Goal: Transaction & Acquisition: Obtain resource

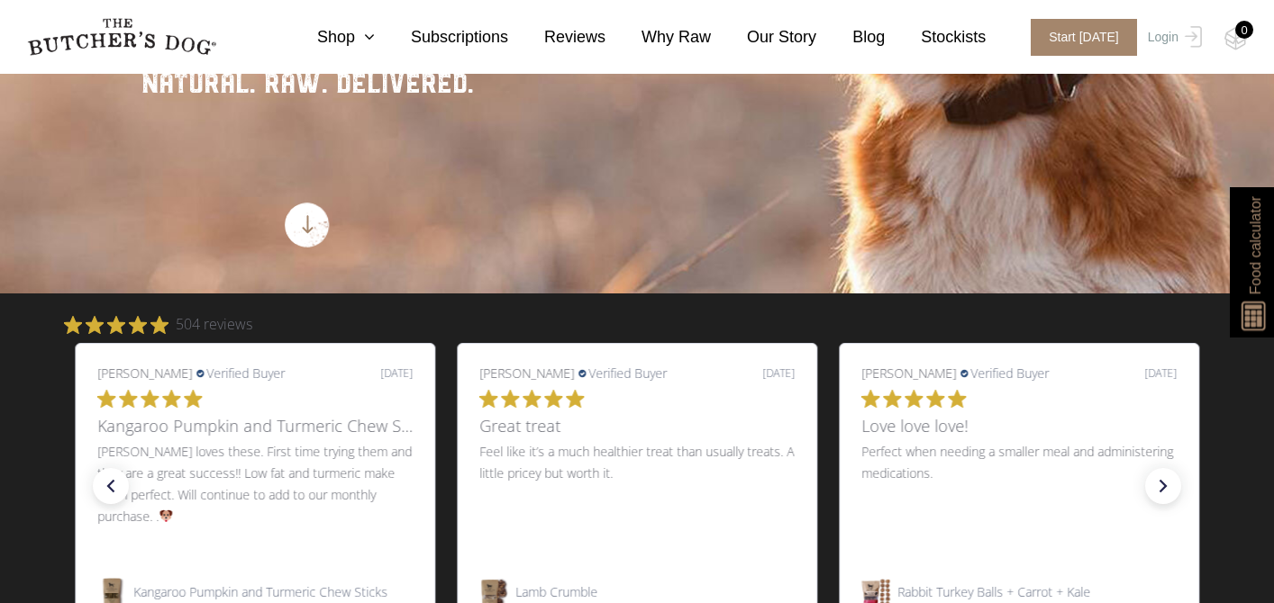
scroll to position [459, 0]
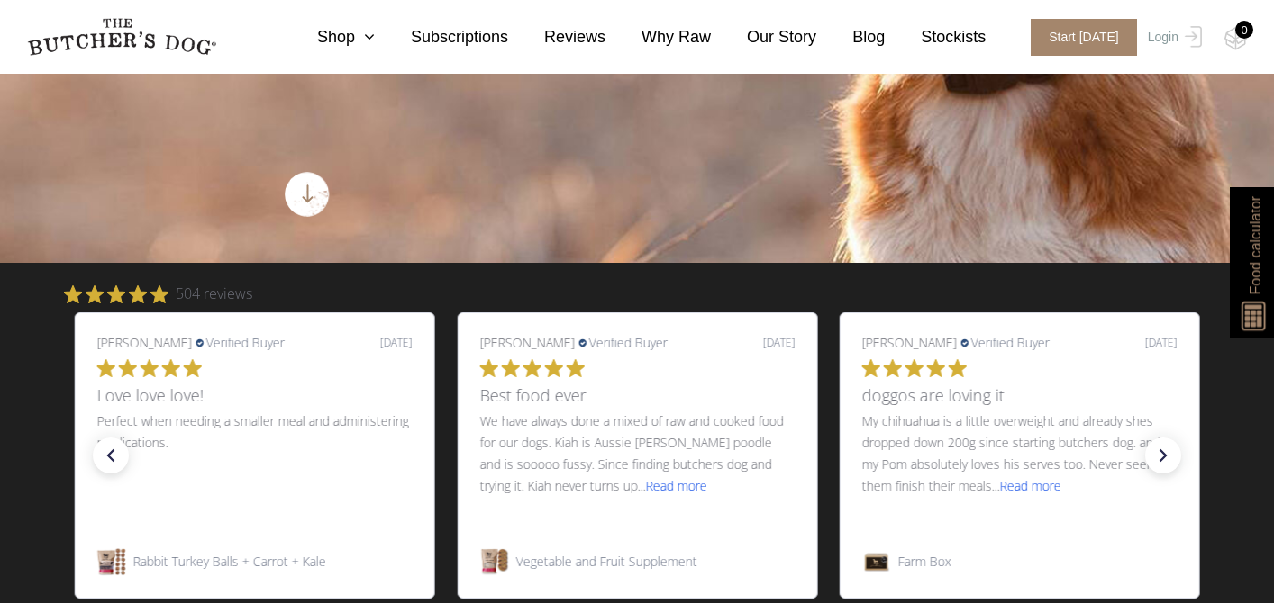
click at [655, 490] on span "Read more" at bounding box center [675, 485] width 61 height 17
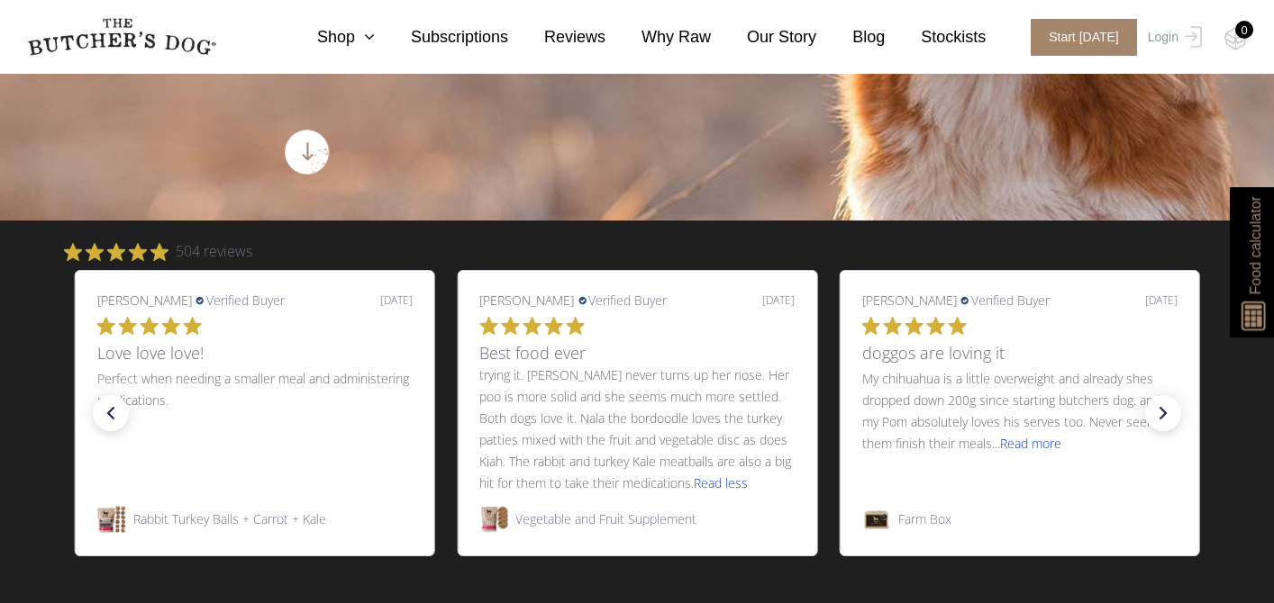
scroll to position [503, 0]
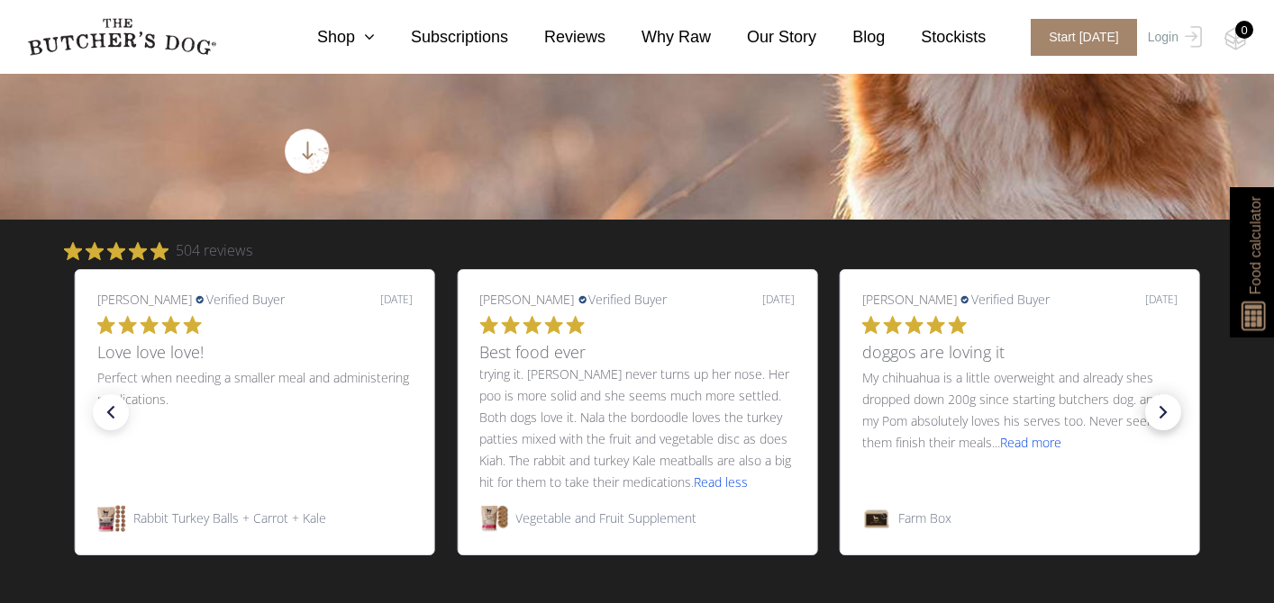
click at [1167, 410] on icon "right arrow" at bounding box center [1162, 412] width 25 height 25
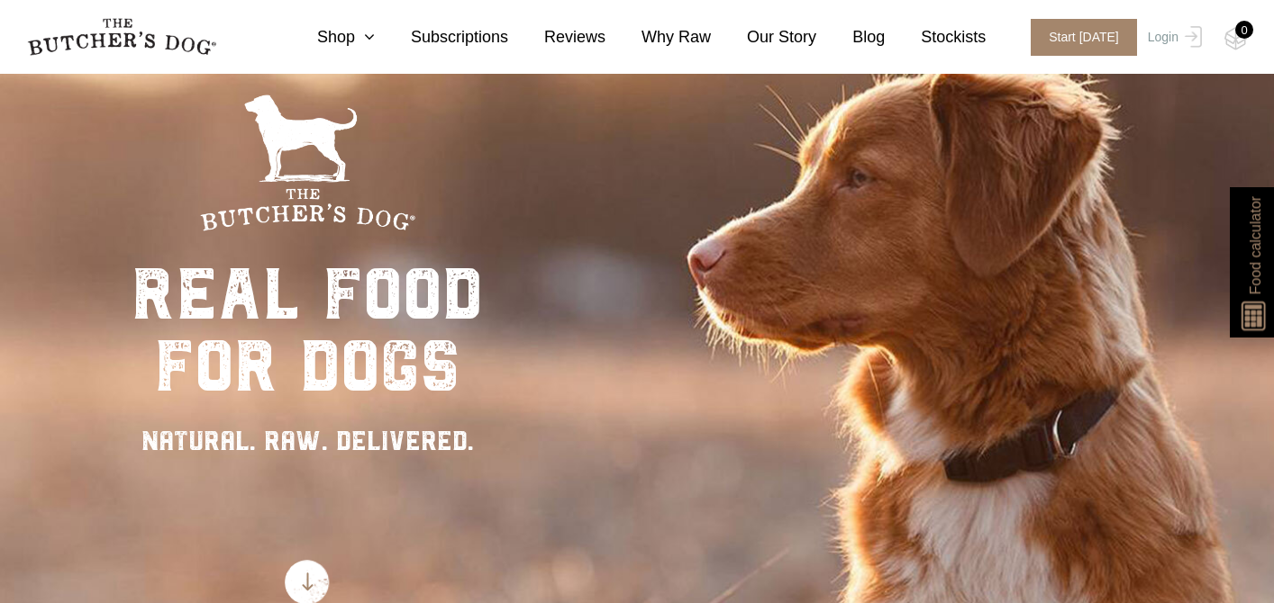
scroll to position [0, 0]
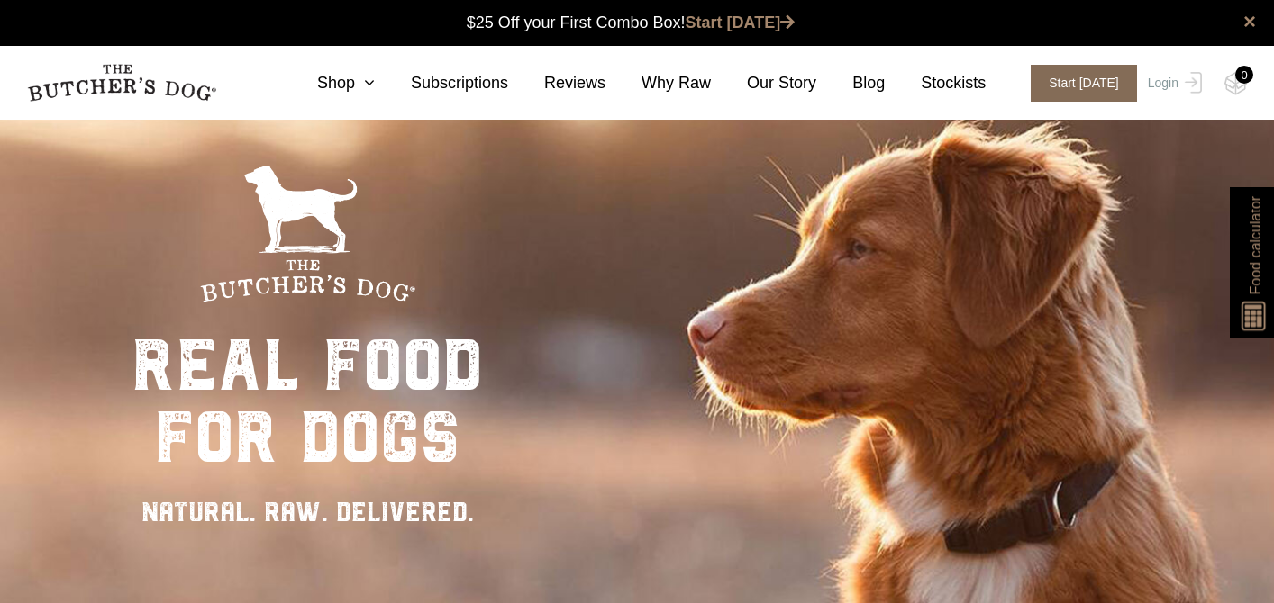
click at [1074, 95] on span "Start today" at bounding box center [1083, 83] width 106 height 37
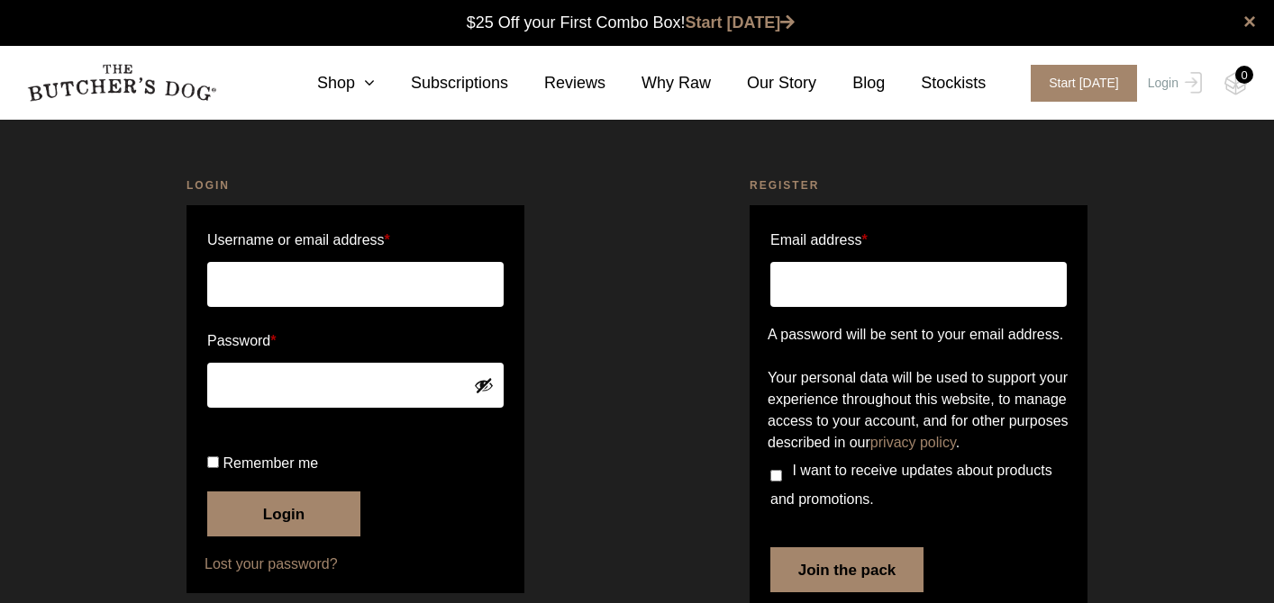
scroll to position [1, 0]
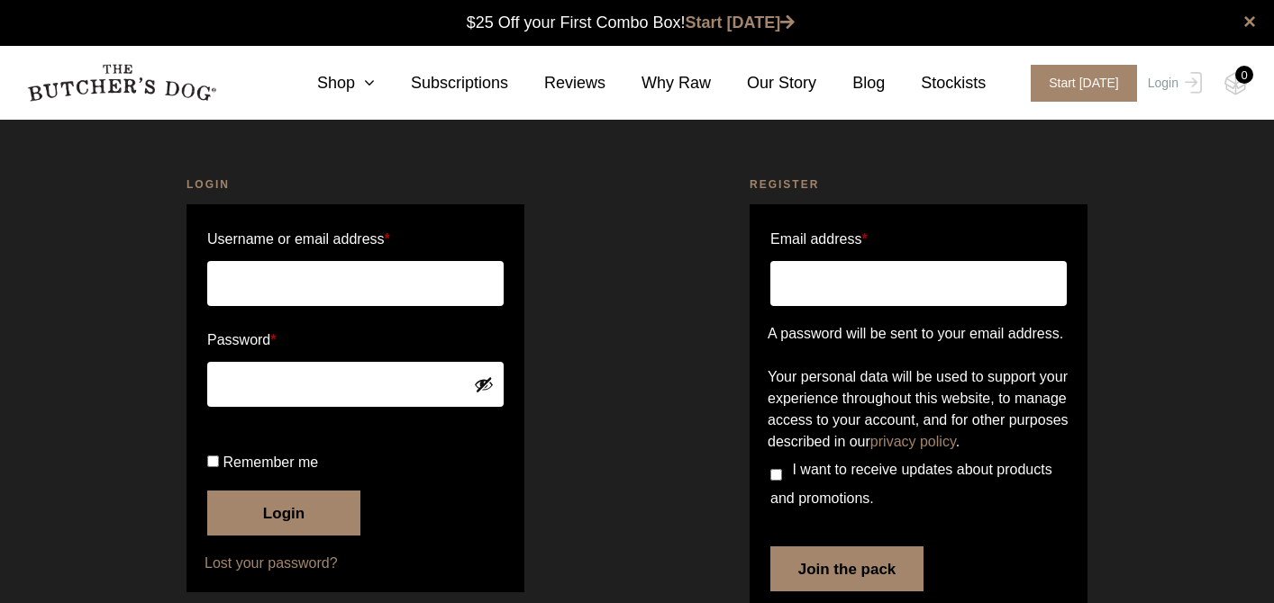
click at [878, 293] on input "Email address *" at bounding box center [918, 283] width 296 height 45
type input "marion.mazilier@gmail.com"
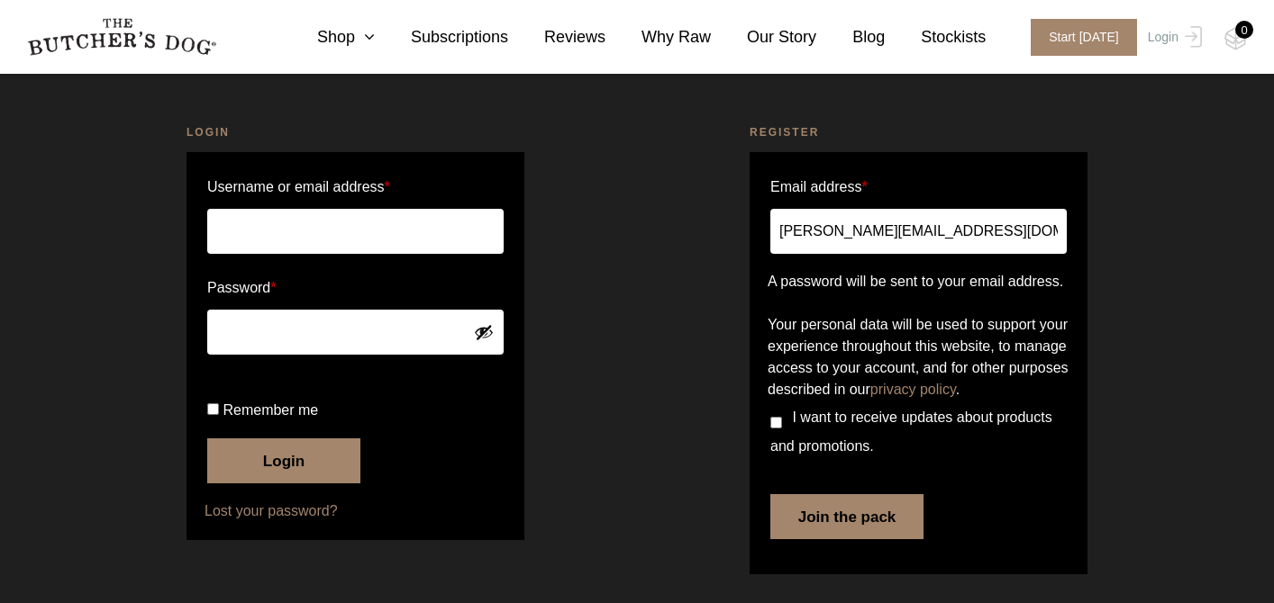
scroll to position [104, 0]
click at [825, 524] on button "Join the pack" at bounding box center [846, 516] width 153 height 45
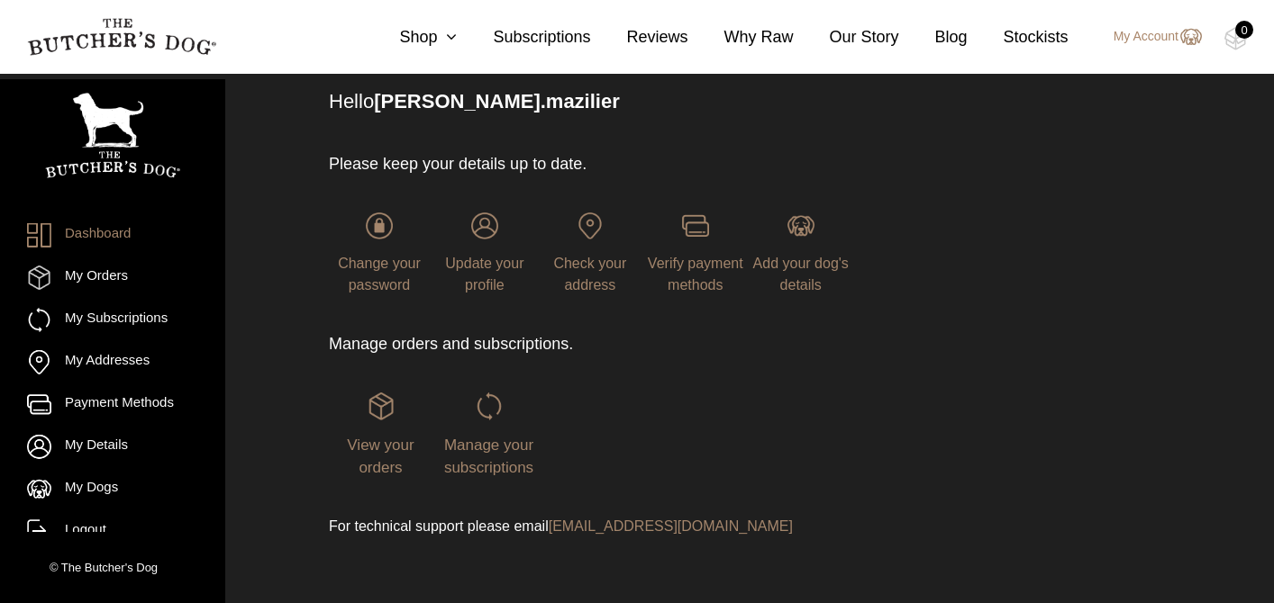
scroll to position [268, 0]
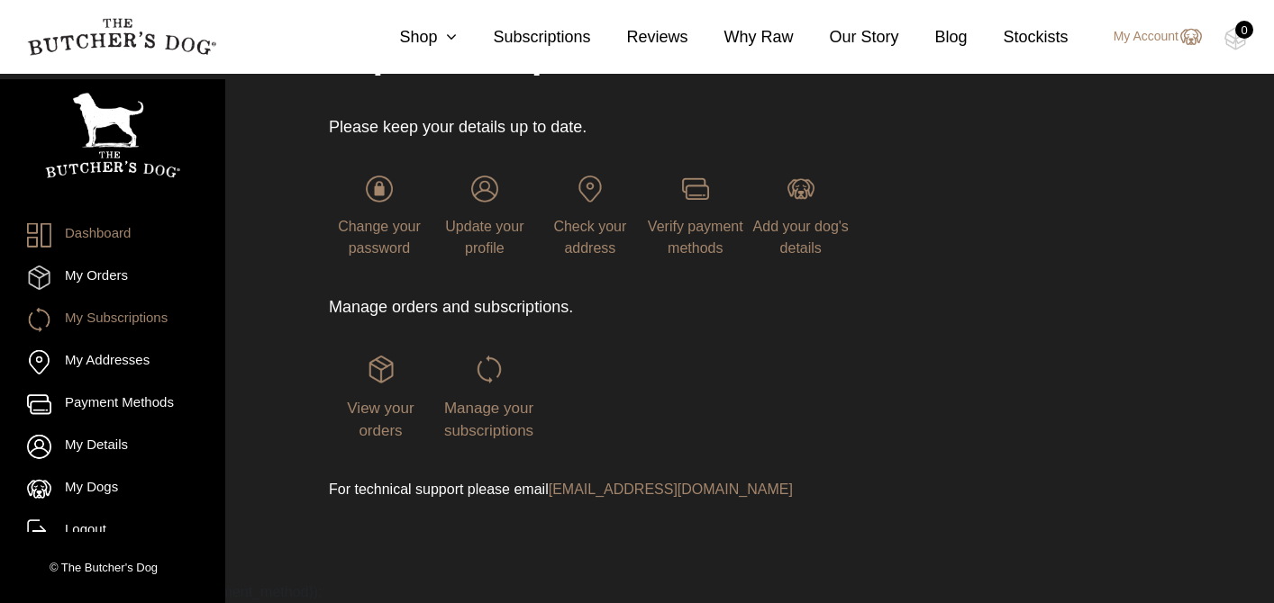
click at [163, 311] on link "My Subscriptions" at bounding box center [112, 320] width 171 height 24
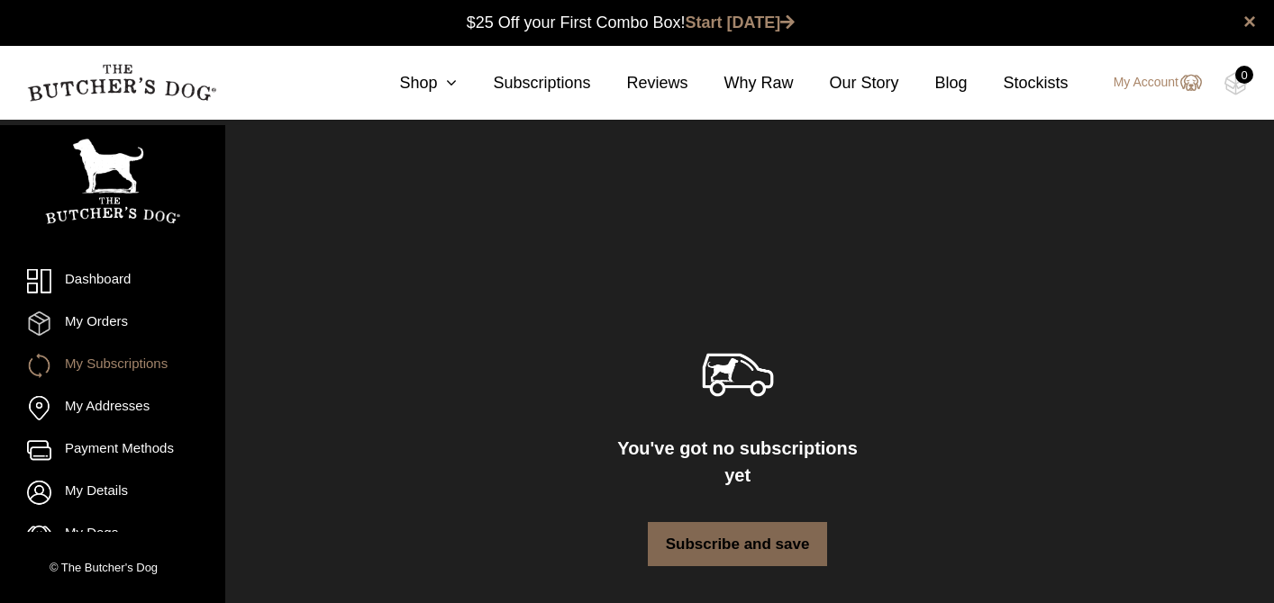
click at [682, 529] on link "Subscribe and save" at bounding box center [738, 544] width 180 height 45
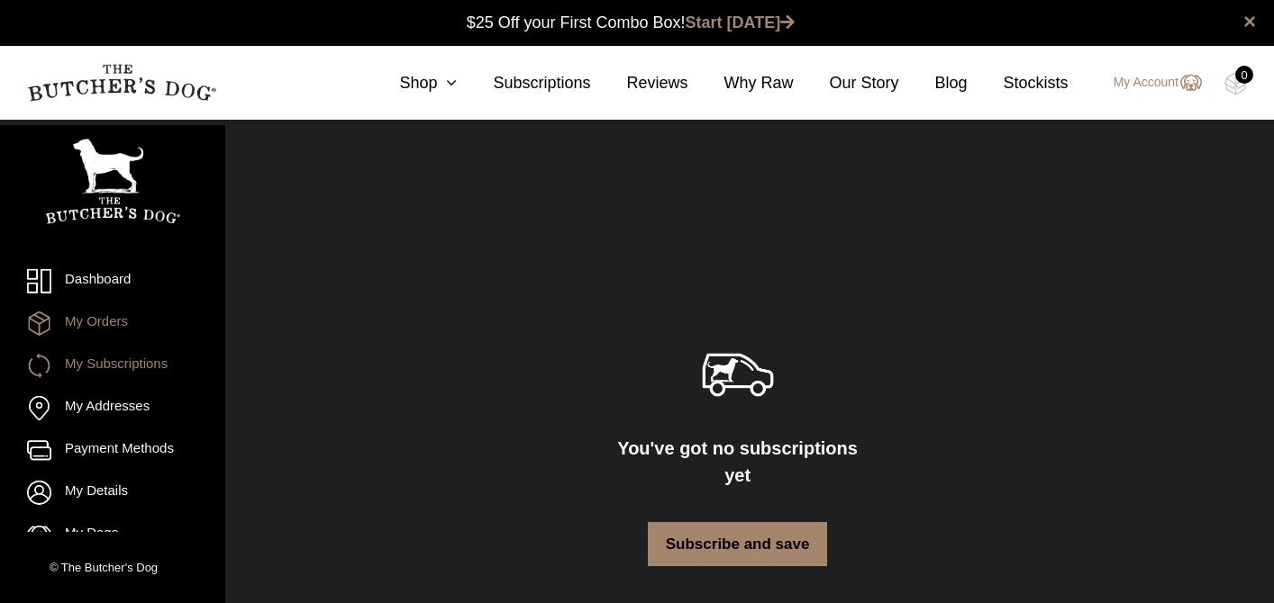
click at [104, 328] on link "My Orders" at bounding box center [112, 324] width 171 height 24
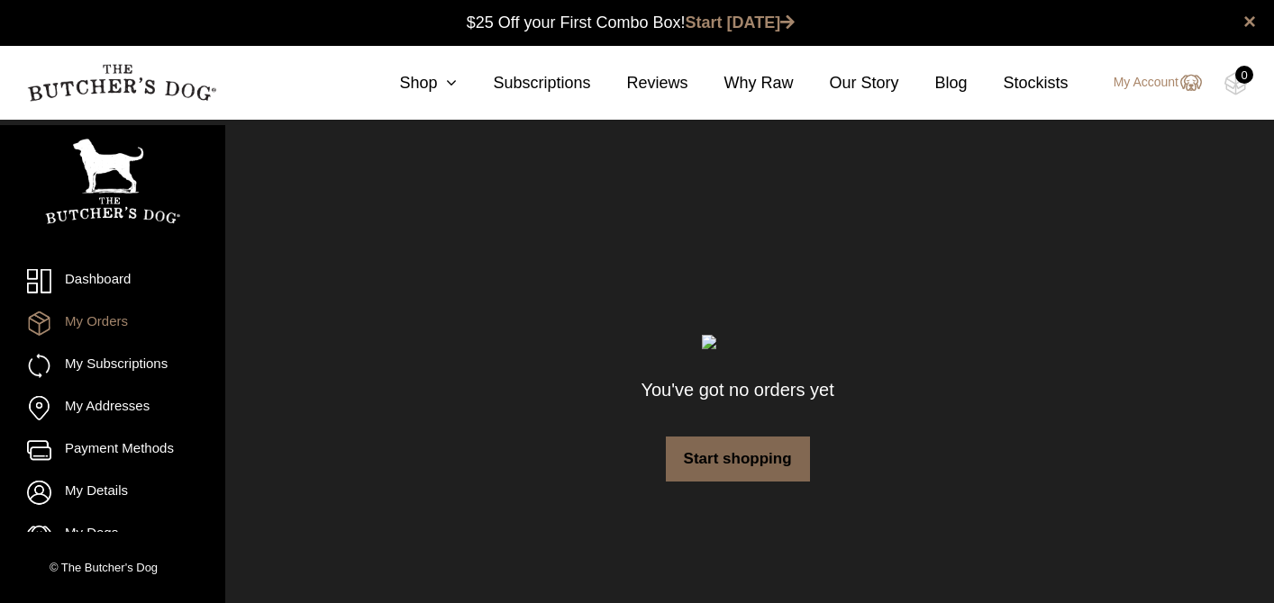
click at [742, 470] on link "Start shopping" at bounding box center [738, 459] width 144 height 45
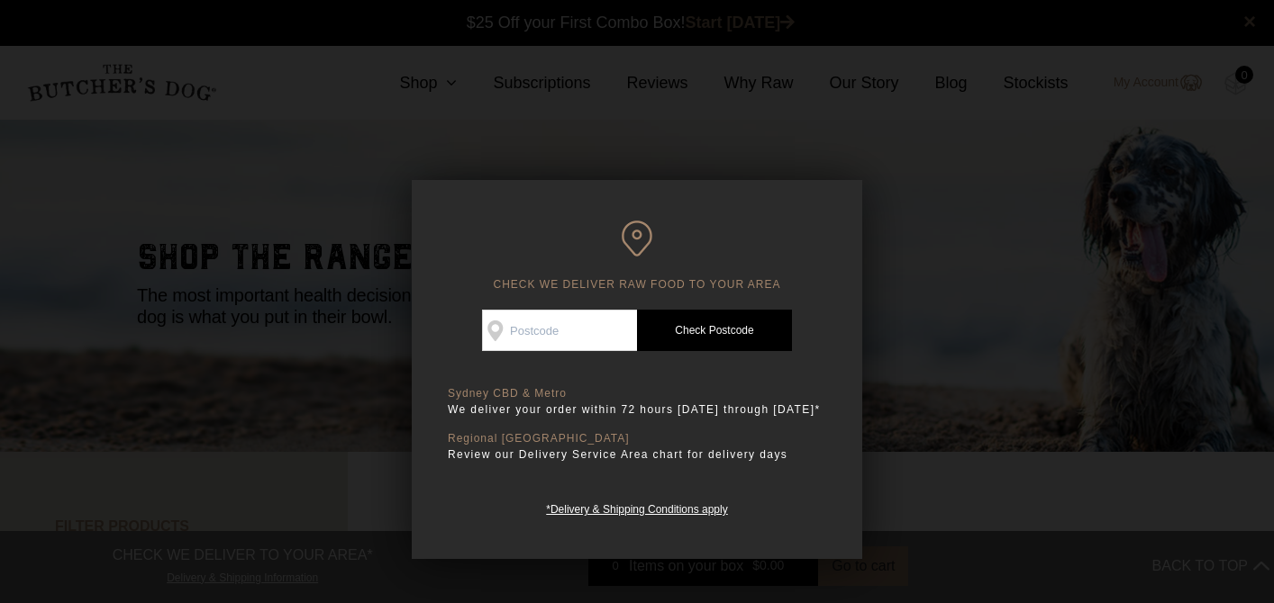
scroll to position [1, 0]
click at [558, 339] on input "Check Availability At" at bounding box center [559, 330] width 155 height 41
type input "2031"
click at [758, 325] on link "Check Postcode" at bounding box center [714, 330] width 155 height 41
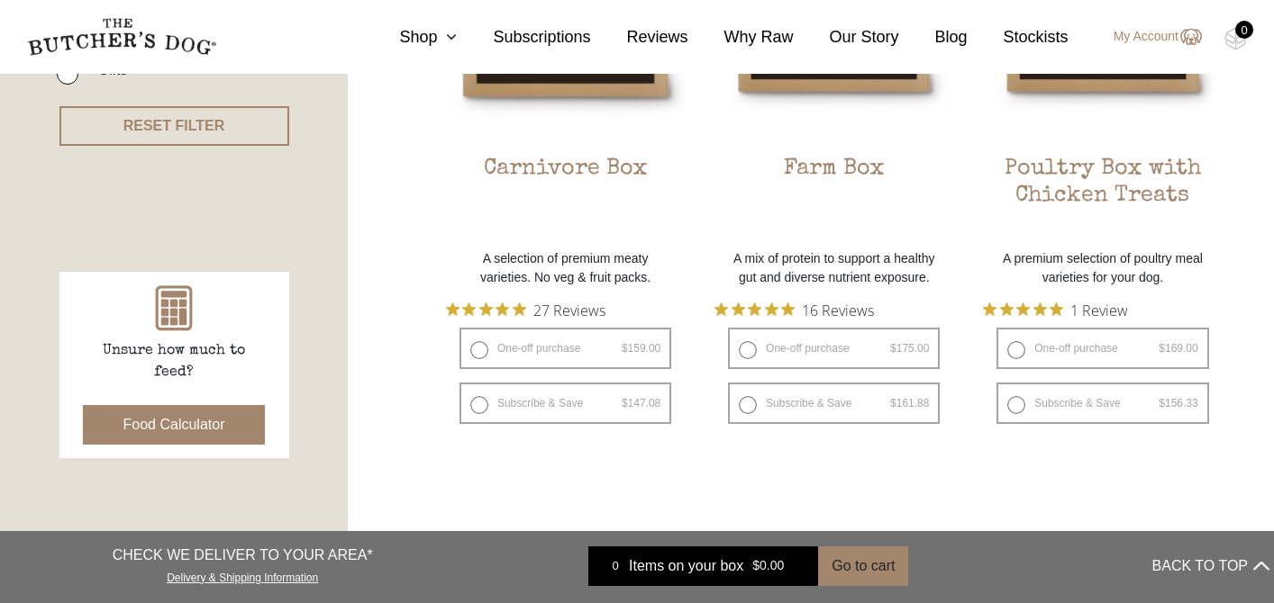
scroll to position [646, 0]
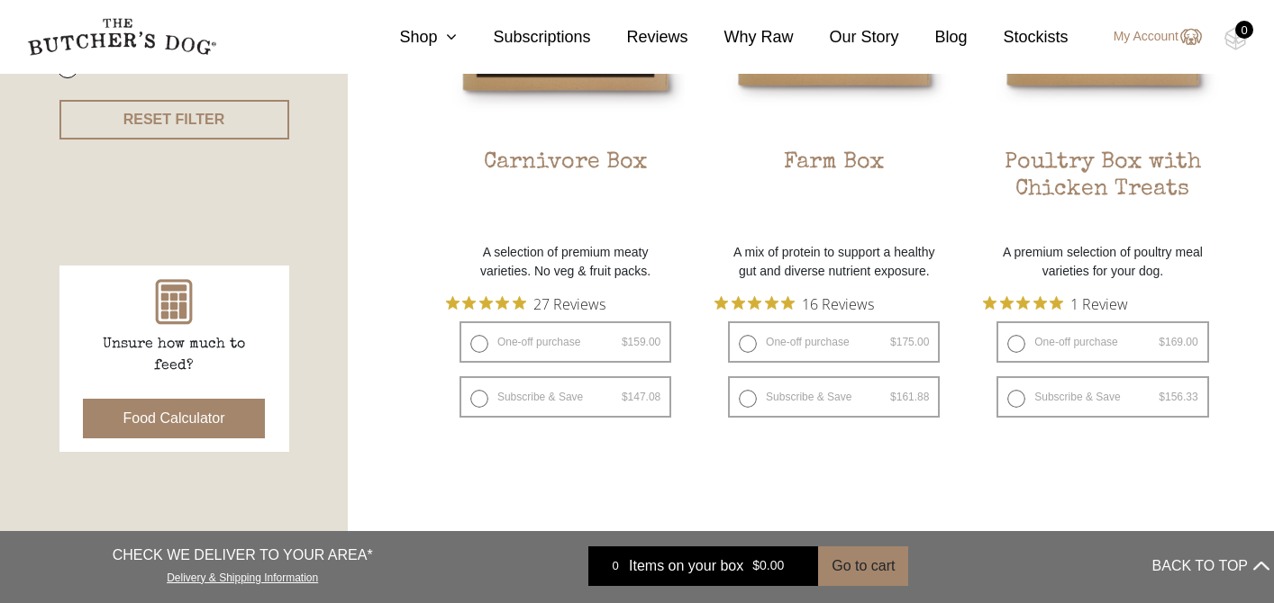
click at [212, 413] on button "Food Calculator" at bounding box center [174, 419] width 183 height 40
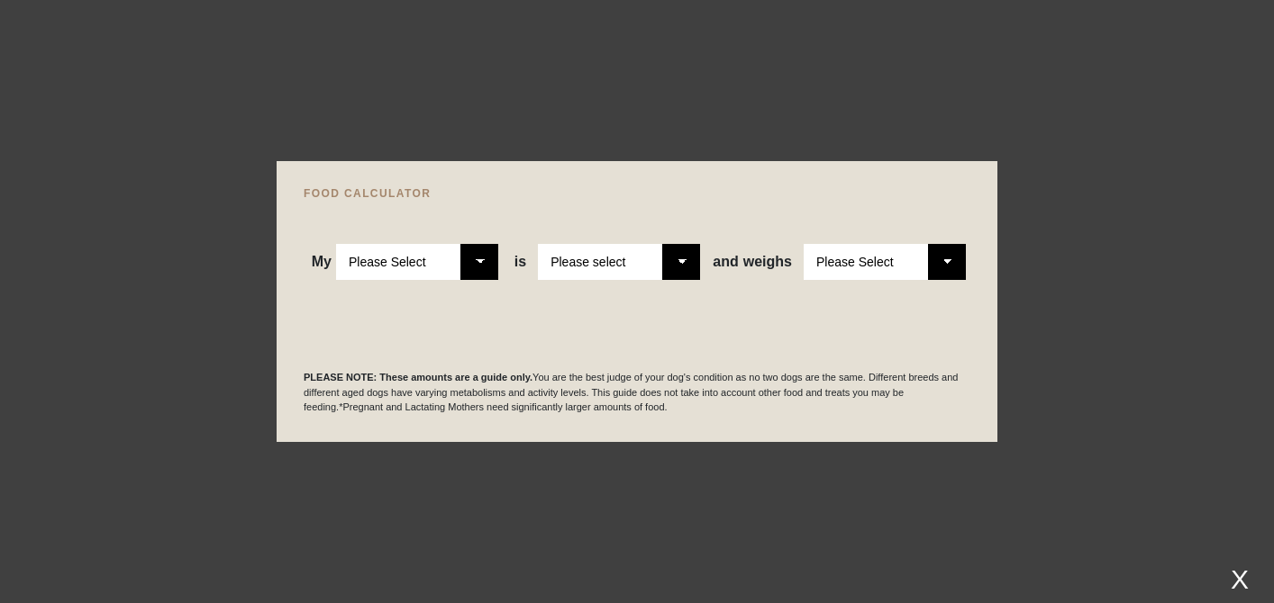
click at [464, 265] on select "Please Select Adult Dog Puppy" at bounding box center [417, 262] width 162 height 36
select select "puppy"
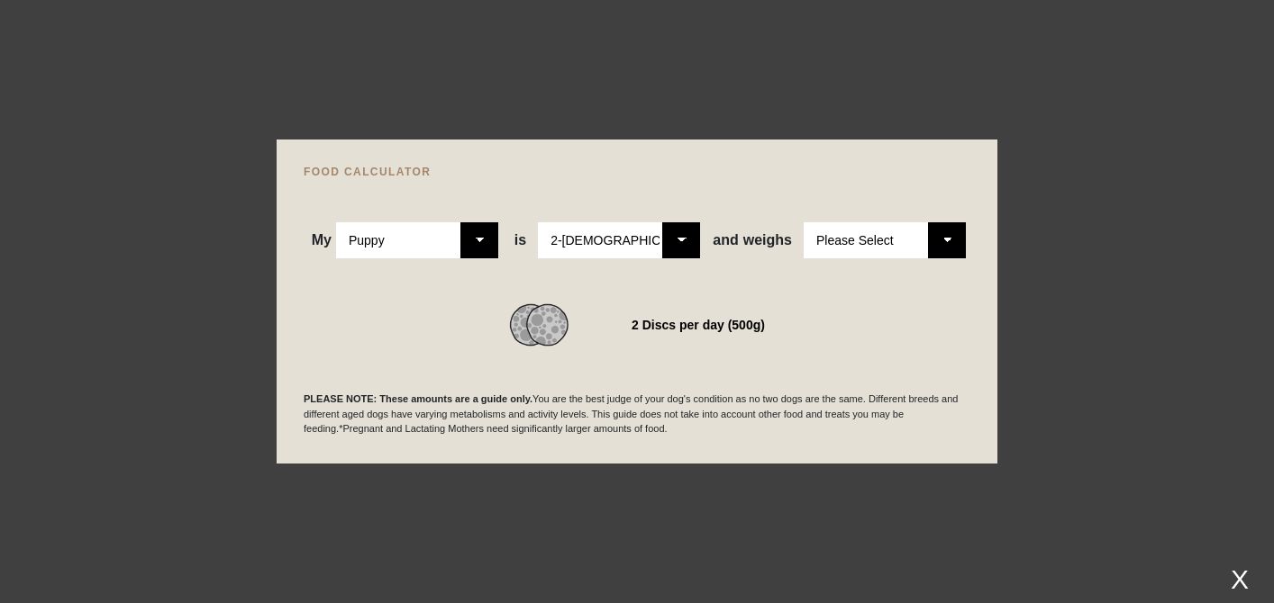
click at [663, 265] on div "WE RECOMMEND 2 Discs per day (500g)" at bounding box center [637, 303] width 667 height 88
click at [672, 244] on select "Please Select 2-4 months old 4-5 months old 6-8 months old 8-12 months old" at bounding box center [619, 240] width 162 height 36
click at [678, 241] on select "Please Select 2-4 months old 4-5 months old 6-8 months old 8-12 months old" at bounding box center [619, 240] width 162 height 36
click at [680, 243] on select "Please Select 2-4 months old 4-5 months old 6-8 months old 8-12 months old" at bounding box center [619, 240] width 162 height 36
click at [685, 238] on select "Please Select 2-4 months old 4-5 months old 6-8 months old 8-12 months old" at bounding box center [619, 240] width 162 height 36
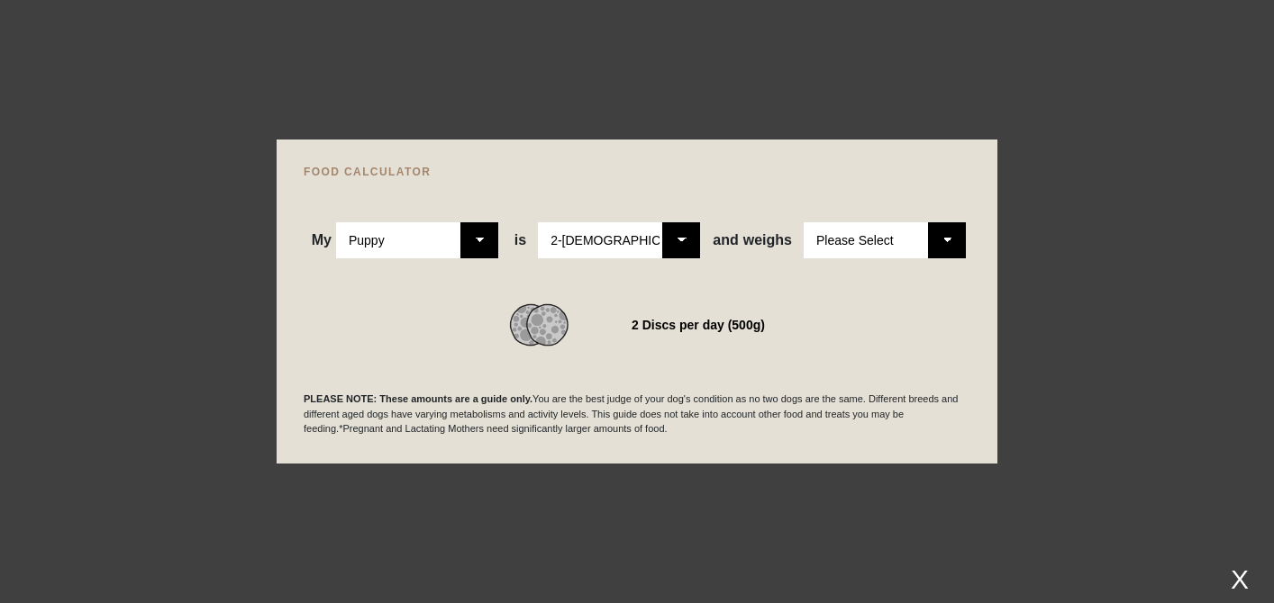
click at [684, 243] on select "Please Select 2-4 months old 4-5 months old 6-8 months old 8-12 months old" at bounding box center [619, 240] width 162 height 36
click at [686, 257] on select "Please Select 2-4 months old 4-5 months old 6-8 months old 8-12 months old" at bounding box center [619, 240] width 162 height 36
select select "4"
click at [877, 246] on select "Please Select 1kg 2kg 3kg 4kg 5kg 6kg 7kg 8kg 9kg 10kg 11kg 12kg 13kg 14kg 15kg…" at bounding box center [884, 240] width 162 height 36
select select "7"
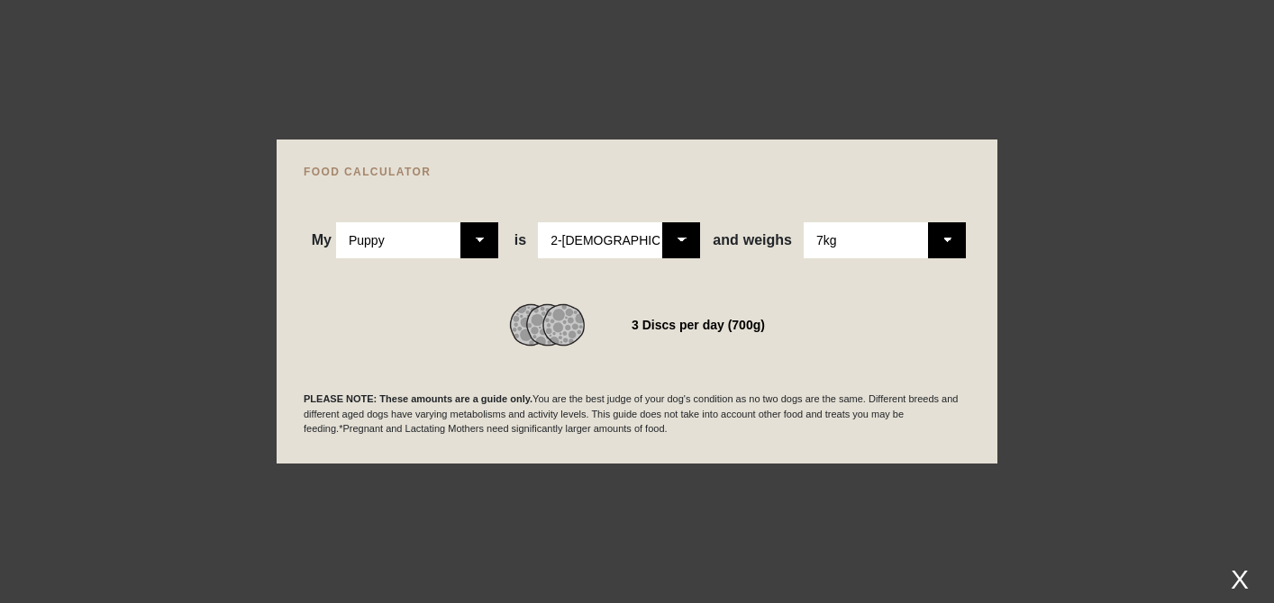
click at [1068, 363] on div at bounding box center [637, 301] width 1274 height 603
click at [1238, 575] on div "X" at bounding box center [1239, 580] width 32 height 30
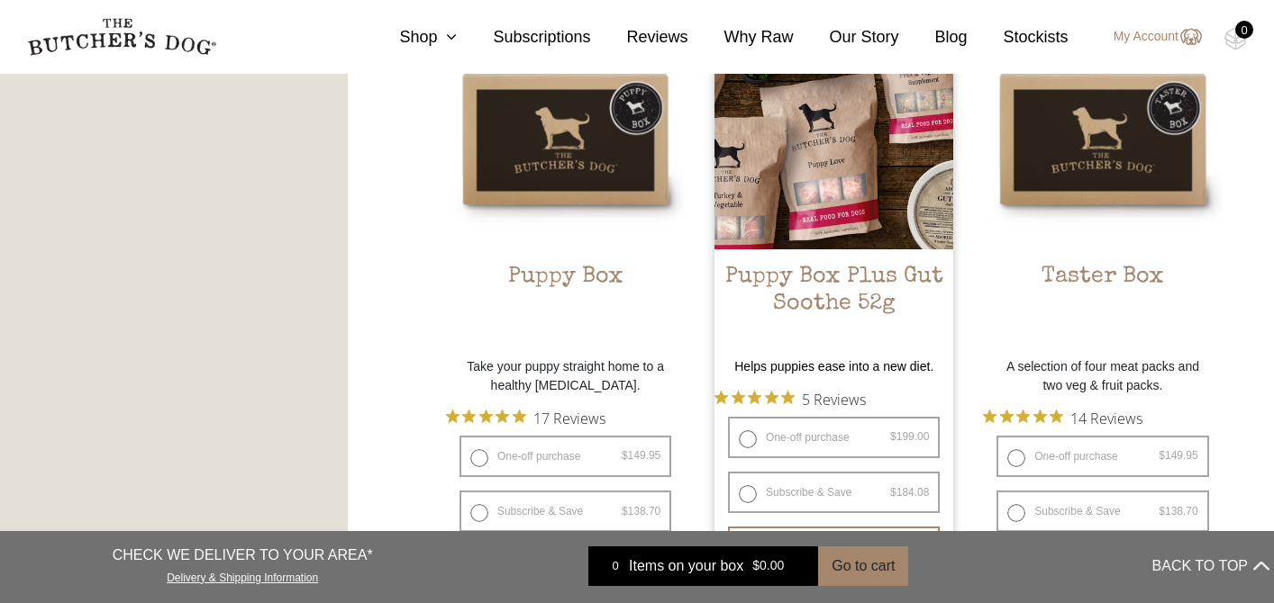
scroll to position [1112, 0]
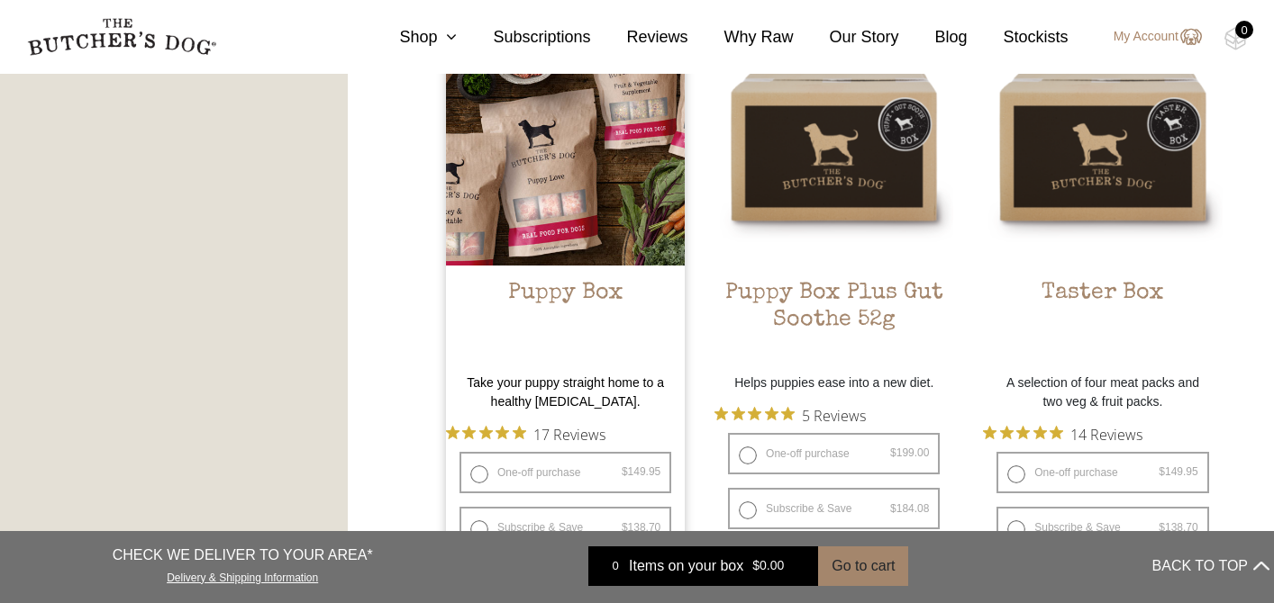
click at [556, 239] on img at bounding box center [565, 145] width 239 height 239
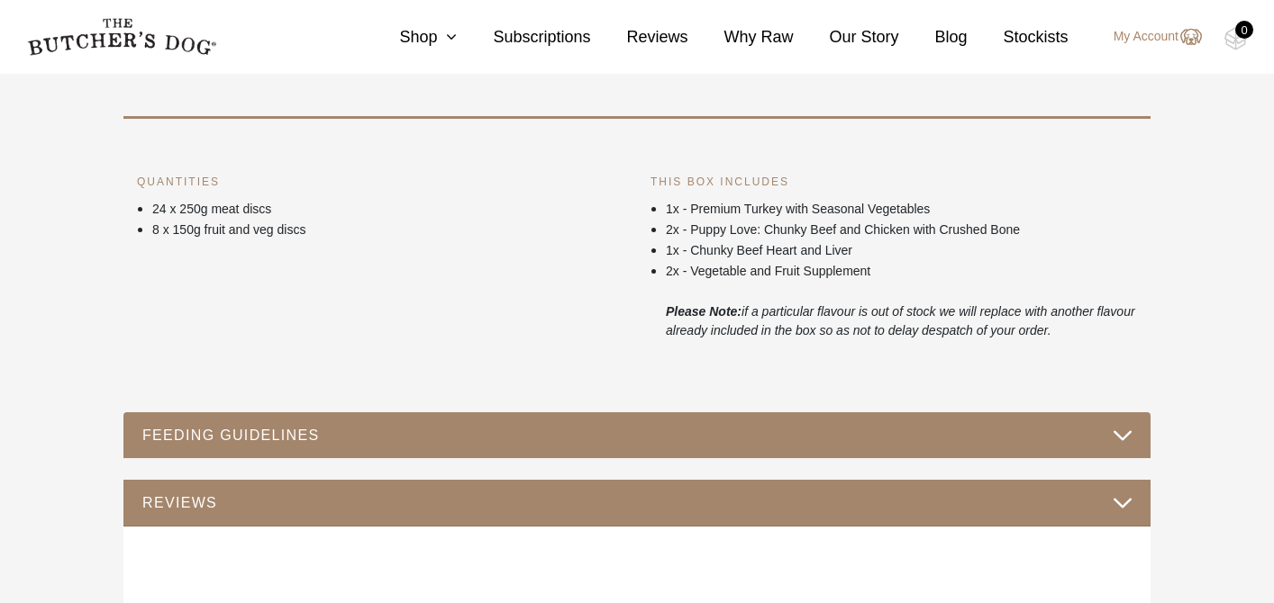
scroll to position [707, 0]
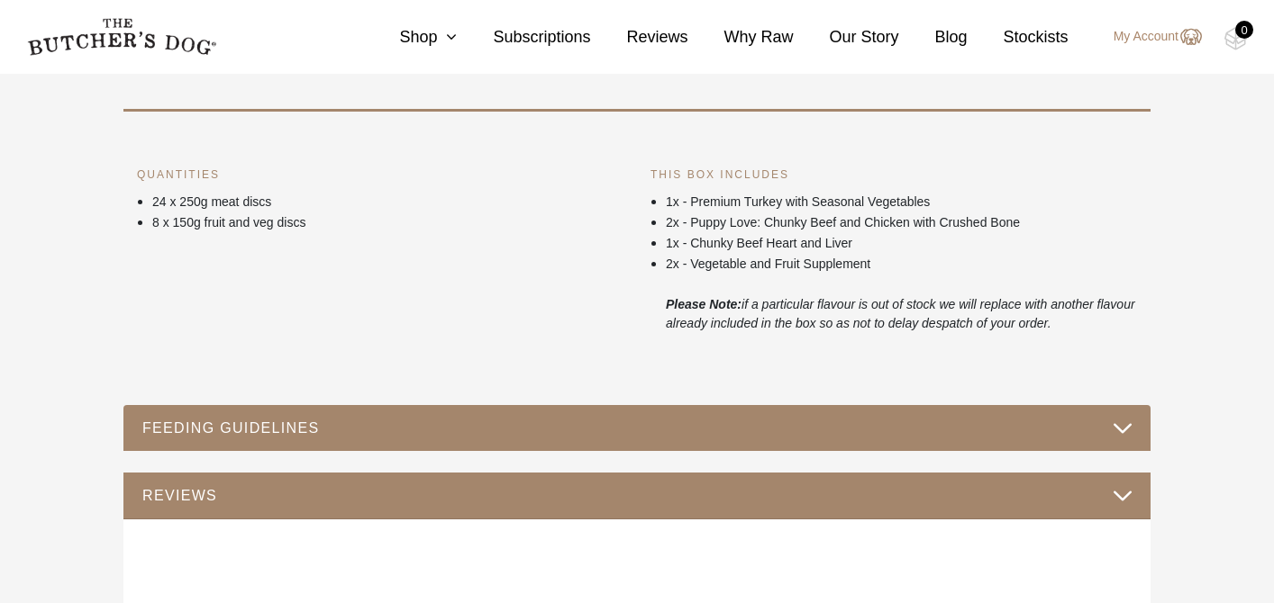
click at [398, 440] on button "FEEDING GUIDELINES" at bounding box center [636, 428] width 991 height 24
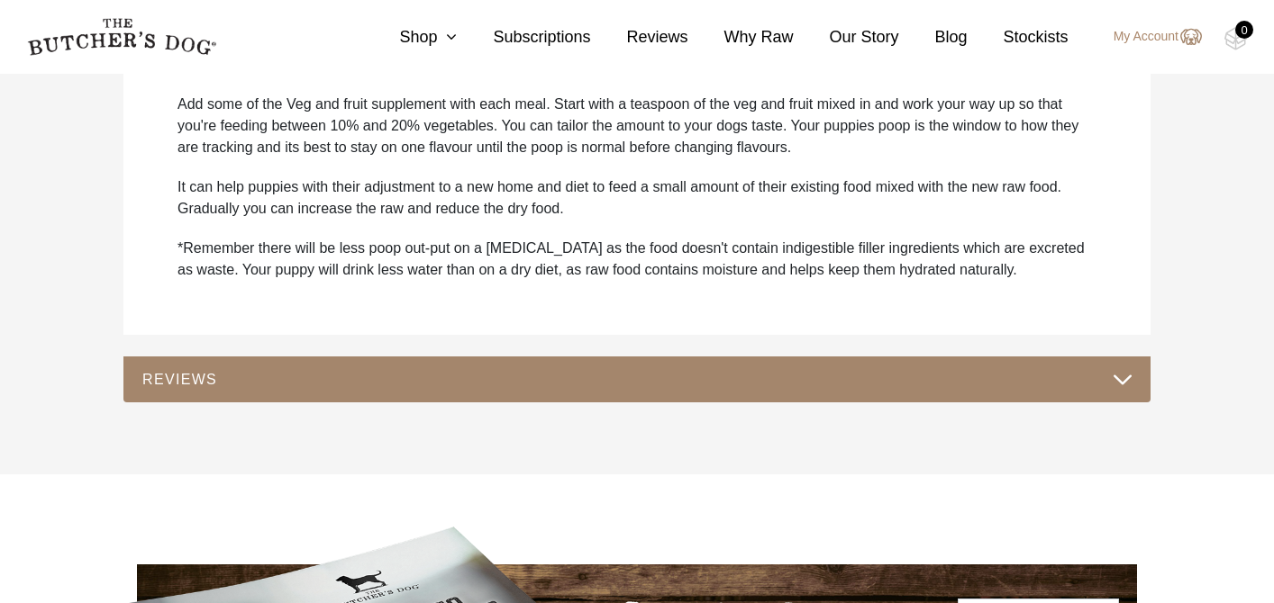
scroll to position [1387, 0]
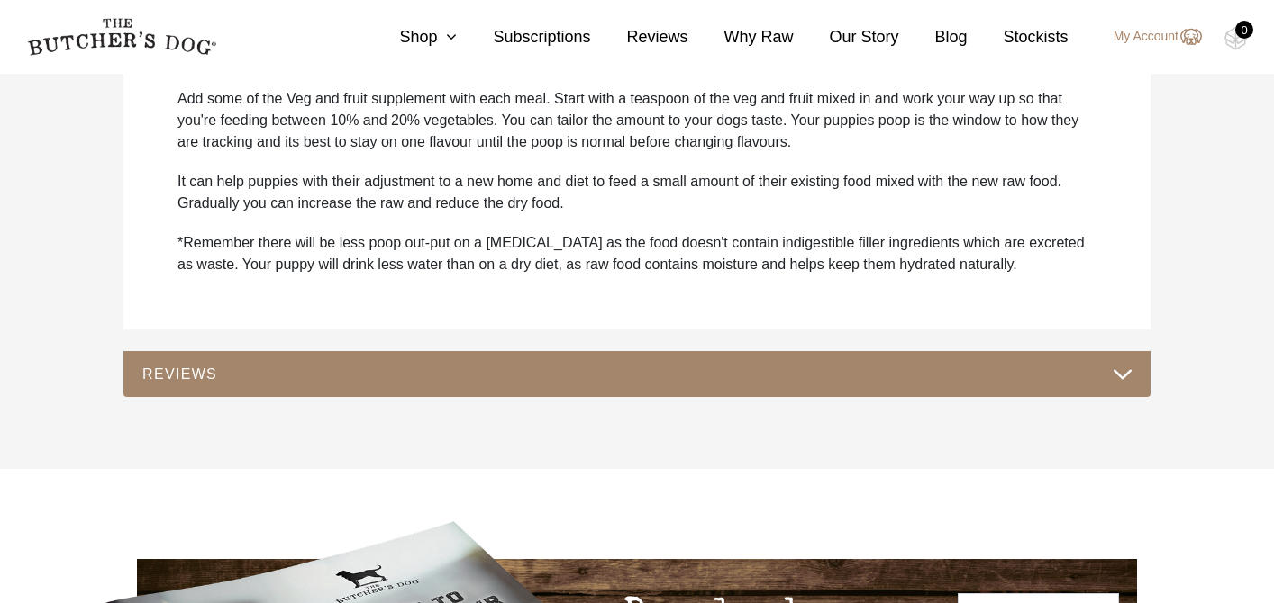
click at [1120, 365] on button "REVIEWS" at bounding box center [636, 374] width 991 height 24
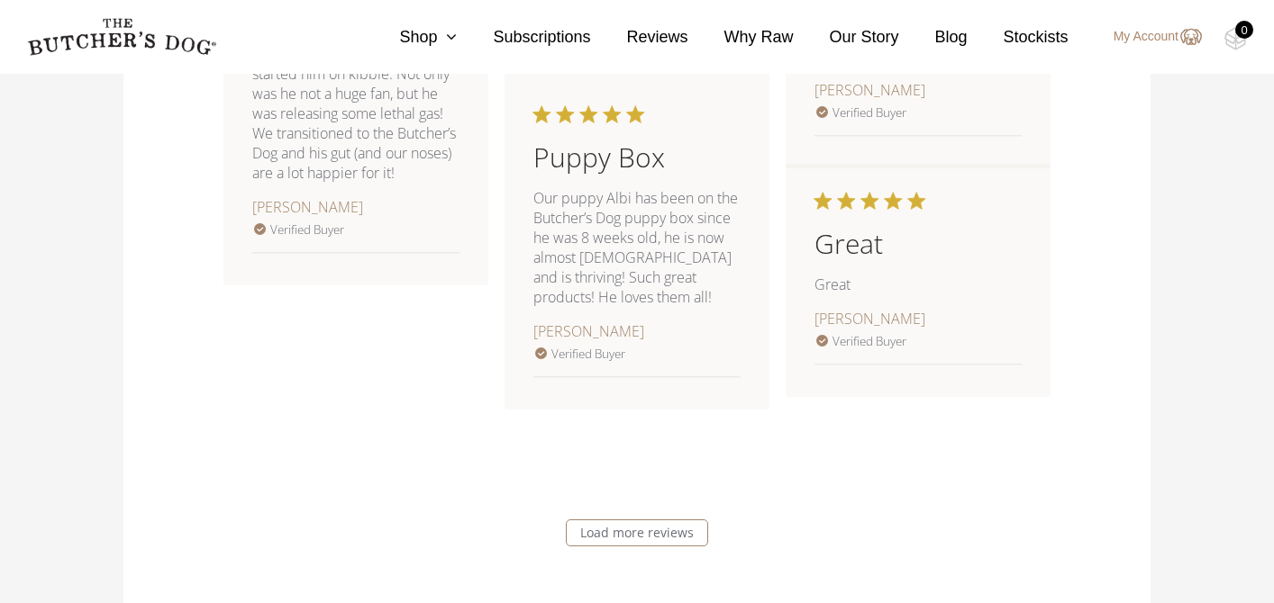
scroll to position [2288, 0]
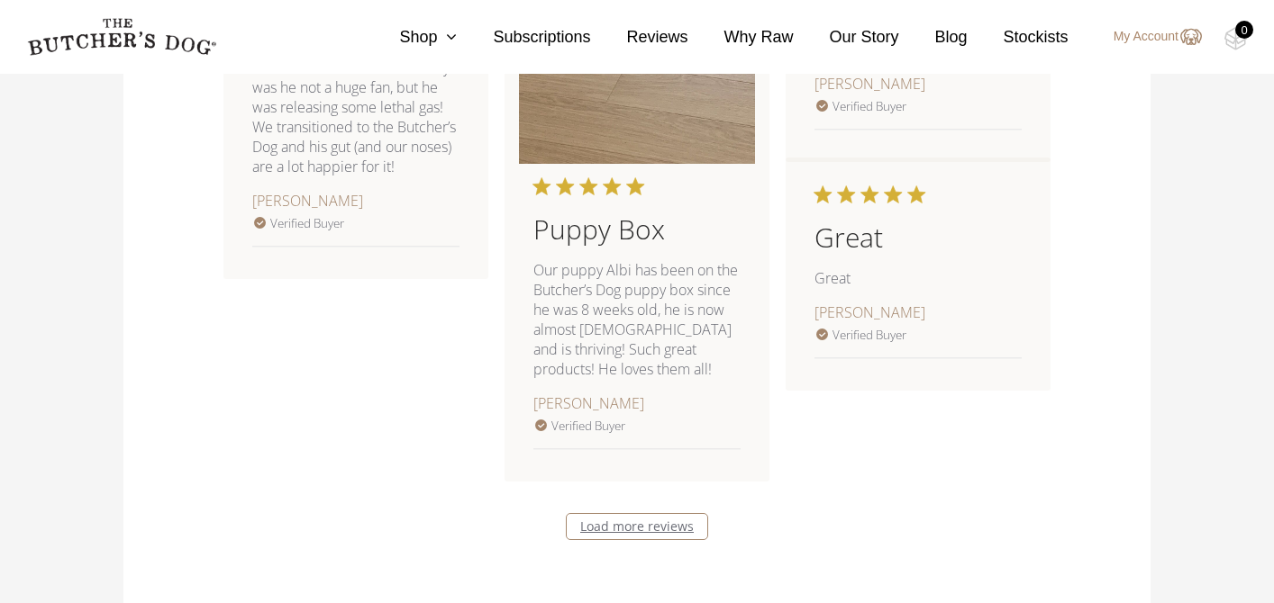
click at [663, 535] on link "Load more reviews" at bounding box center [637, 526] width 142 height 27
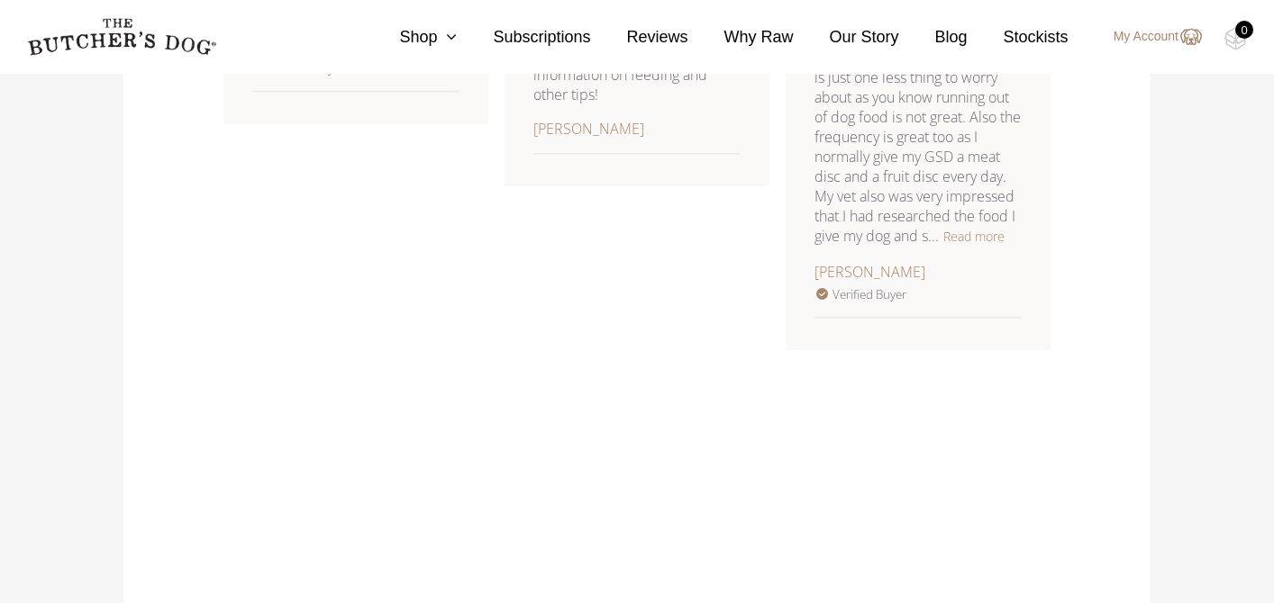
scroll to position [3594, 0]
click at [997, 246] on button "Read more" at bounding box center [973, 235] width 61 height 22
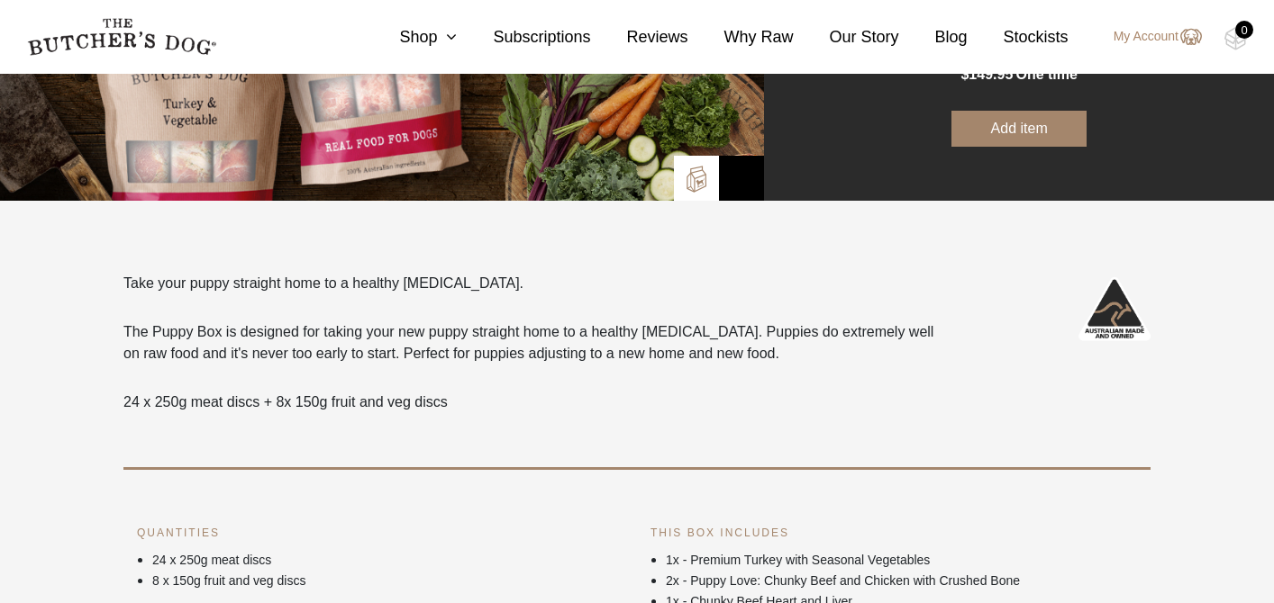
scroll to position [350, 0]
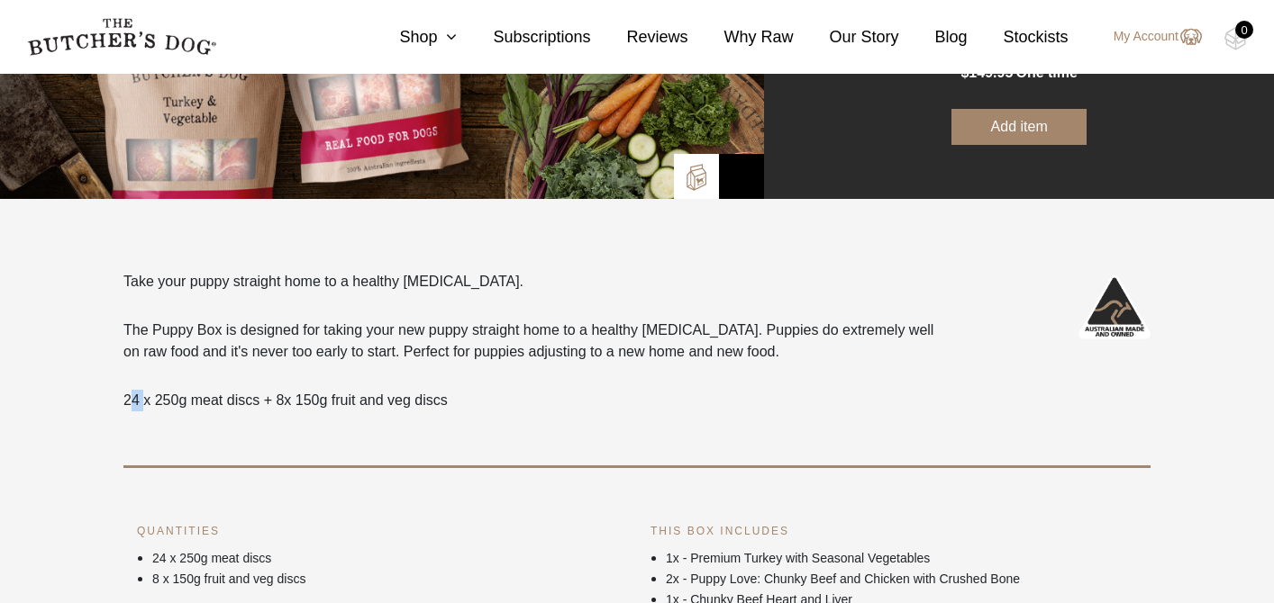
drag, startPoint x: 130, startPoint y: 400, endPoint x: 143, endPoint y: 400, distance: 13.5
click at [143, 400] on p "24 x 250g meat discs + 8x 150g fruit and veg discs" at bounding box center [533, 401] width 821 height 22
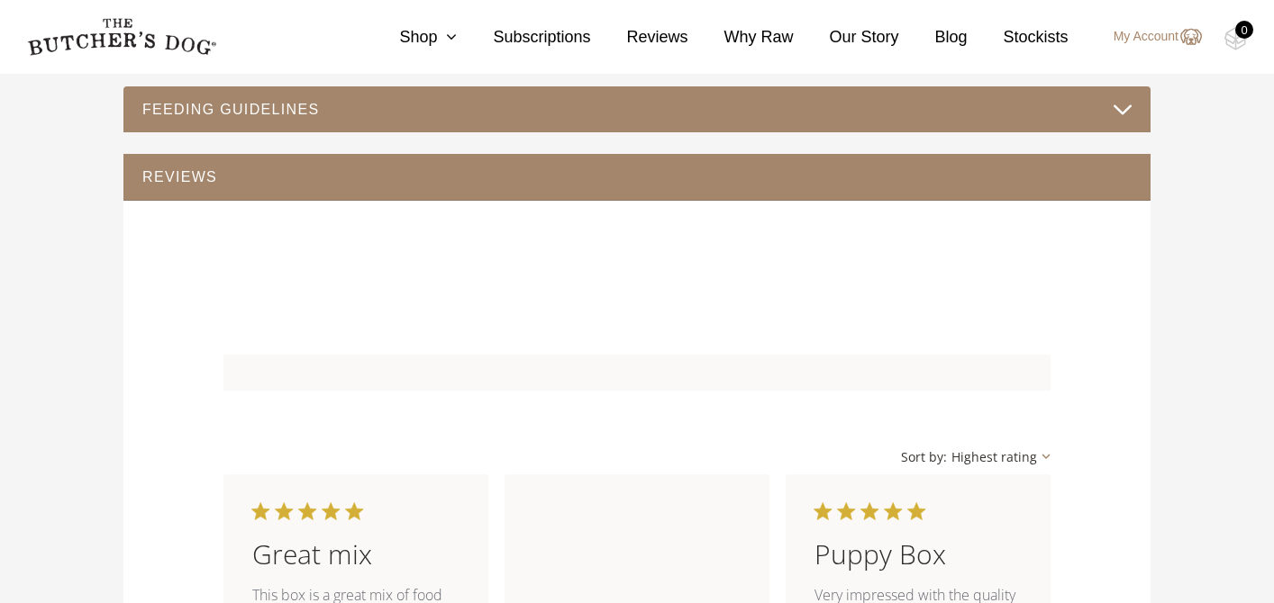
scroll to position [993, 0]
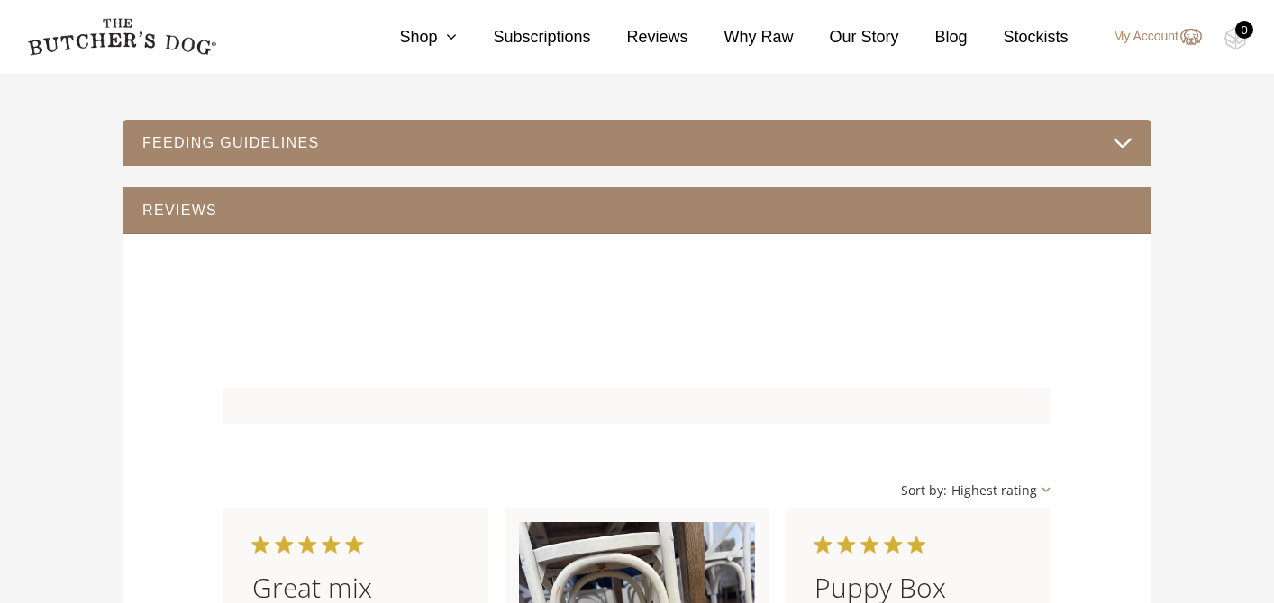
click at [501, 148] on button "FEEDING GUIDELINES" at bounding box center [636, 143] width 991 height 24
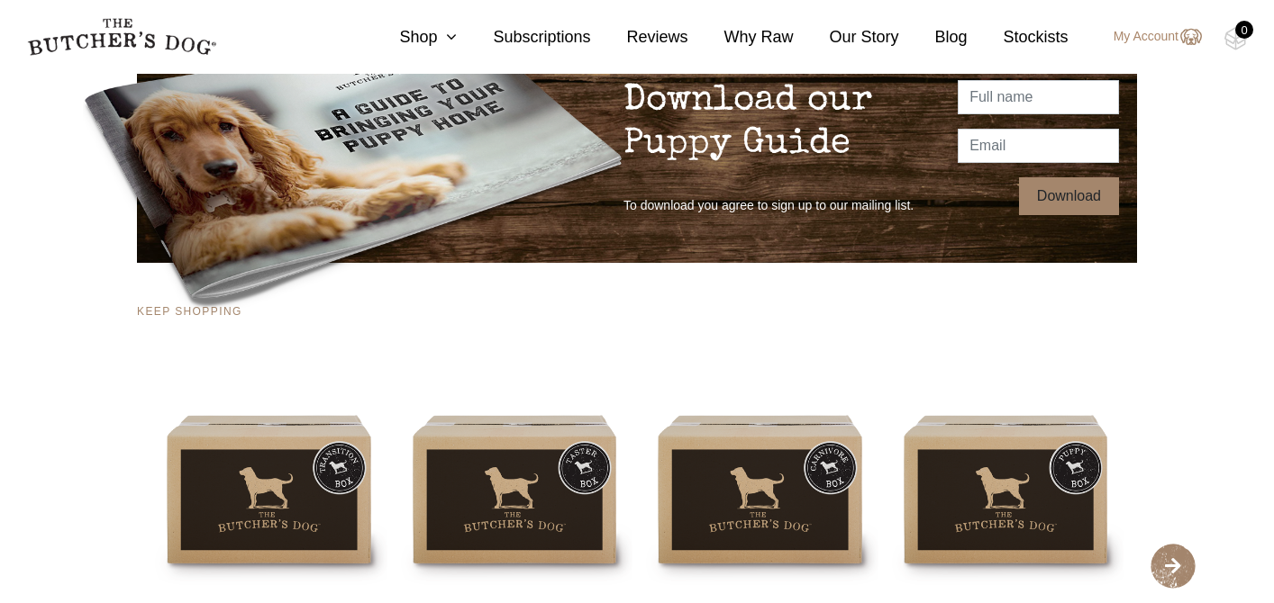
scroll to position [1895, 0]
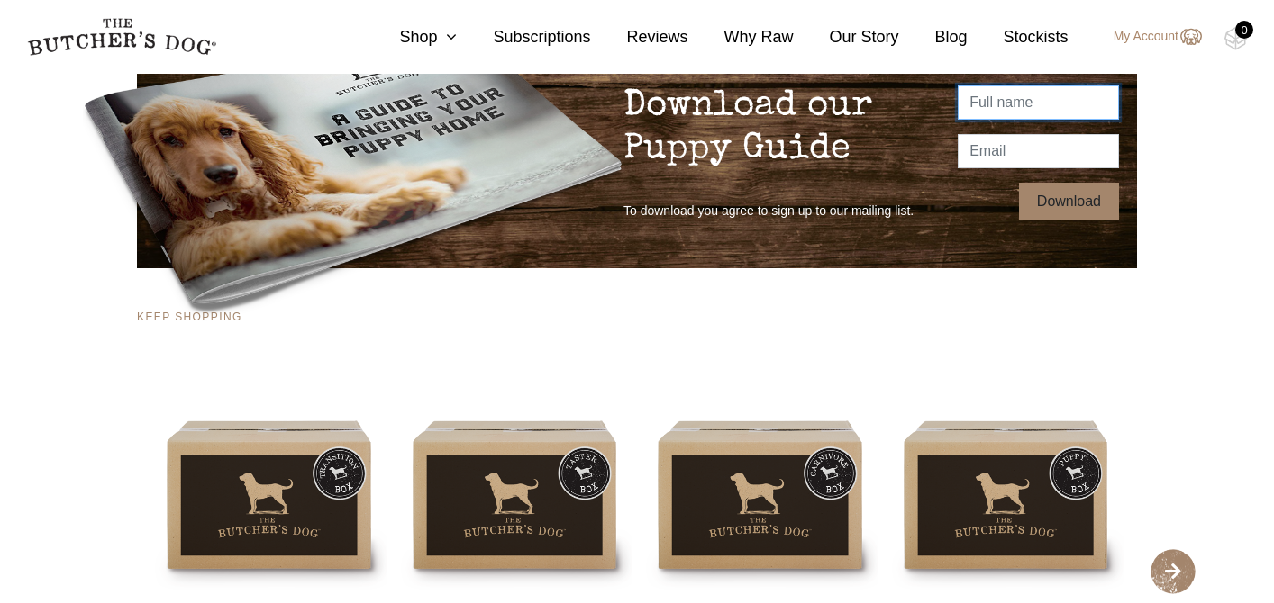
click at [967, 112] on input "text" at bounding box center [1037, 103] width 161 height 34
type input "Marion"
click at [1012, 154] on input "email" at bounding box center [1037, 151] width 161 height 34
type input "marion.mazilier@gmail.com"
click at [1044, 205] on input "Download" at bounding box center [1069, 202] width 100 height 38
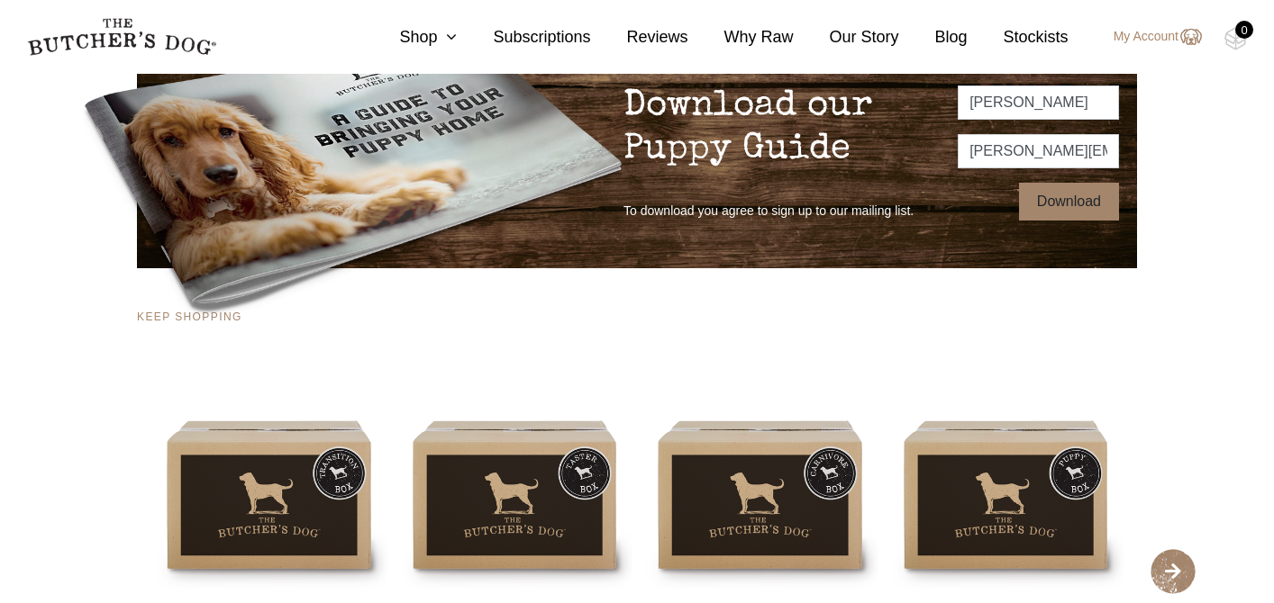
type input "Thanks!"
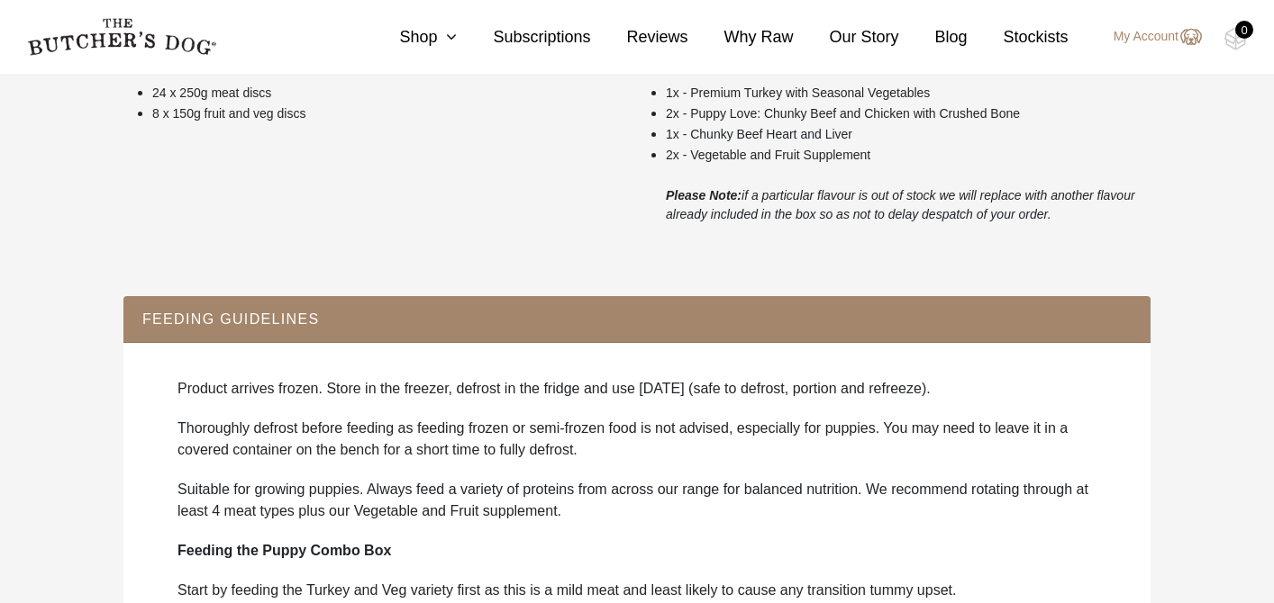
scroll to position [669, 0]
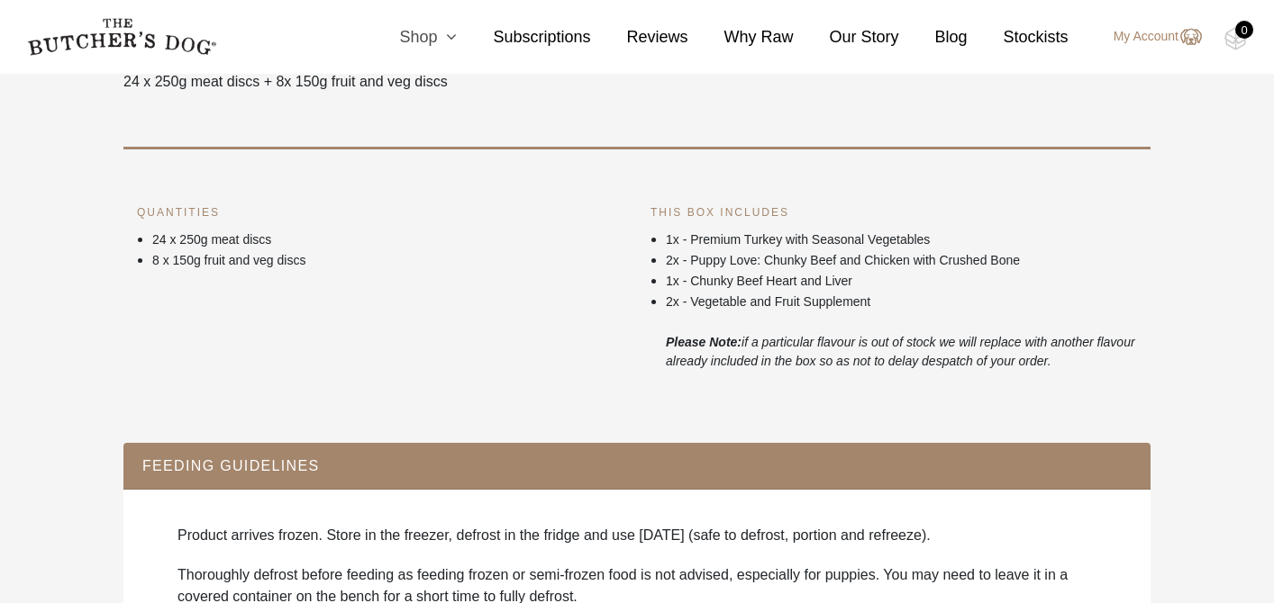
click at [449, 38] on icon at bounding box center [447, 37] width 20 height 16
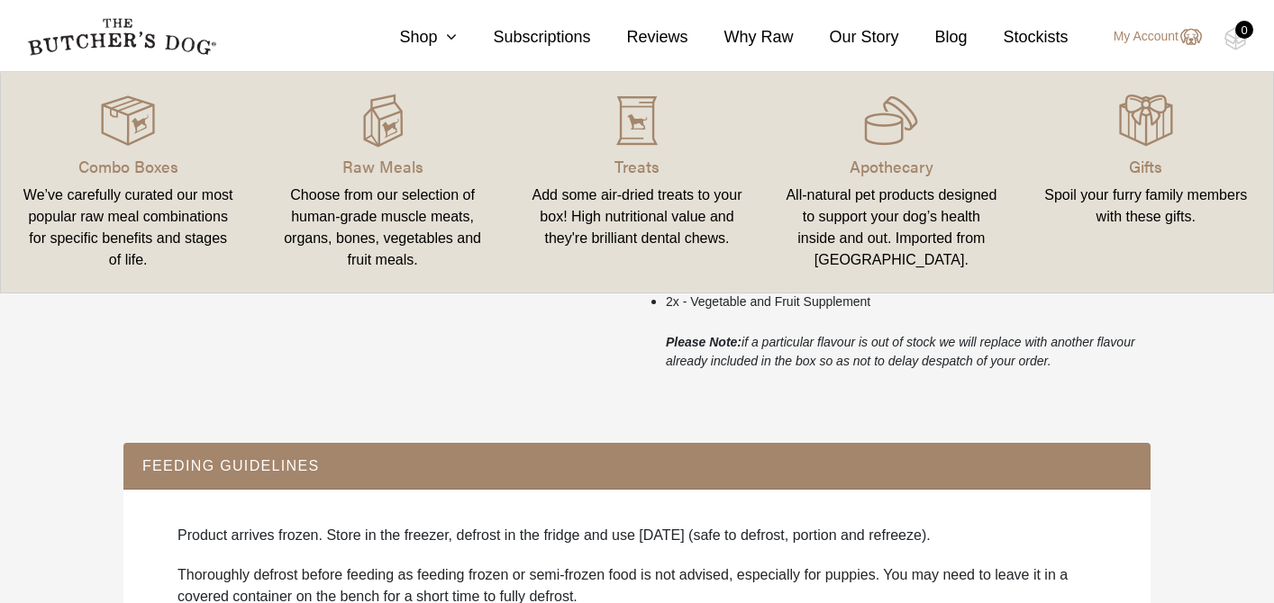
click at [133, 231] on div "We’ve carefully curated our most popular raw meal combinations for specific ben…" at bounding box center [128, 228] width 211 height 86
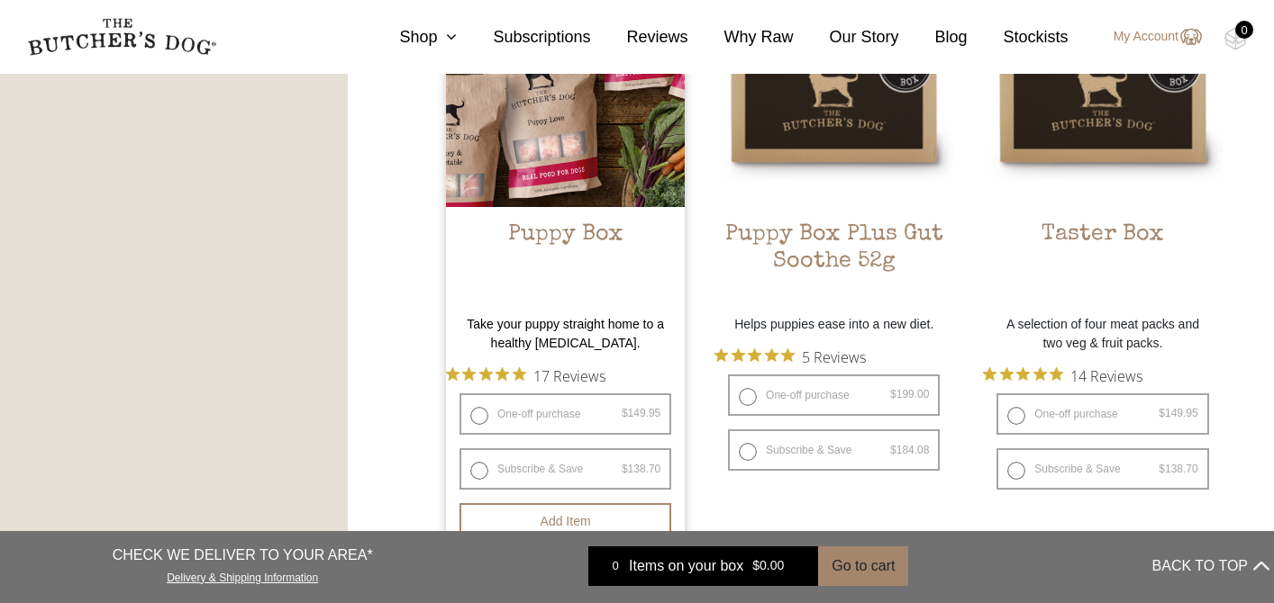
scroll to position [1148, 0]
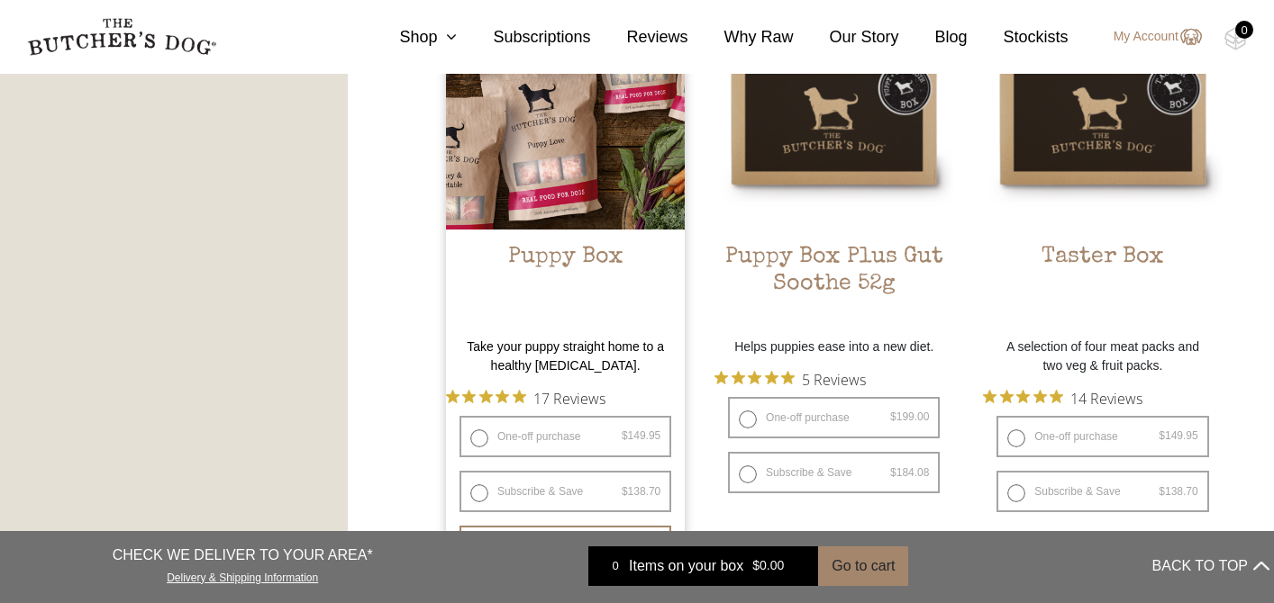
click at [613, 184] on img at bounding box center [565, 109] width 239 height 239
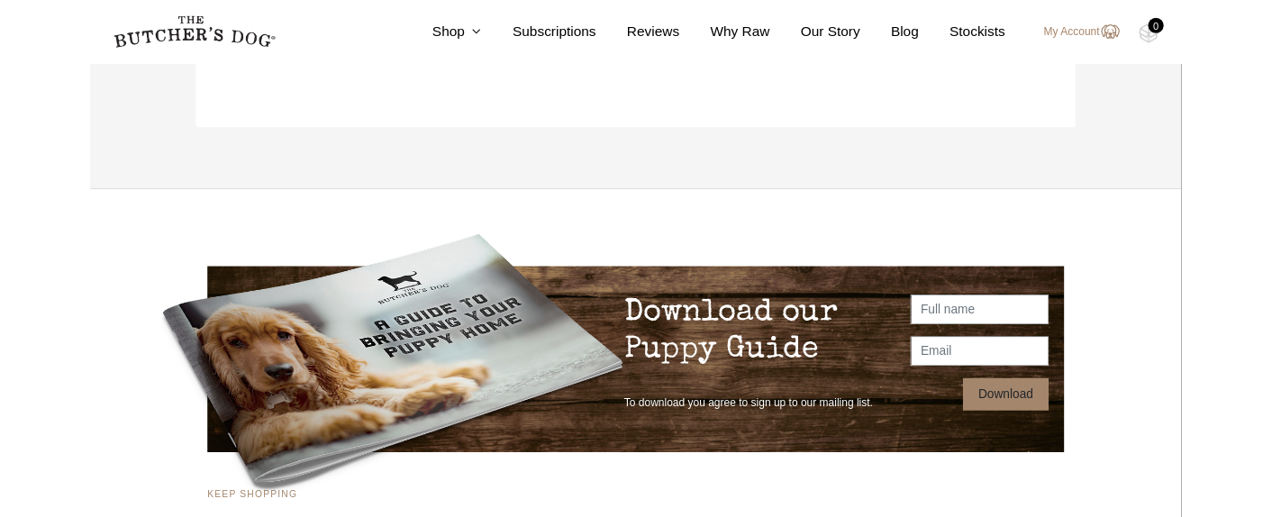
scroll to position [3690, 0]
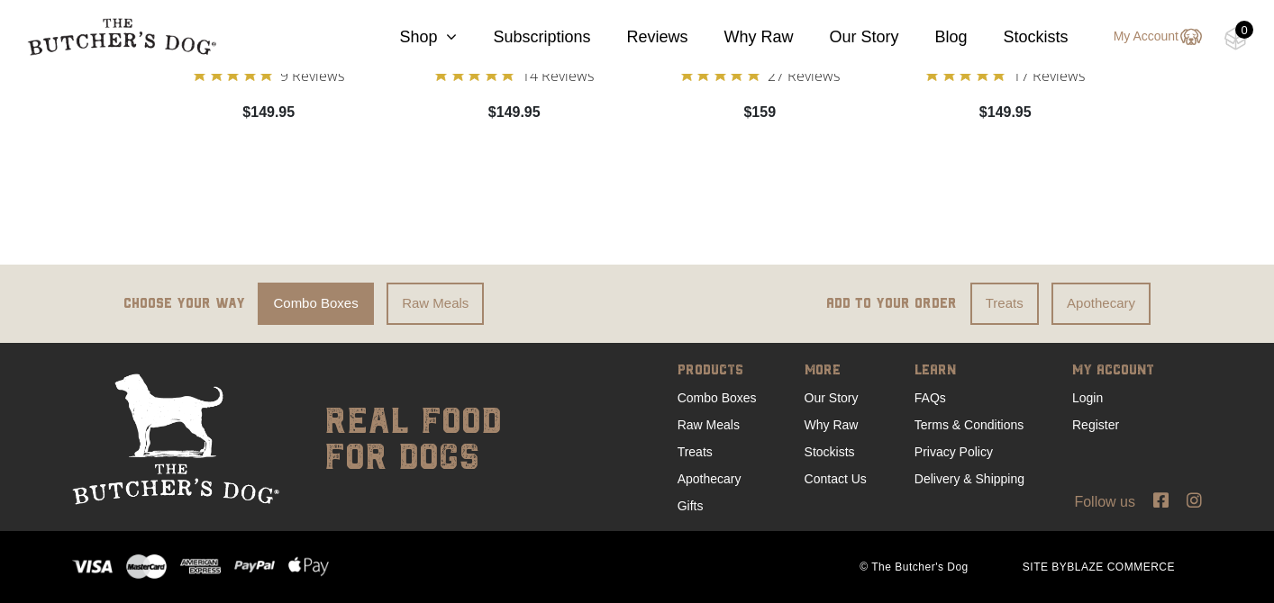
click at [1193, 496] on icon at bounding box center [1193, 500] width 15 height 17
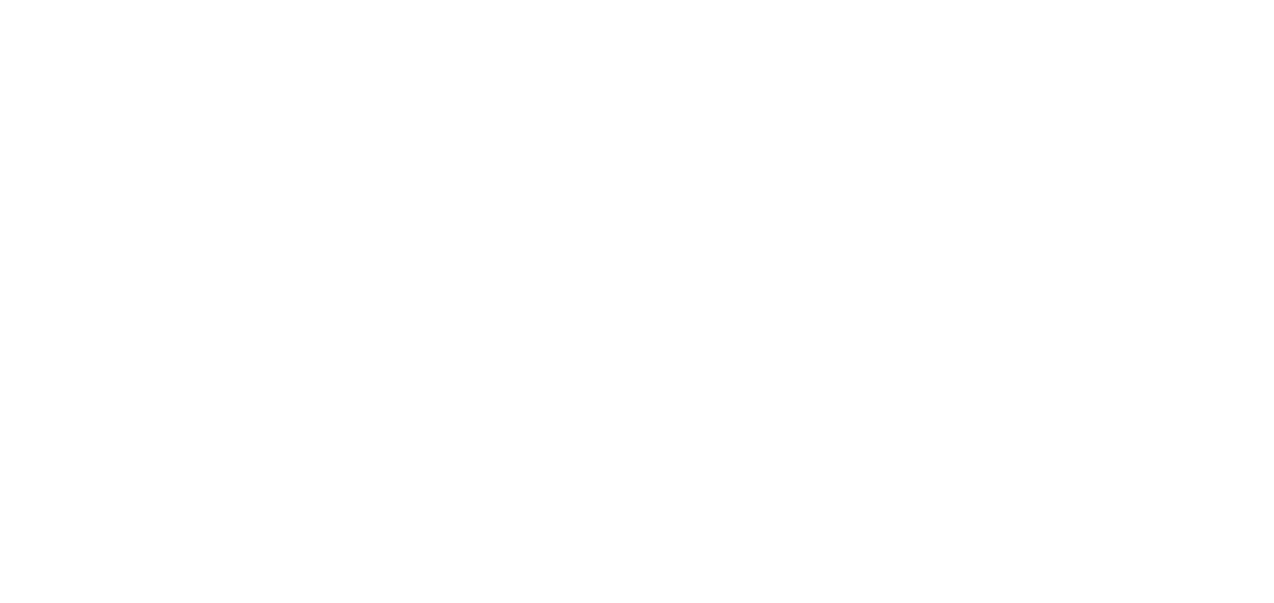
select select "puppy"
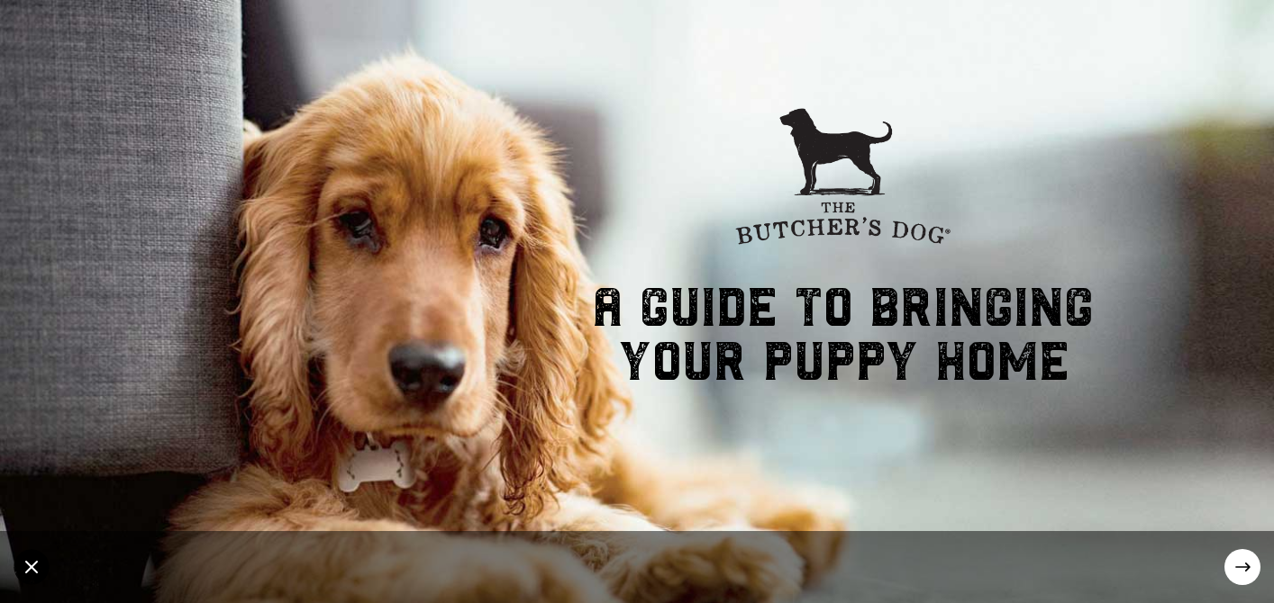
click at [1245, 564] on icon at bounding box center [1242, 567] width 15 height 9
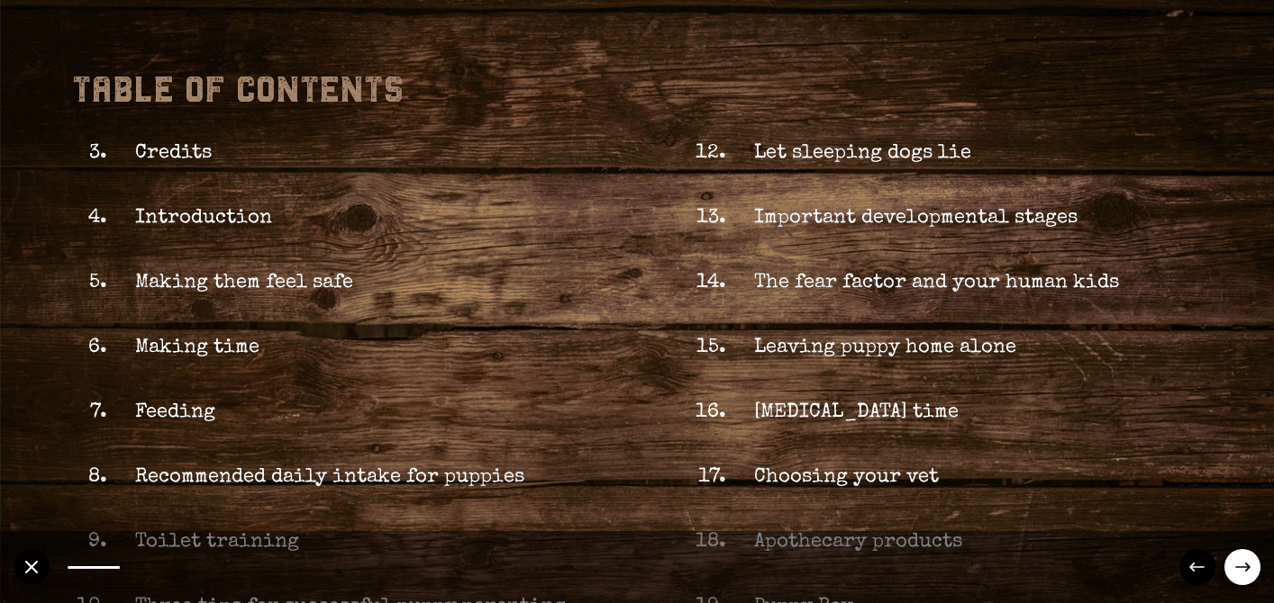
click at [1245, 564] on icon at bounding box center [1242, 567] width 15 height 9
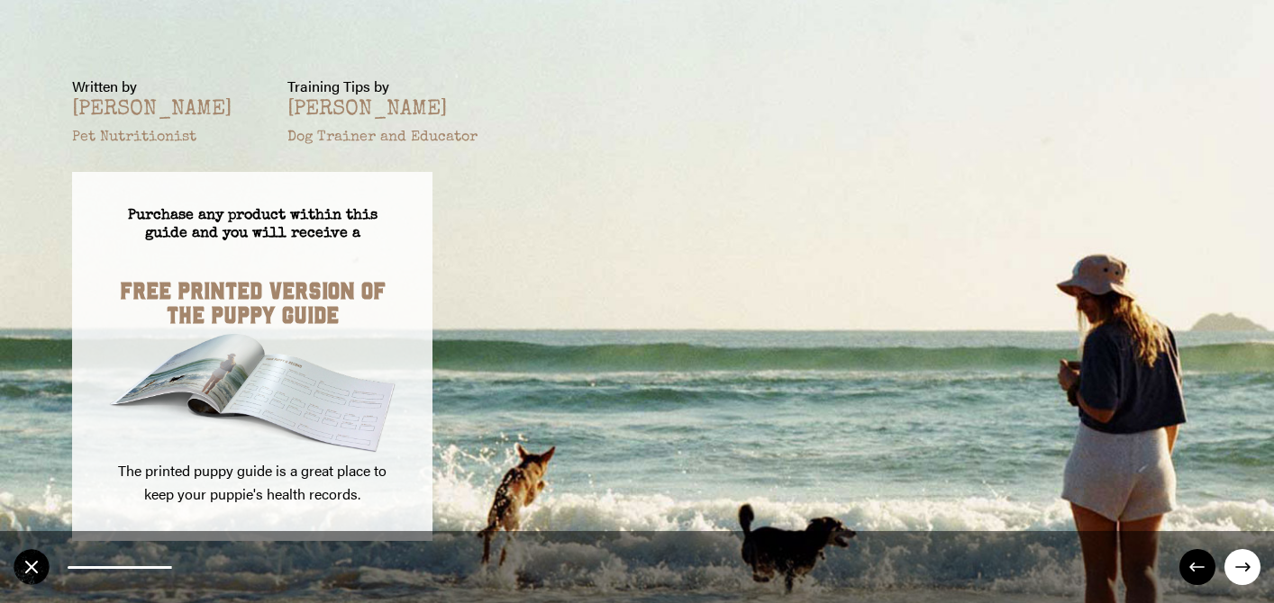
click at [1245, 564] on icon at bounding box center [1242, 567] width 15 height 9
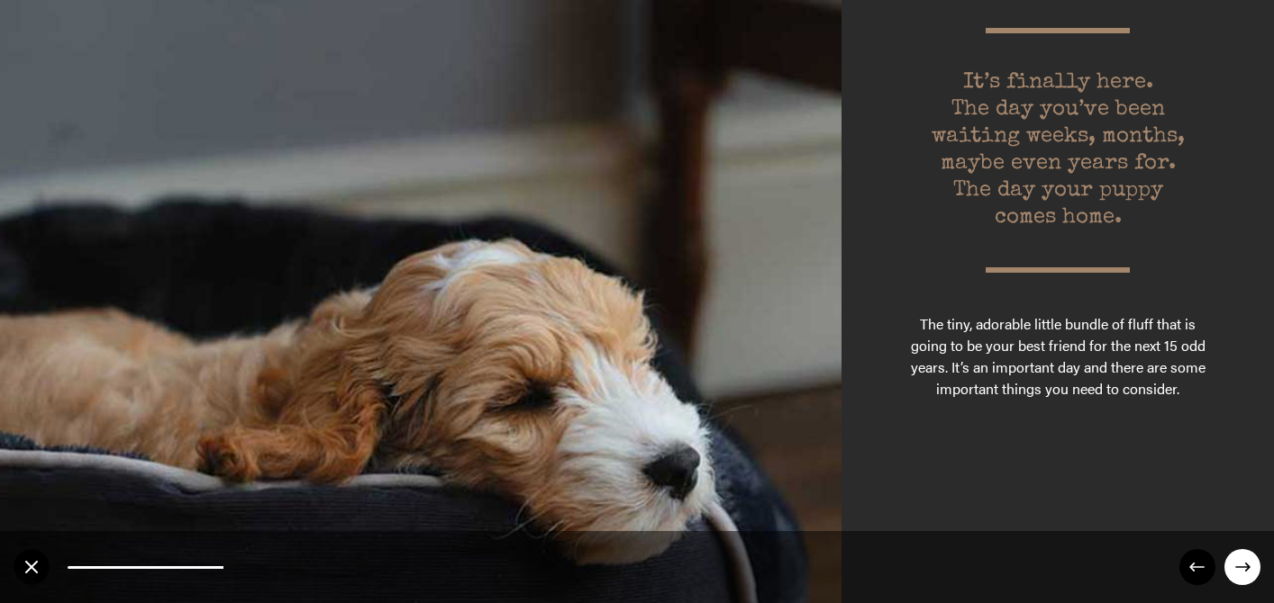
click at [1245, 564] on icon at bounding box center [1242, 567] width 15 height 9
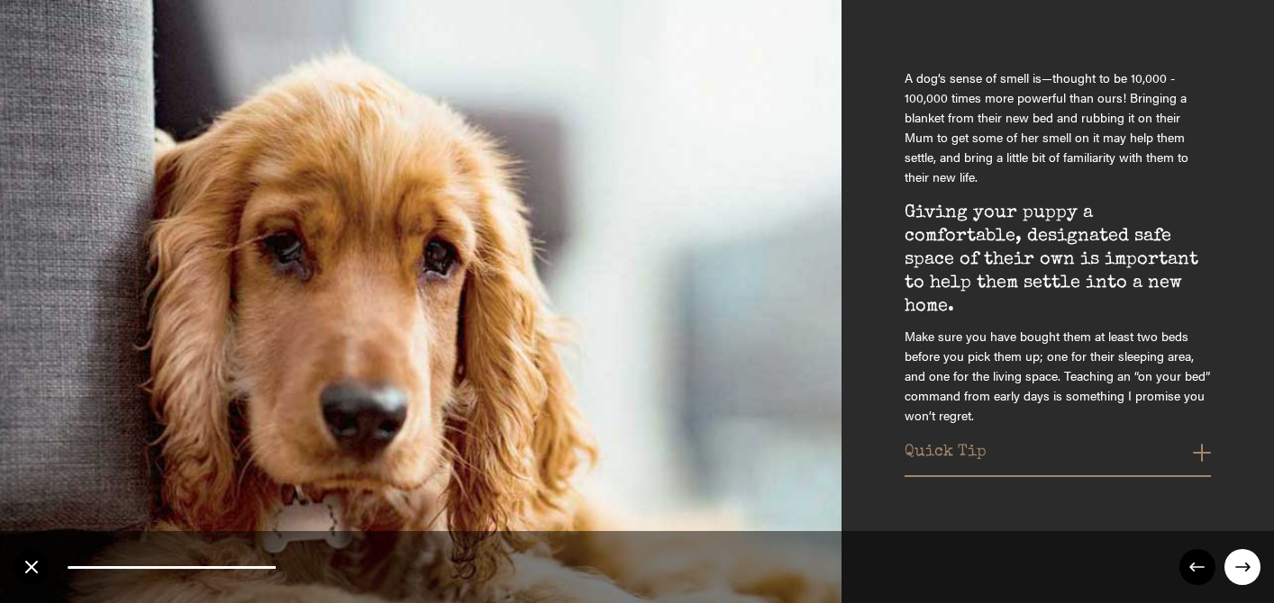
scroll to position [115, 0]
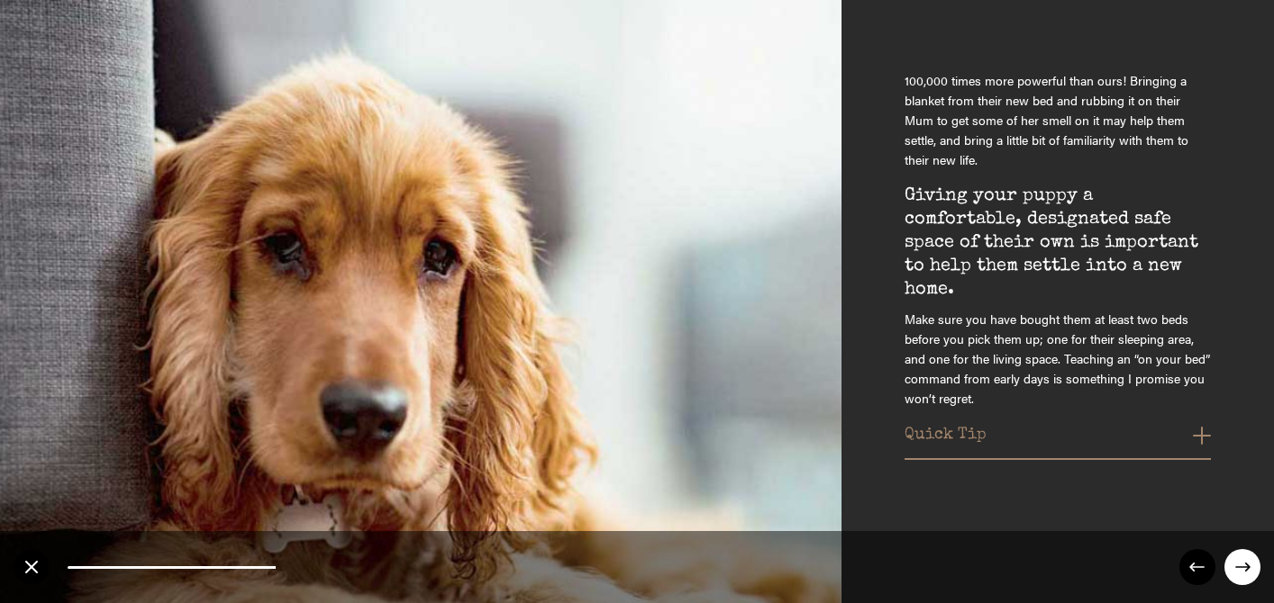
click at [1207, 440] on div "MAKING THEM FEEL SAFE A dog’s sense of smell is—thought to be 10,000 - 100,000 …" at bounding box center [1070, 295] width 333 height 446
click at [1199, 436] on button "Quick Tip" at bounding box center [1057, 440] width 306 height 29
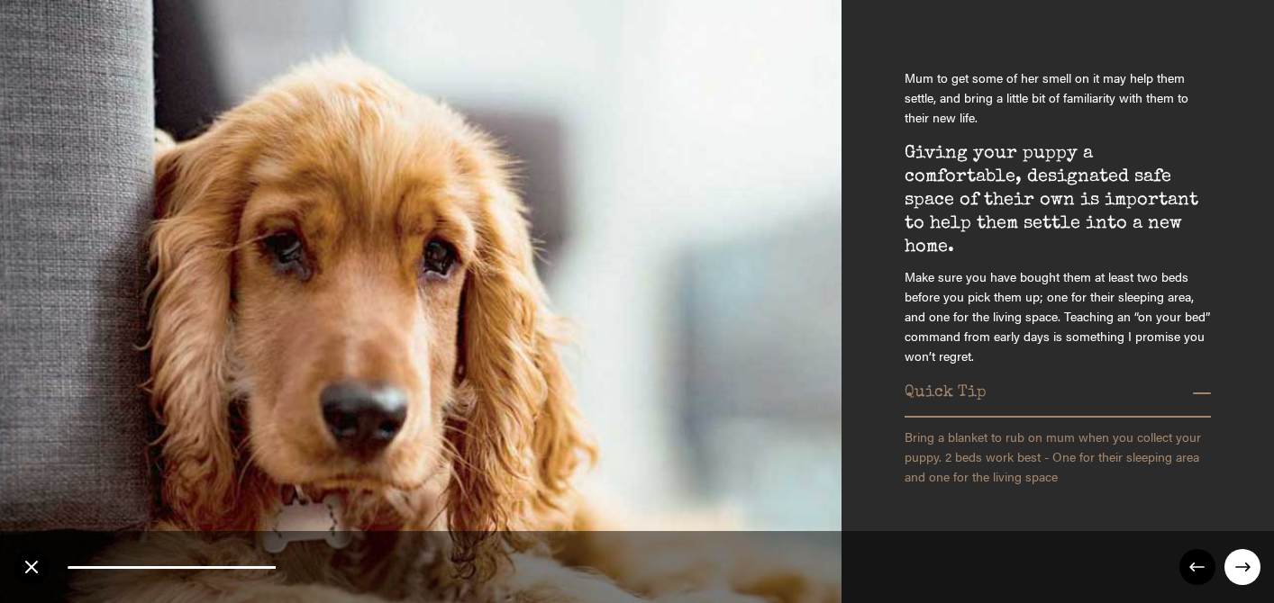
scroll to position [179, 0]
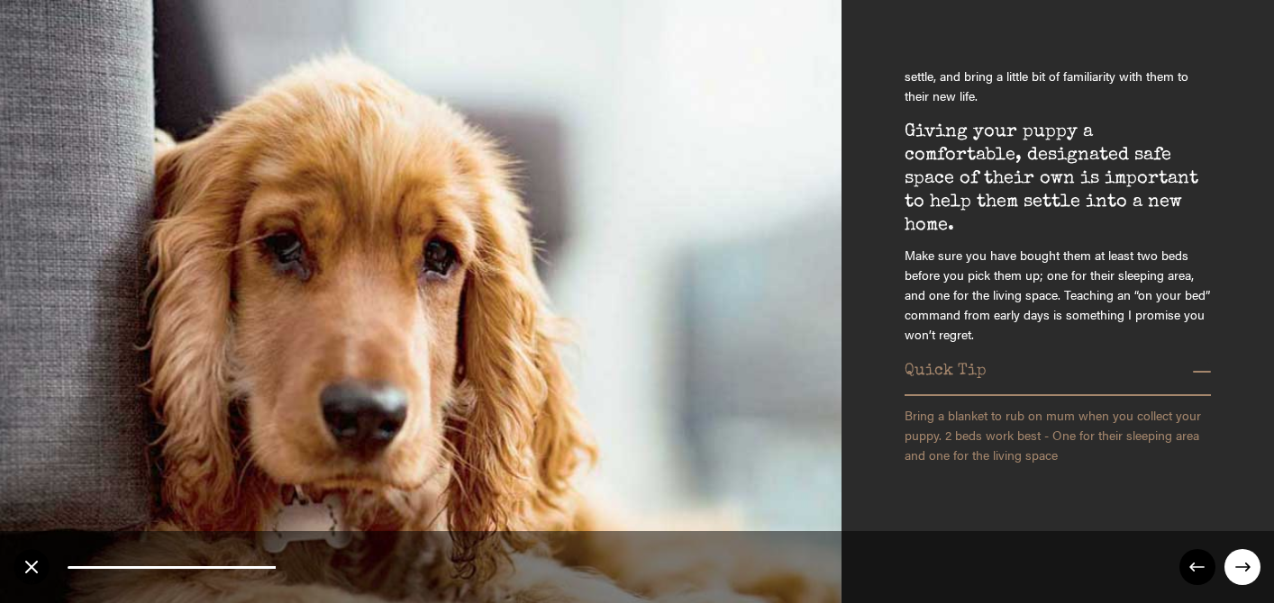
click at [1243, 563] on circle at bounding box center [1242, 567] width 36 height 36
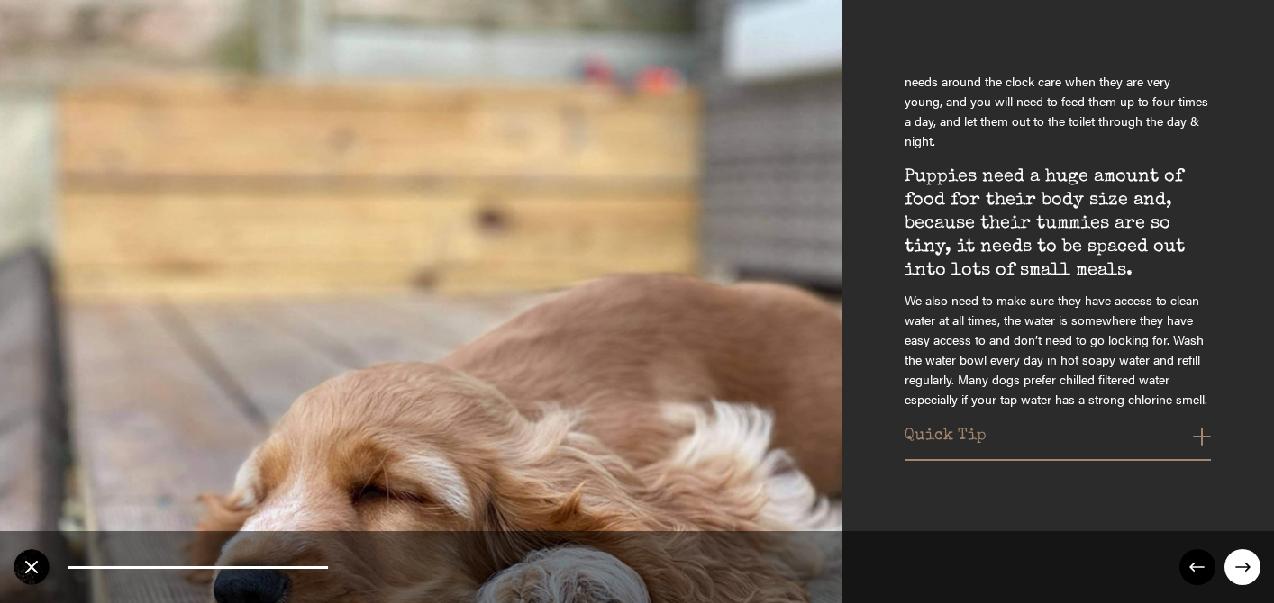
scroll to position [79, 0]
click at [1197, 434] on button "Quick Tip" at bounding box center [1057, 440] width 306 height 29
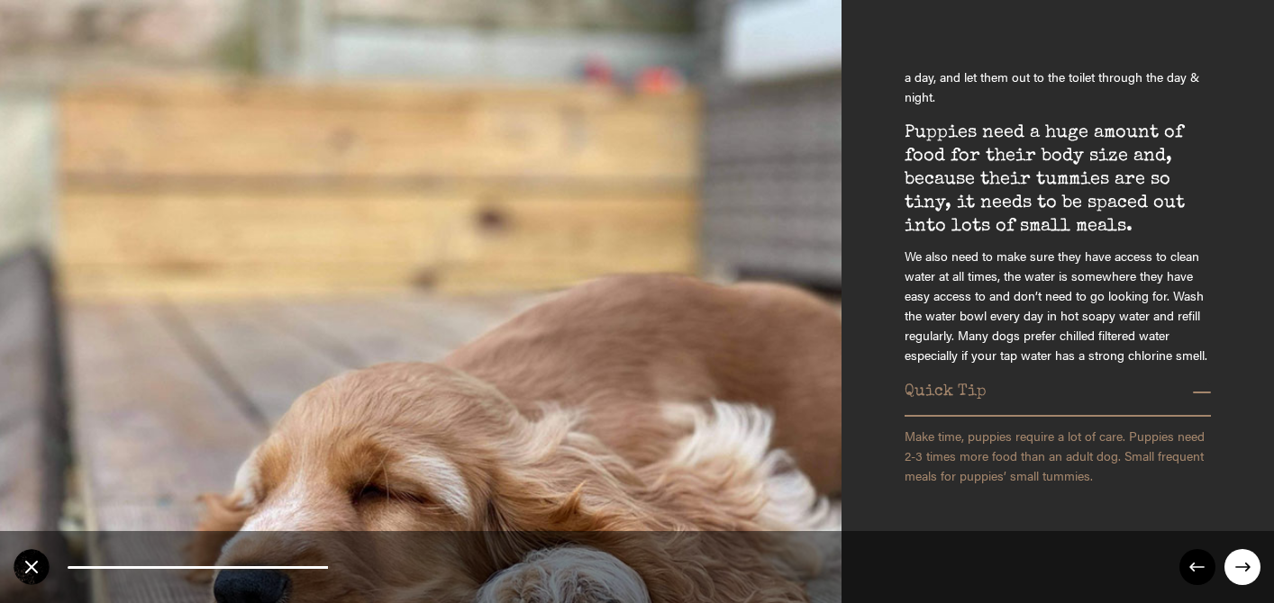
scroll to position [143, 0]
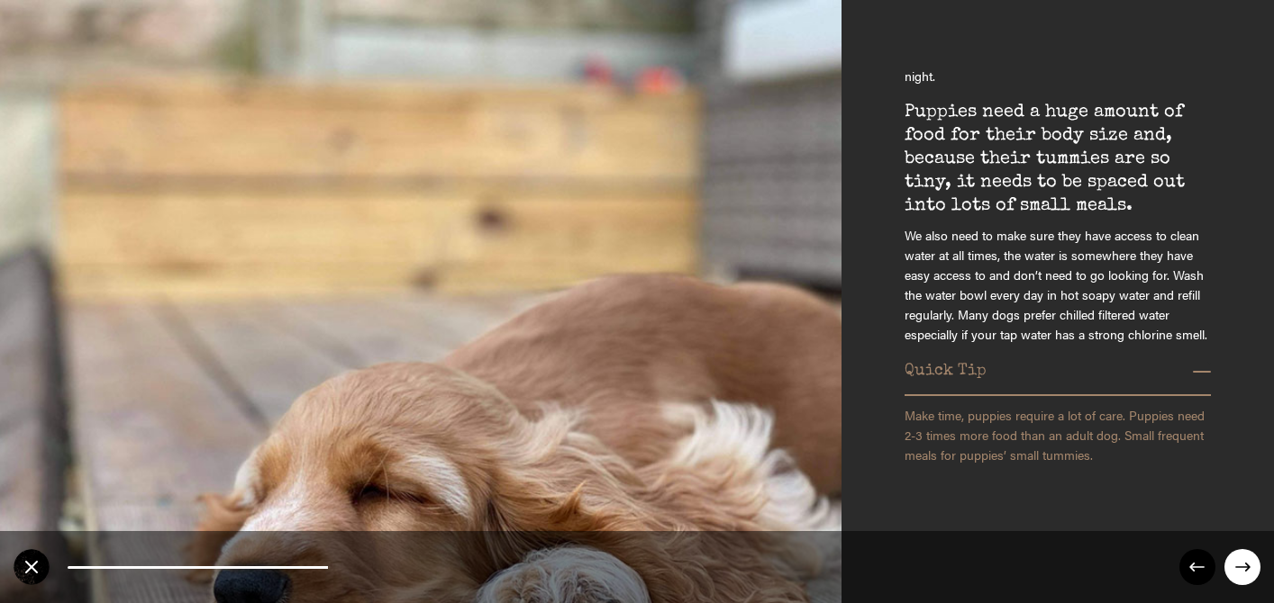
click at [1238, 564] on circle at bounding box center [1242, 567] width 36 height 36
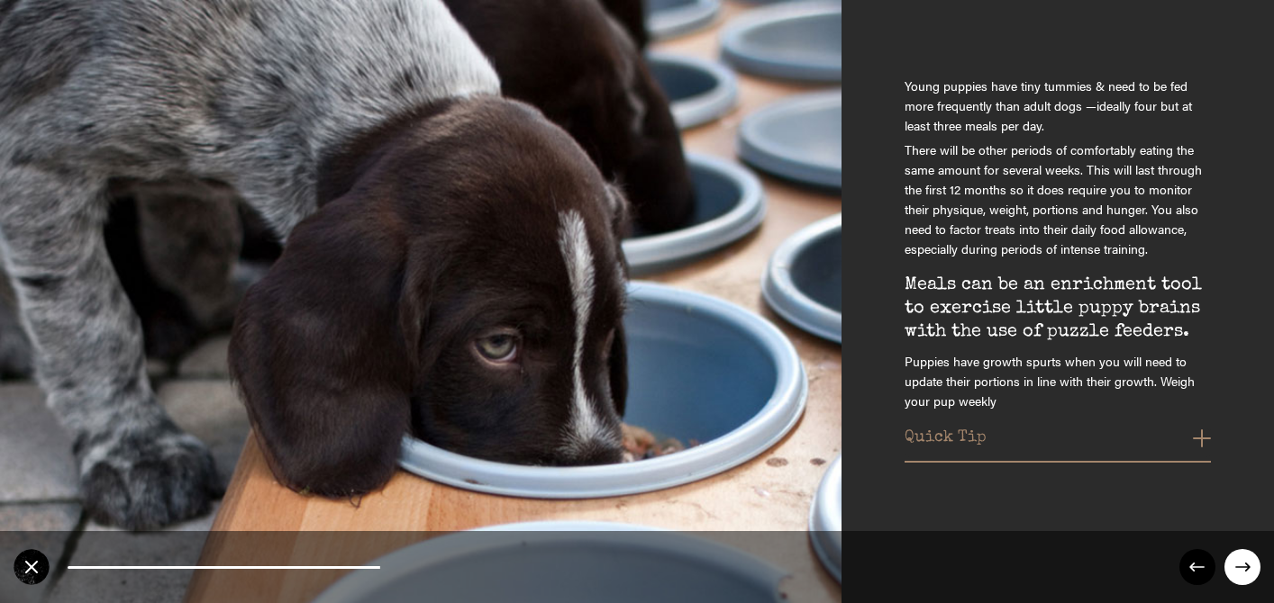
scroll to position [57, 0]
click at [1201, 439] on button "Quick Tip" at bounding box center [1057, 440] width 306 height 29
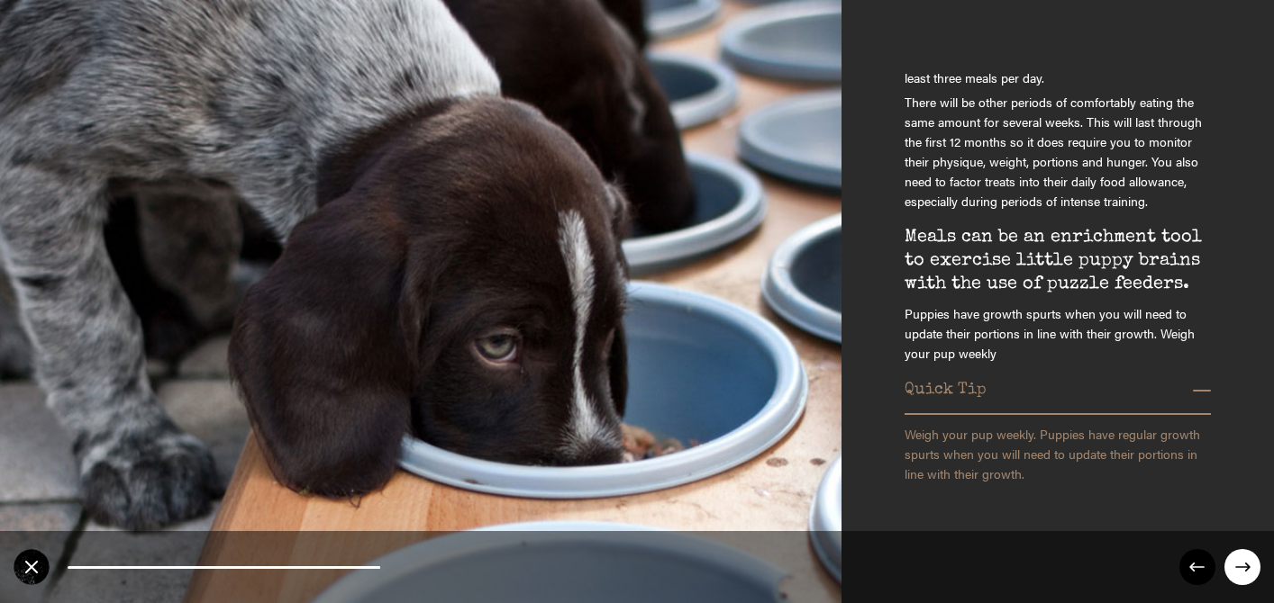
scroll to position [121, 0]
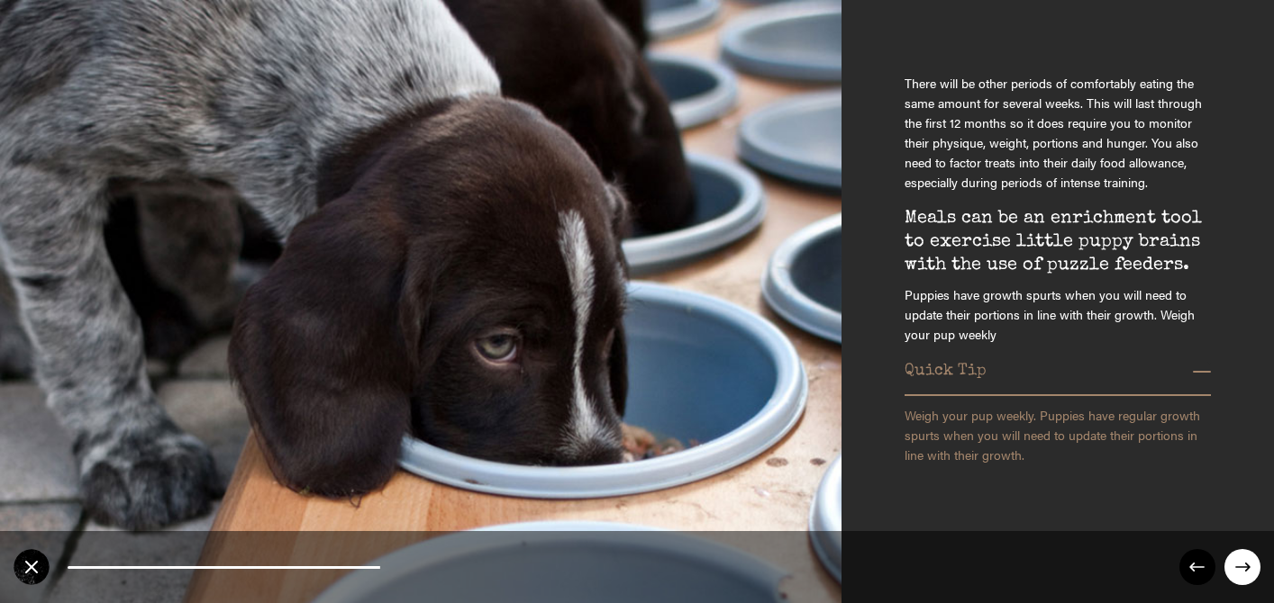
click at [1238, 571] on circle at bounding box center [1242, 567] width 36 height 36
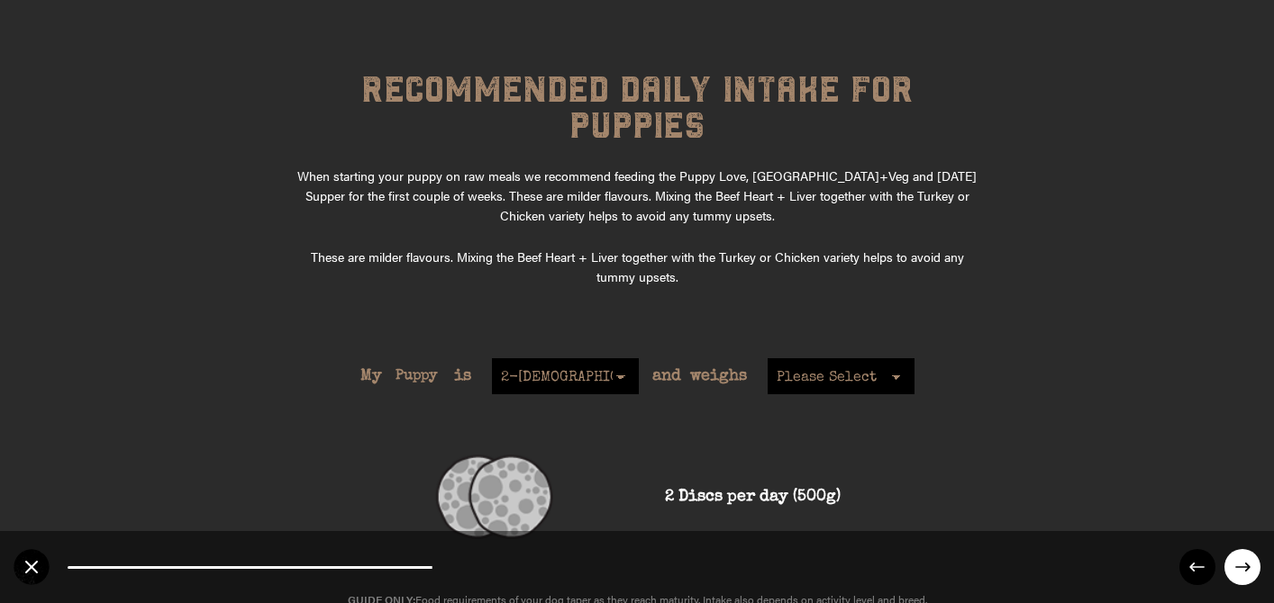
click at [602, 358] on select "2-[DEMOGRAPHIC_DATA] 4-[DEMOGRAPHIC_DATA] 6-[DEMOGRAPHIC_DATA] 8-[DEMOGRAPHIC_D…" at bounding box center [565, 376] width 147 height 36
click at [612, 358] on select "2-[DEMOGRAPHIC_DATA] 4-[DEMOGRAPHIC_DATA] 6-[DEMOGRAPHIC_DATA] 8-[DEMOGRAPHIC_D…" at bounding box center [565, 376] width 147 height 36
select select "4"
click at [833, 358] on select "Please Select 1kg 2kg 3kg 4kg 5kg 6kg 7kg 8kg 9kg 1-5kg 10kg 11kg 12kg 13kg 14k…" at bounding box center [840, 376] width 147 height 36
click at [839, 358] on select "Please Select 1kg 2kg 3kg 4kg 5kg 6kg 7kg 8kg 9kg 1-5kg 10kg 11kg 12kg 13kg 14k…" at bounding box center [840, 376] width 147 height 36
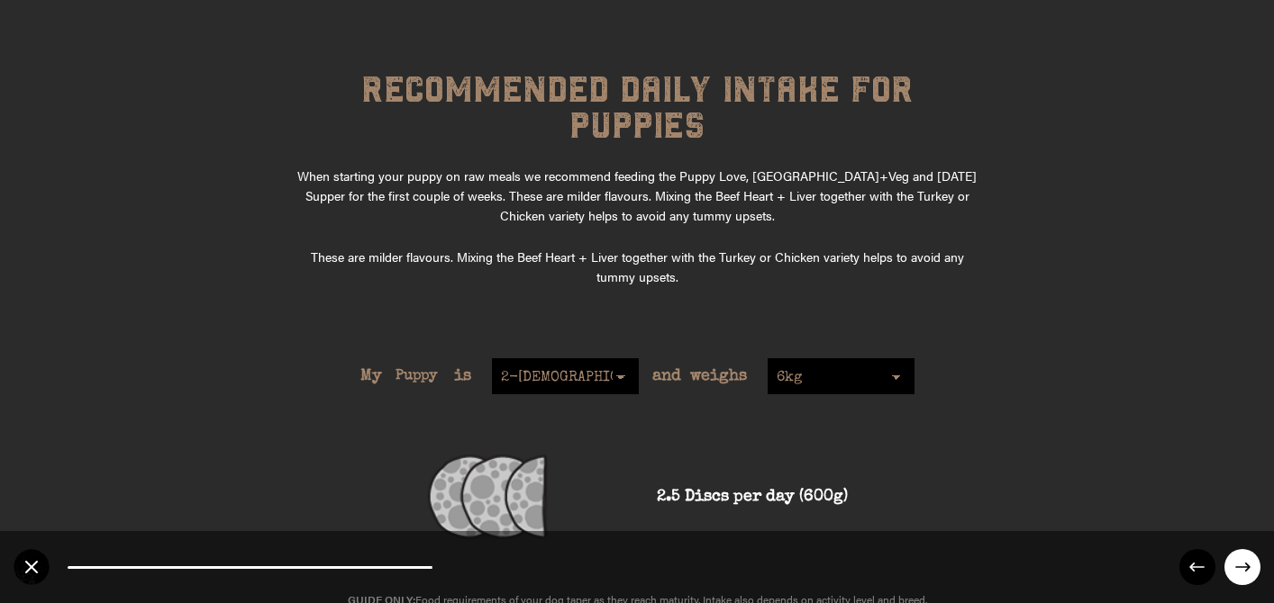
select select "7"
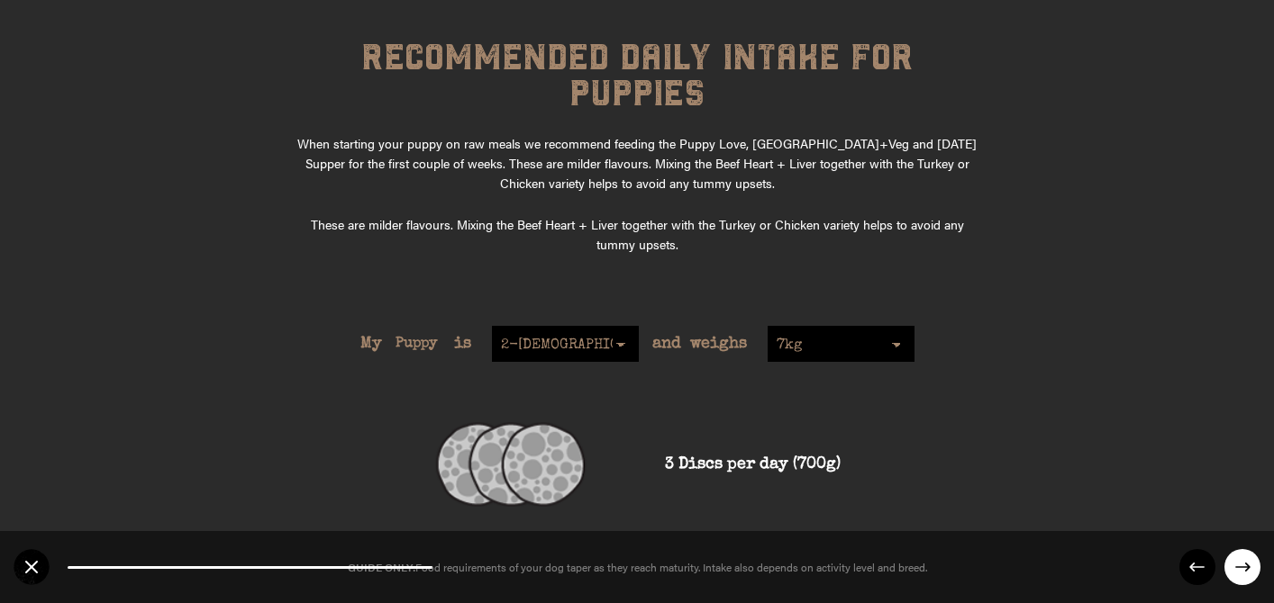
scroll to position [42, 0]
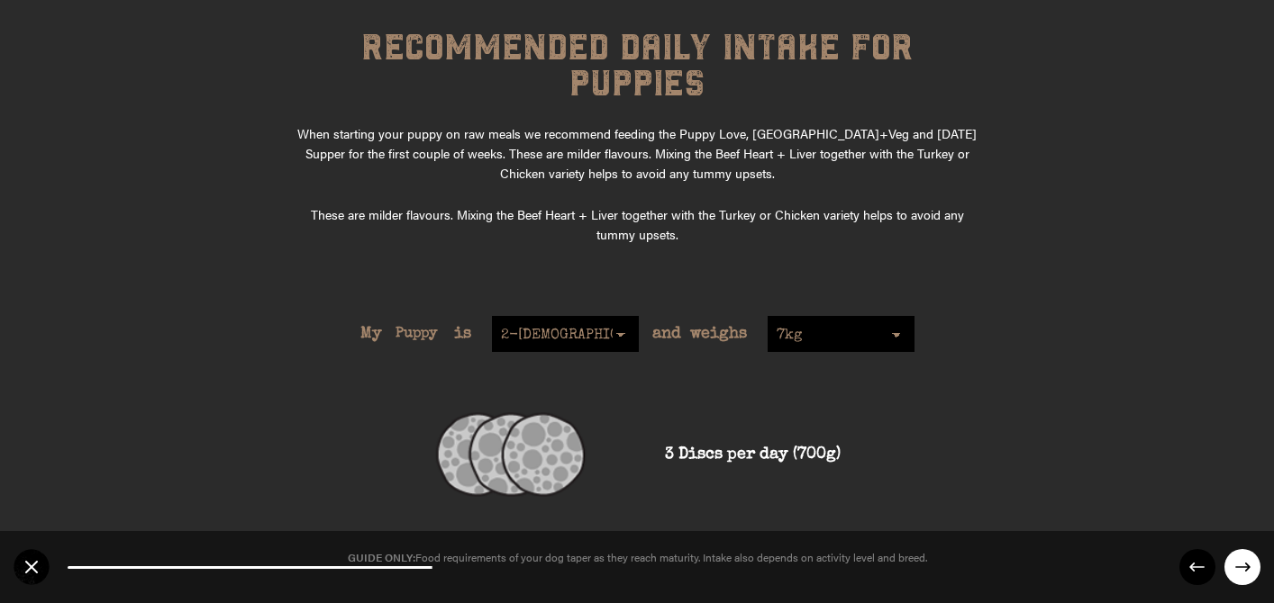
click at [1233, 568] on circle at bounding box center [1242, 567] width 36 height 36
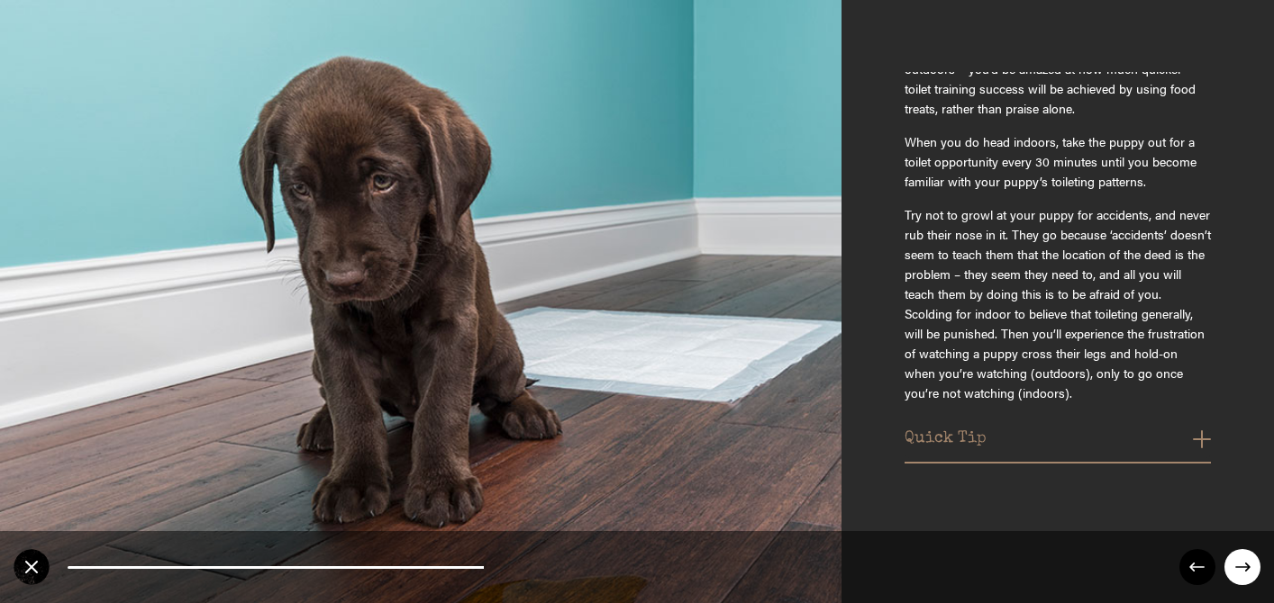
scroll to position [498, 0]
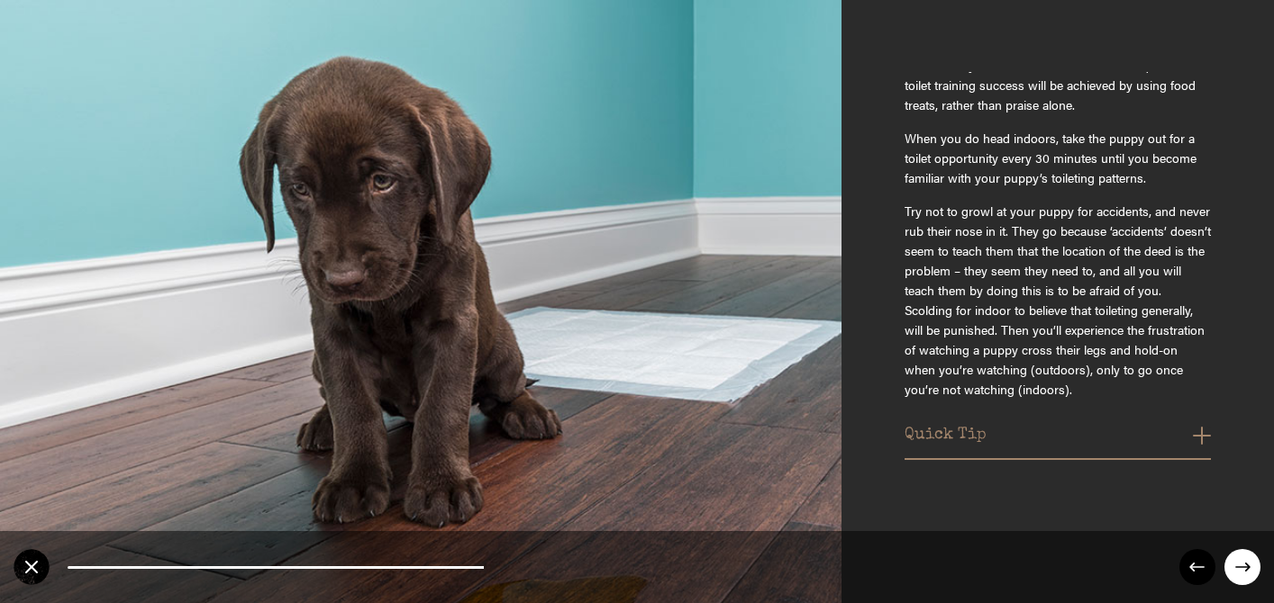
click at [1202, 441] on button "Quick Tip" at bounding box center [1057, 440] width 306 height 29
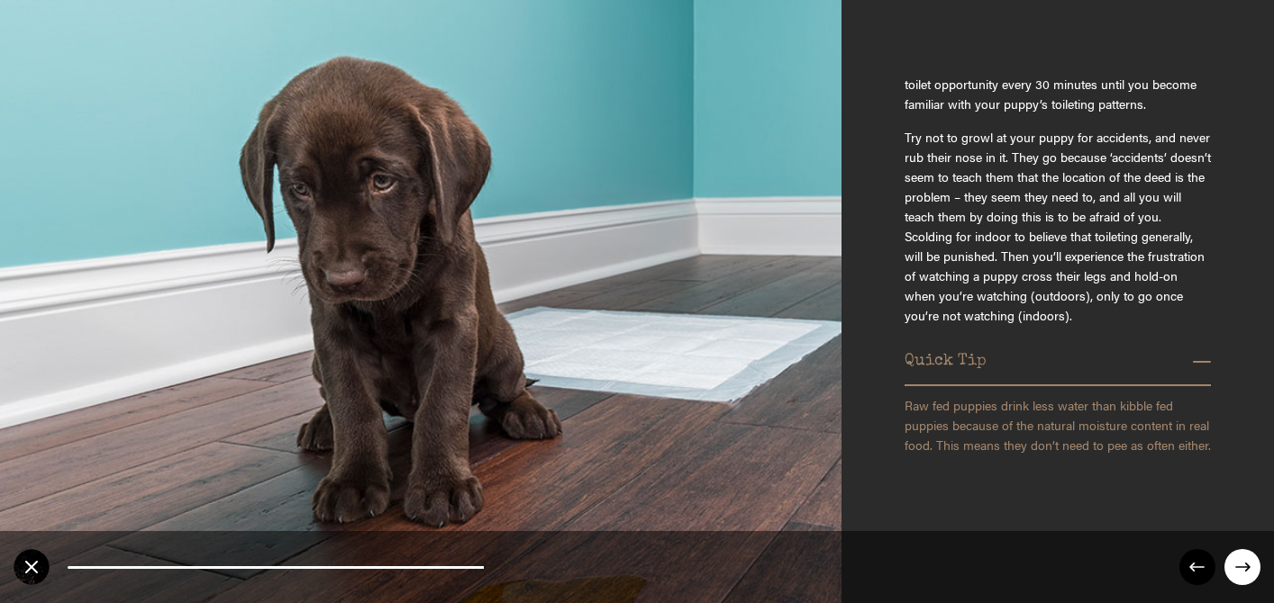
scroll to position [591, 0]
click at [1240, 564] on circle at bounding box center [1242, 567] width 36 height 36
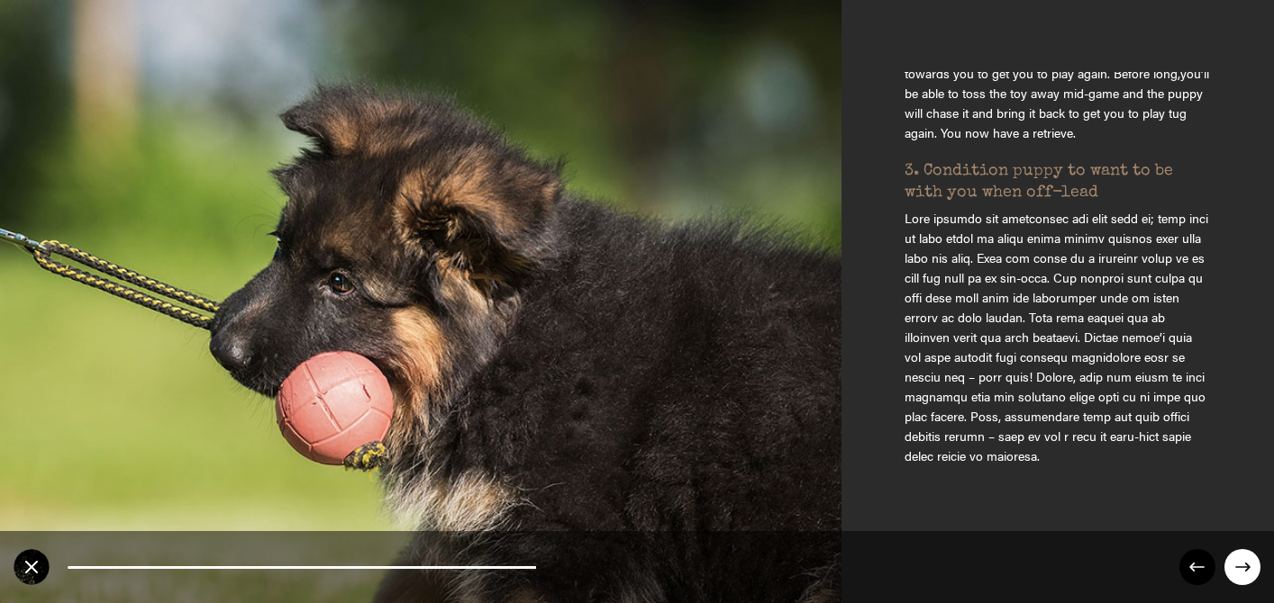
scroll to position [625, 0]
click at [1242, 570] on circle at bounding box center [1242, 567] width 36 height 36
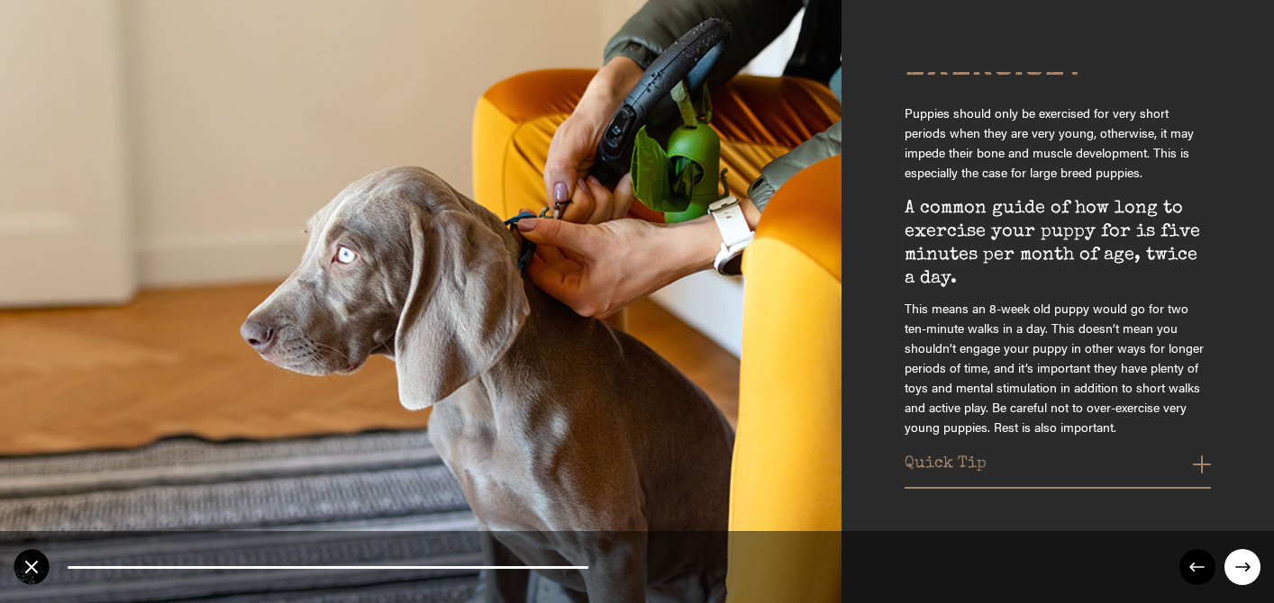
scroll to position [67, 0]
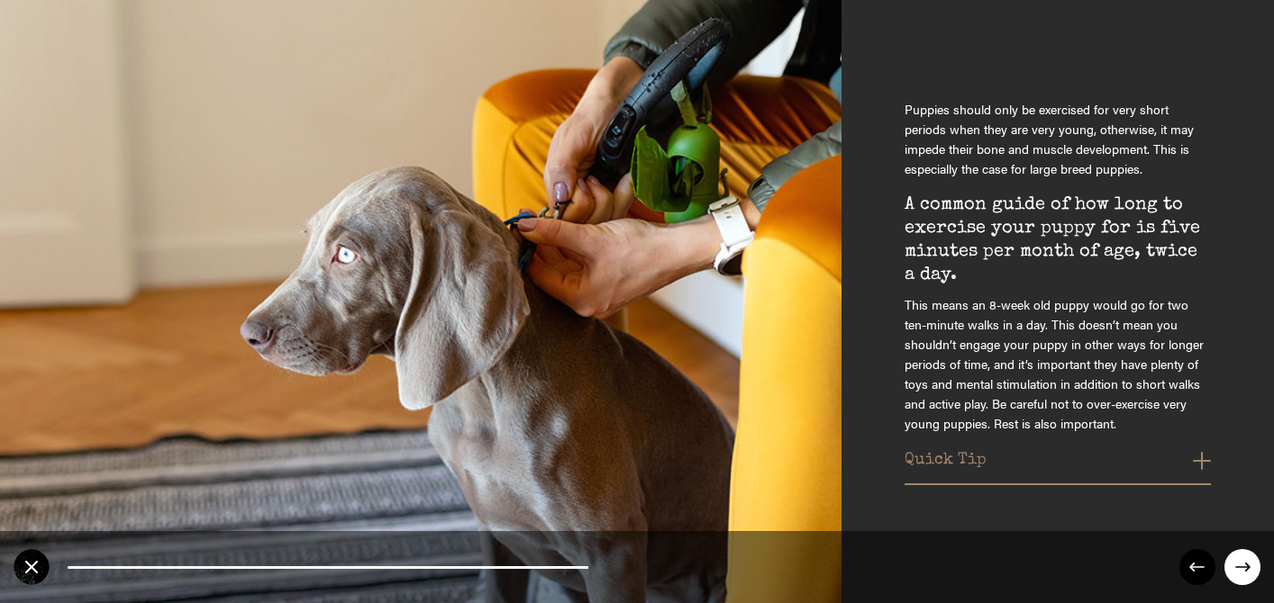
click at [1202, 466] on button "Quick Tip" at bounding box center [1057, 465] width 306 height 29
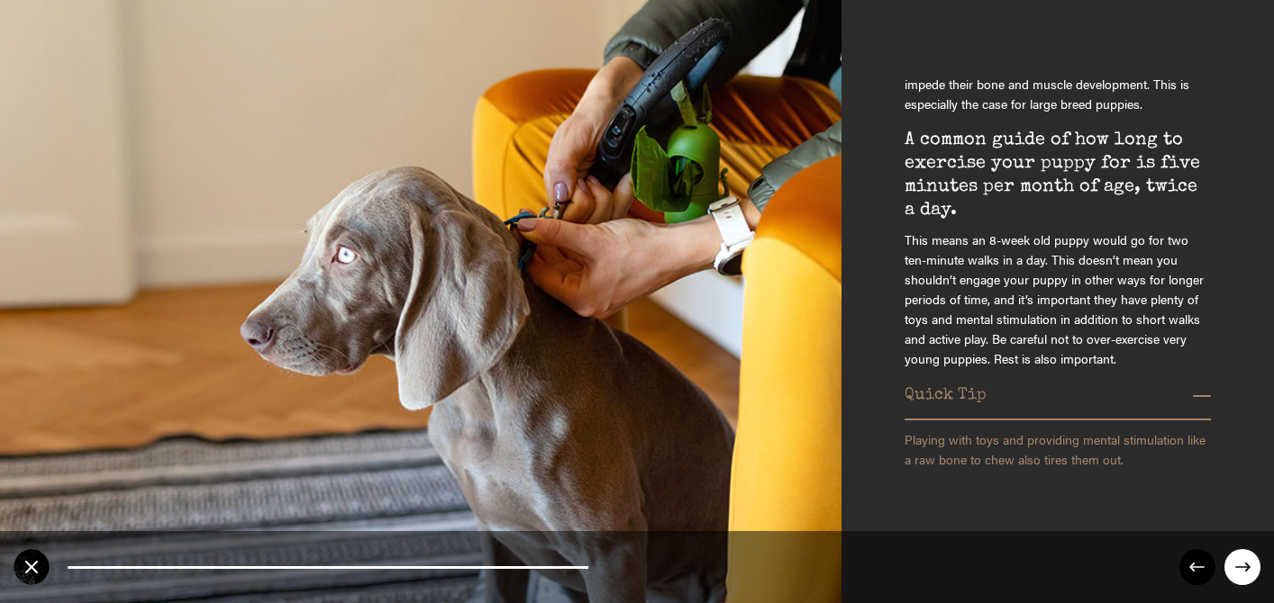
scroll to position [136, 0]
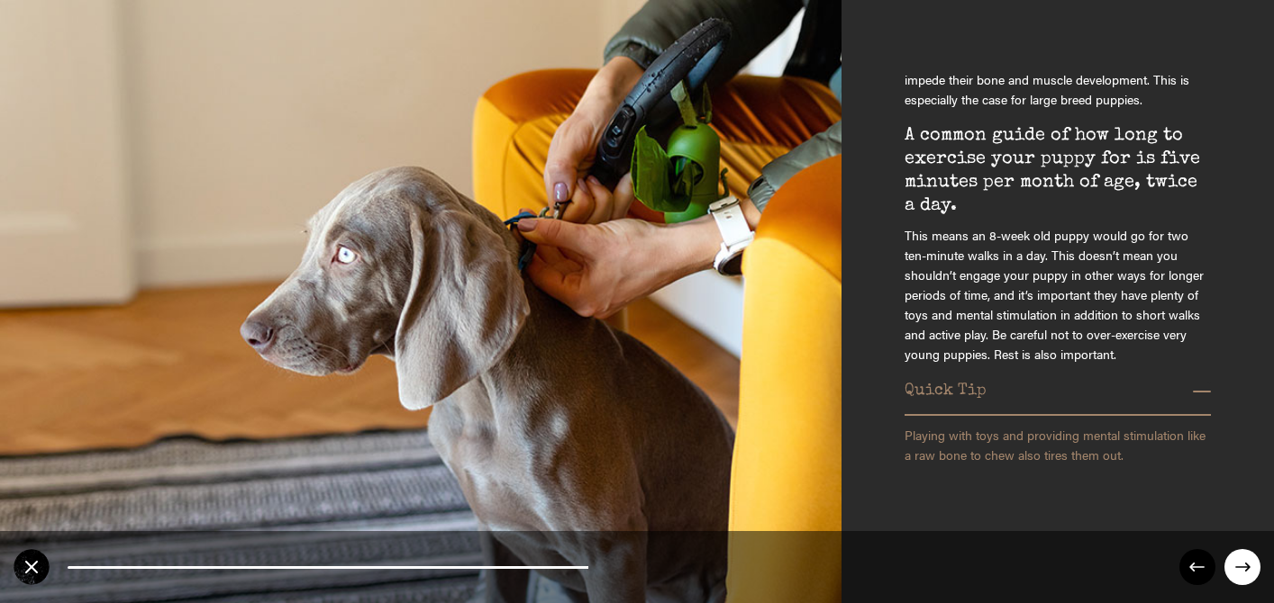
click at [1245, 569] on circle at bounding box center [1242, 567] width 36 height 36
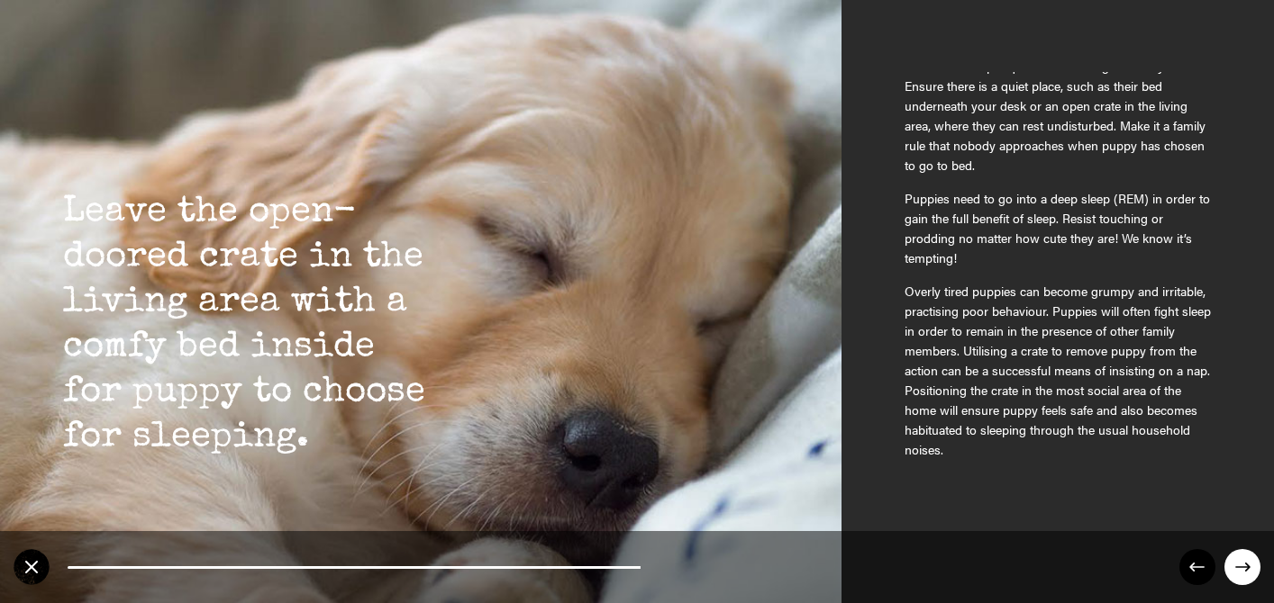
scroll to position [286, 0]
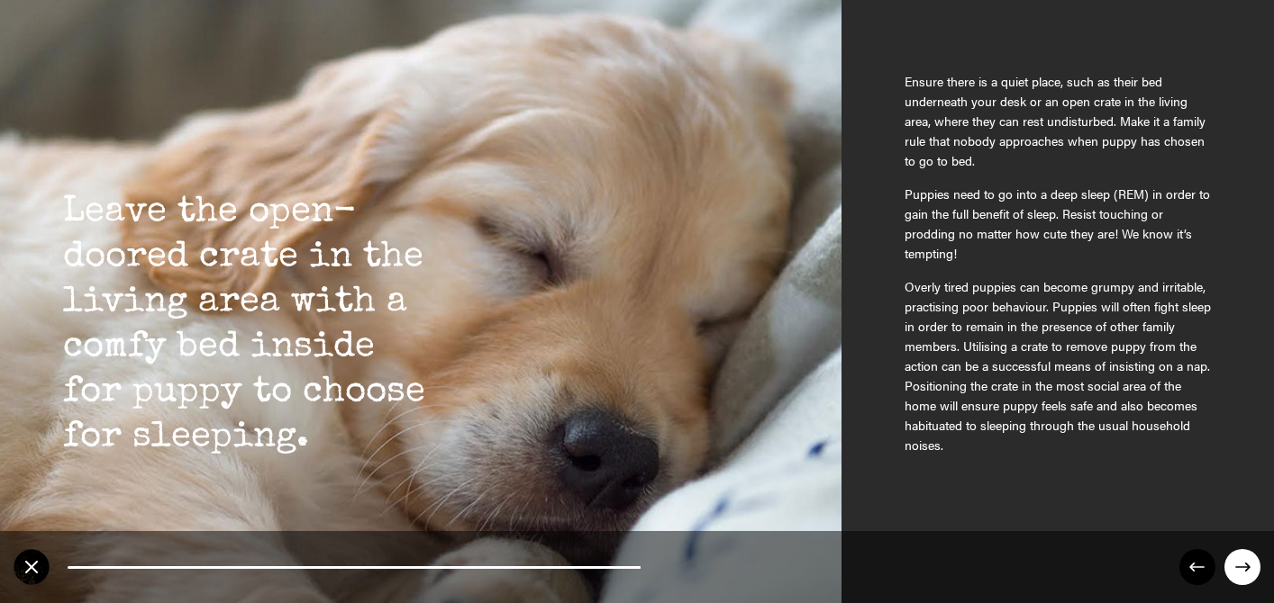
click at [1239, 562] on circle at bounding box center [1242, 567] width 36 height 36
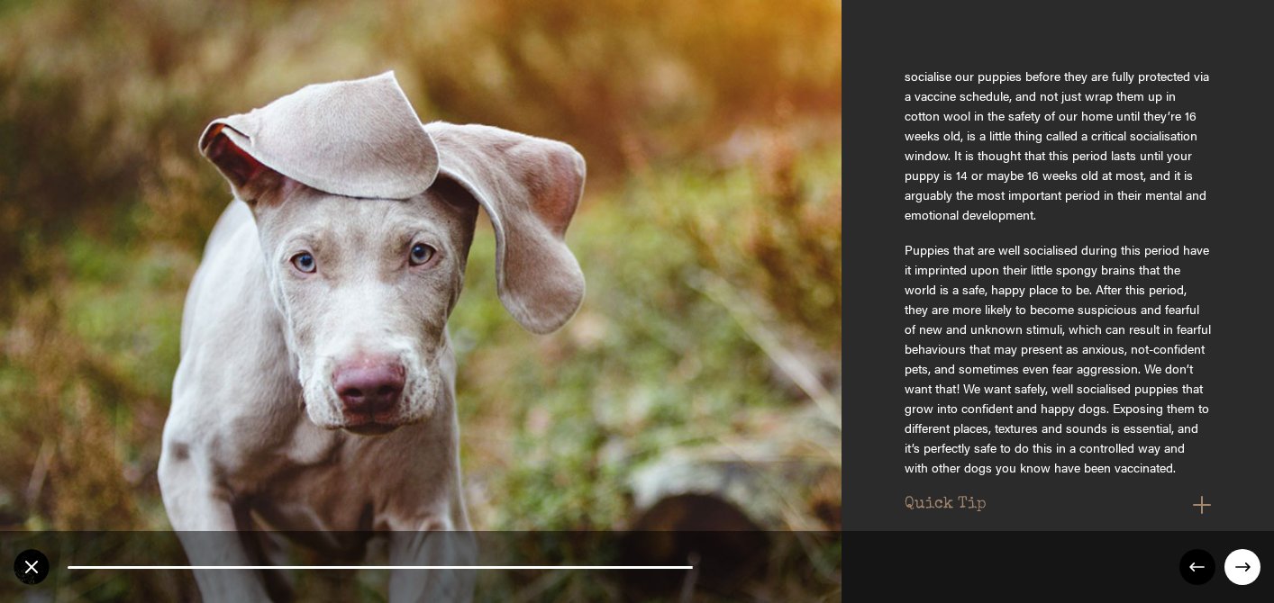
scroll to position [245, 0]
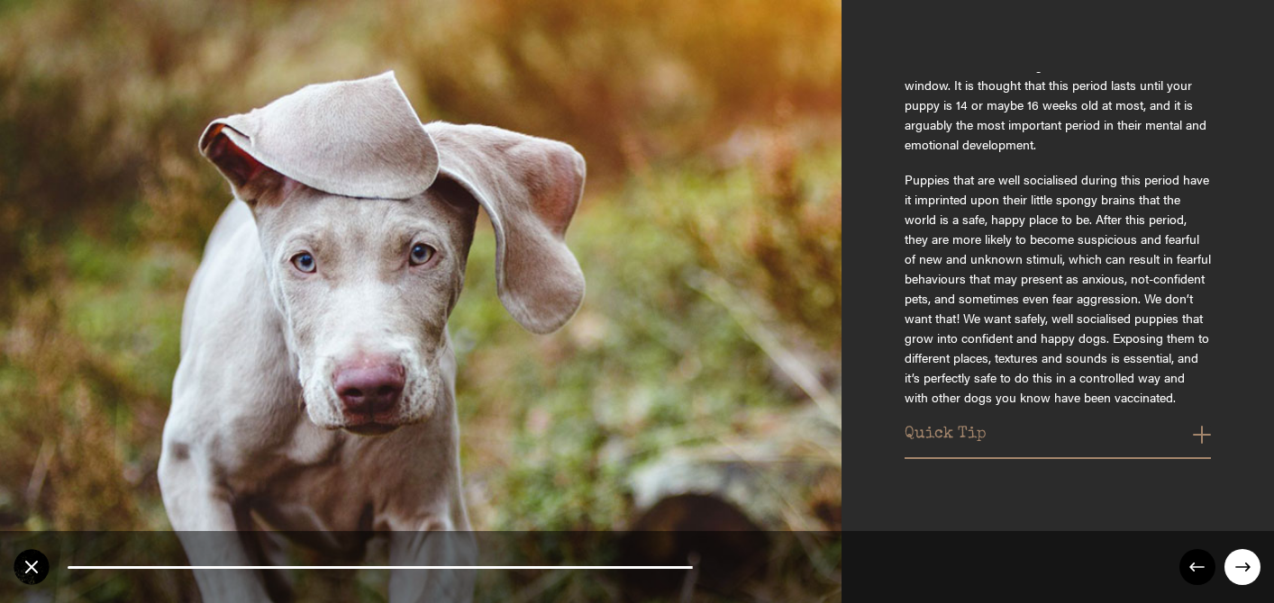
click at [1202, 440] on button "Quick Tip" at bounding box center [1057, 439] width 306 height 29
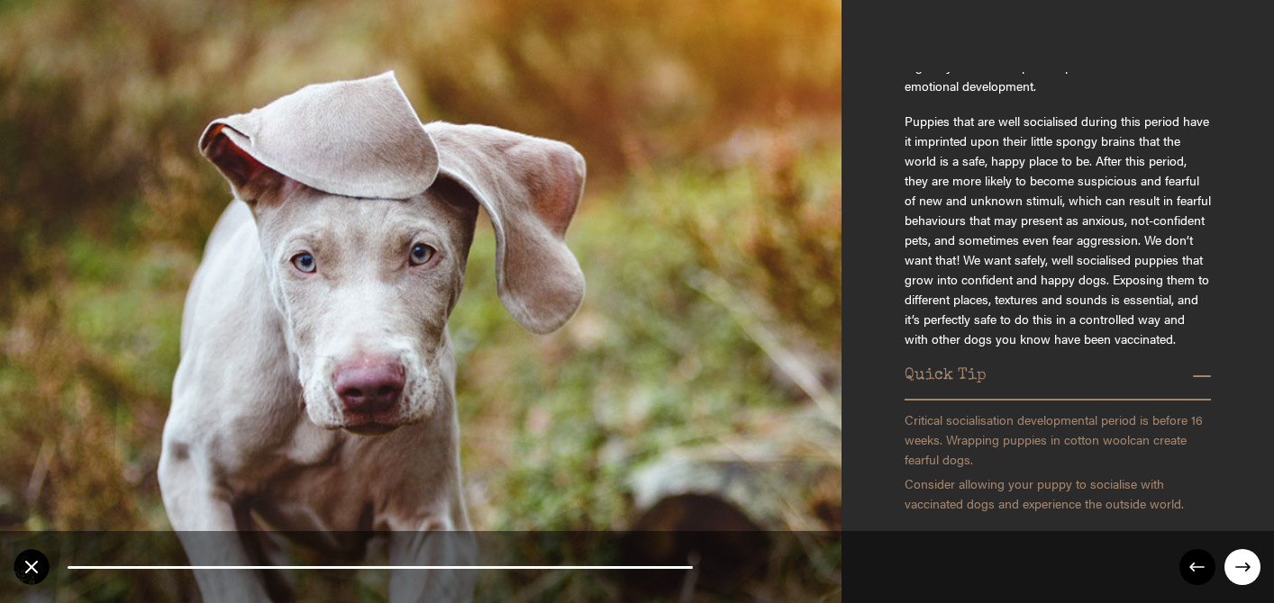
scroll to position [326, 0]
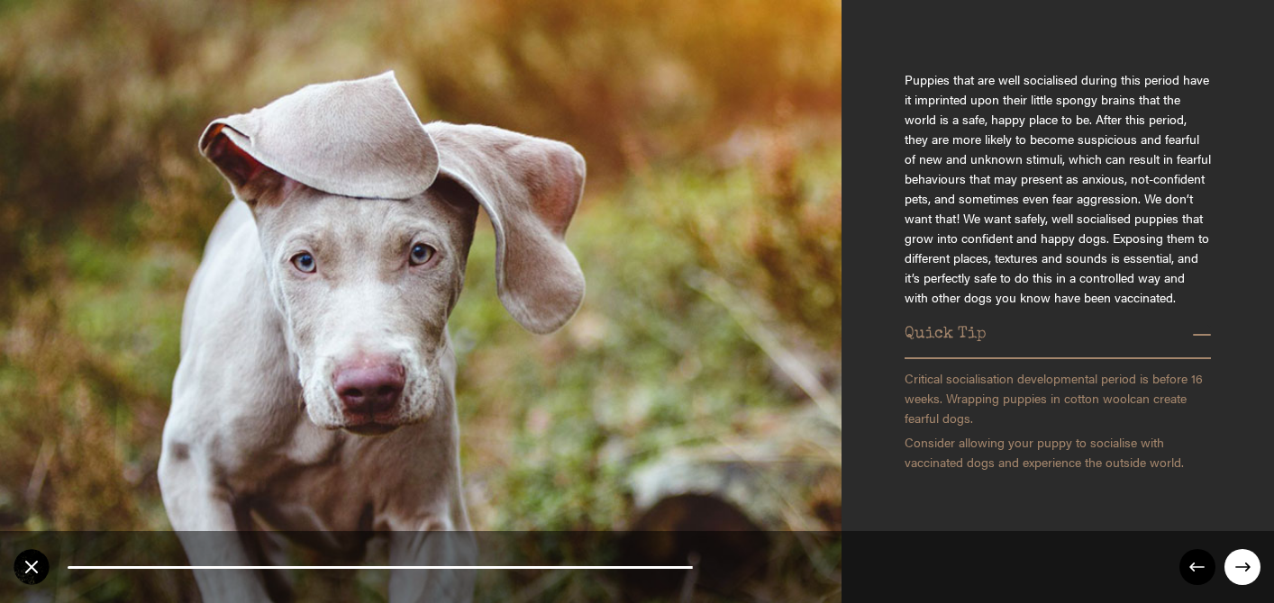
click at [1243, 564] on circle at bounding box center [1242, 567] width 36 height 36
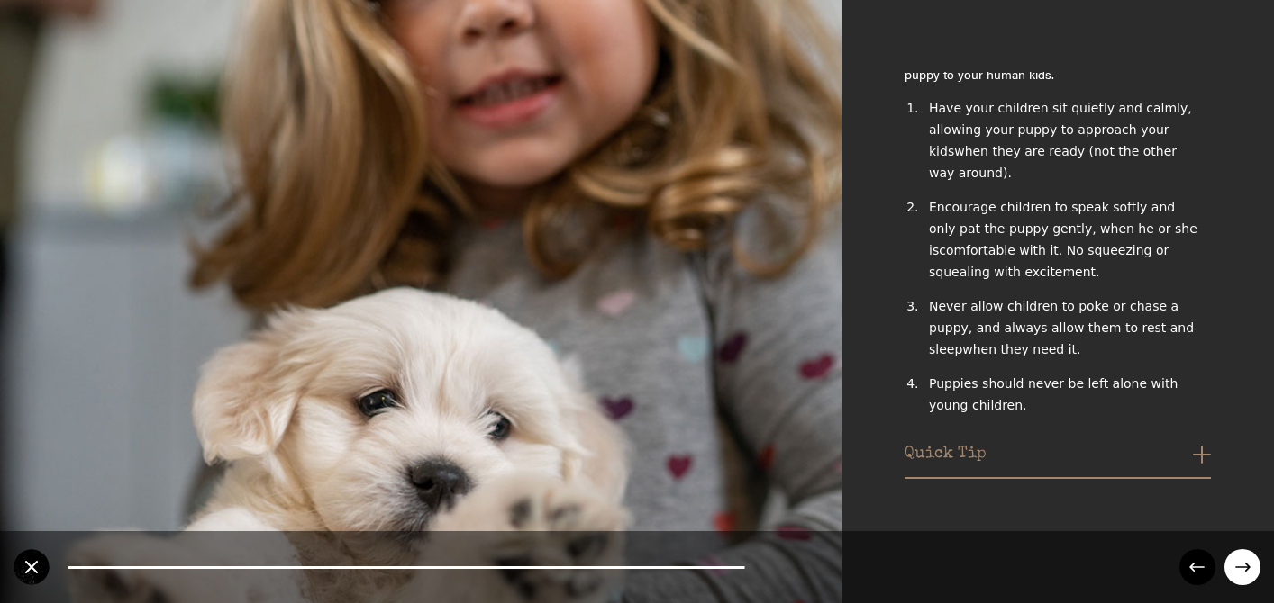
scroll to position [315, 0]
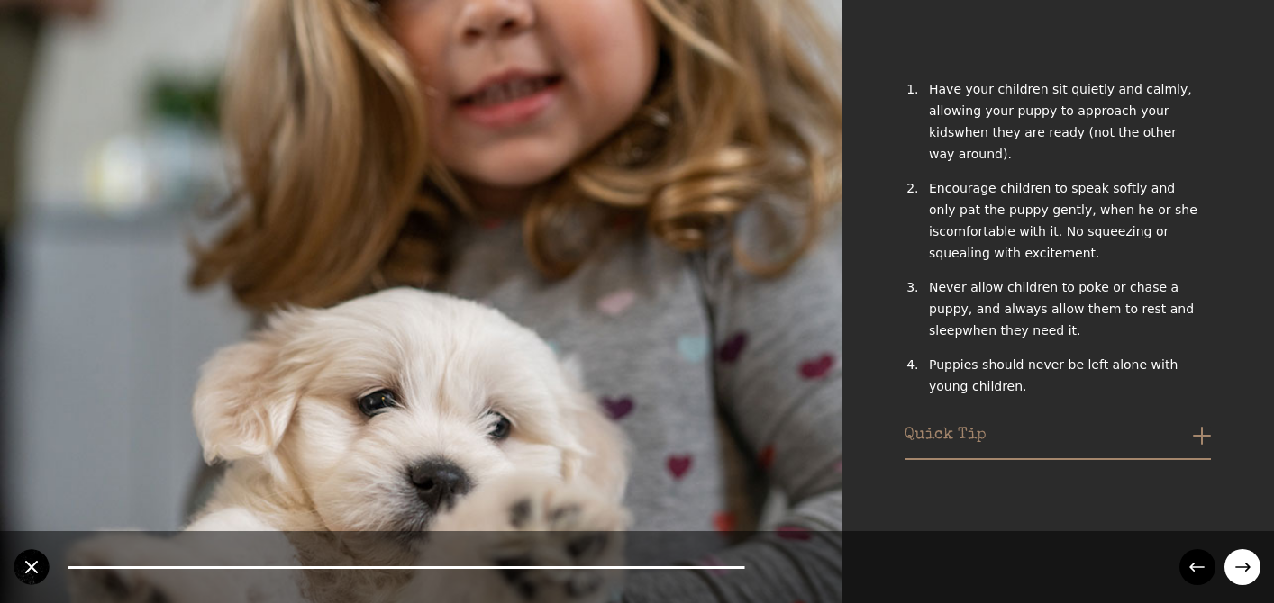
click at [1195, 432] on button "Quick Tip" at bounding box center [1057, 440] width 306 height 29
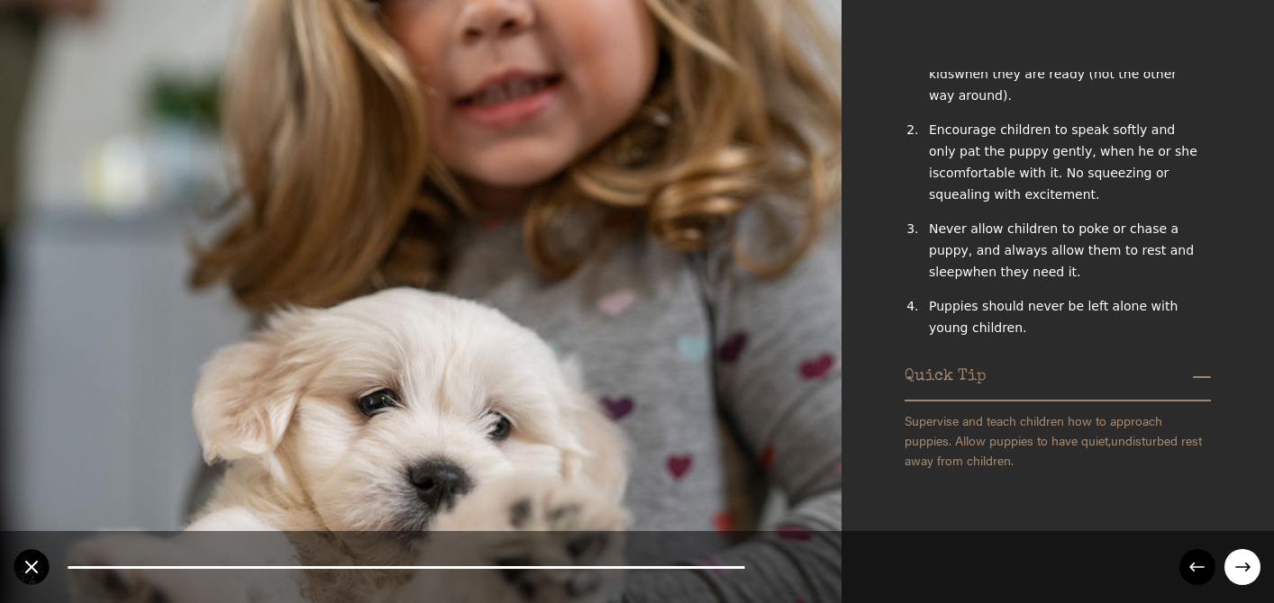
scroll to position [379, 0]
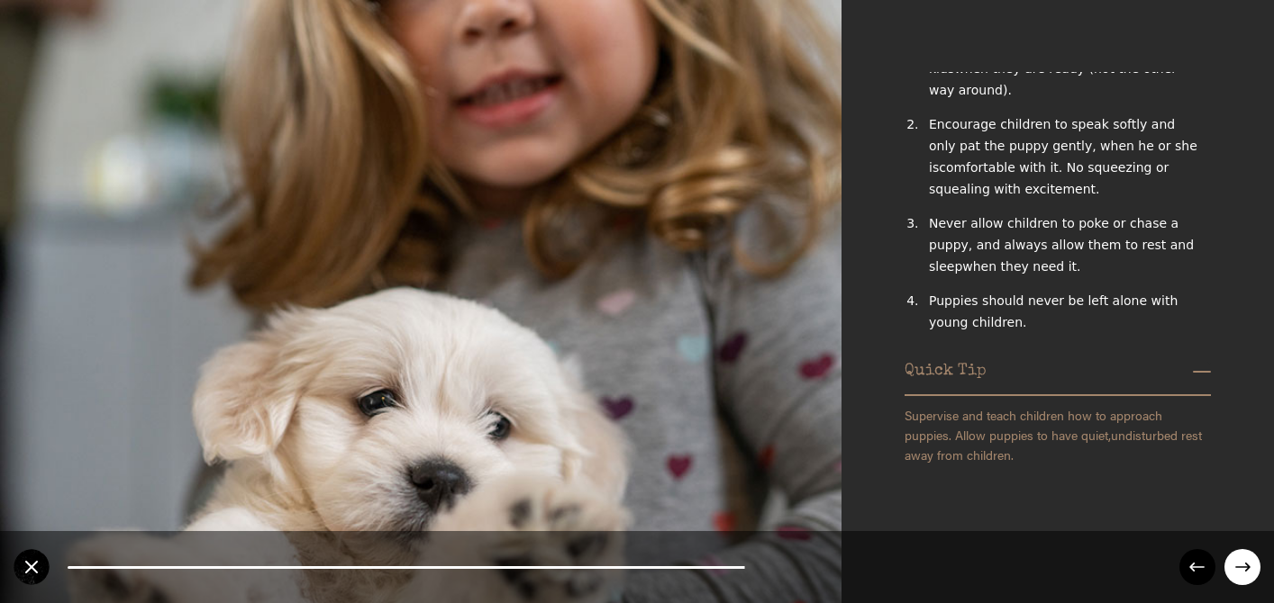
click at [1234, 568] on circle at bounding box center [1242, 567] width 36 height 36
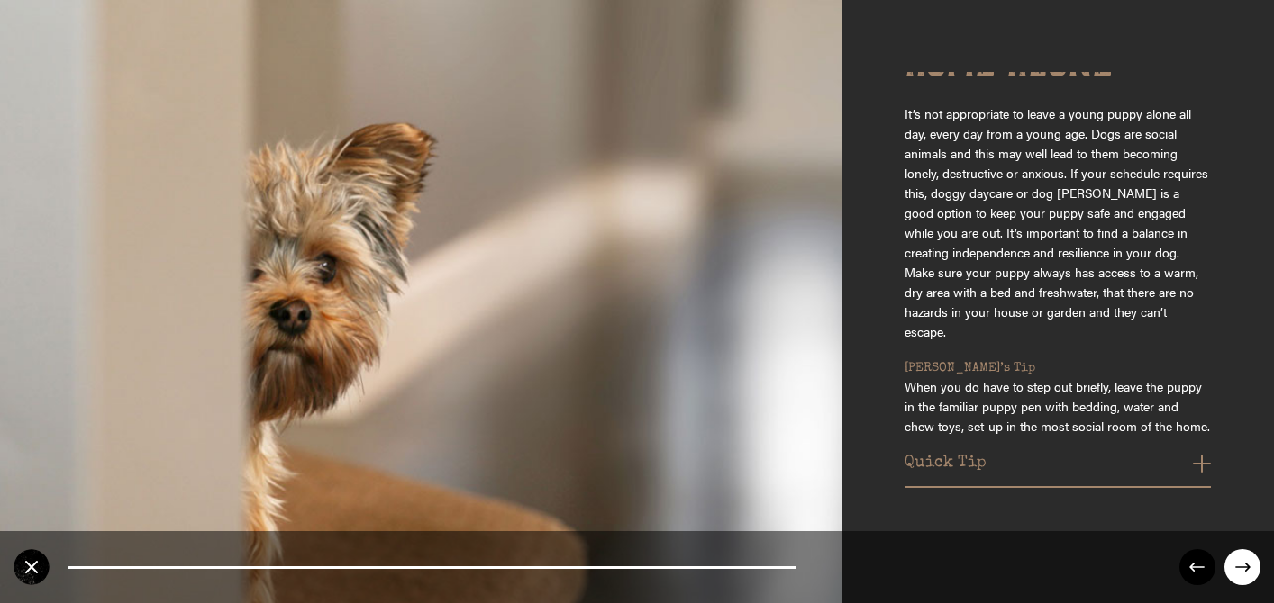
scroll to position [70, 0]
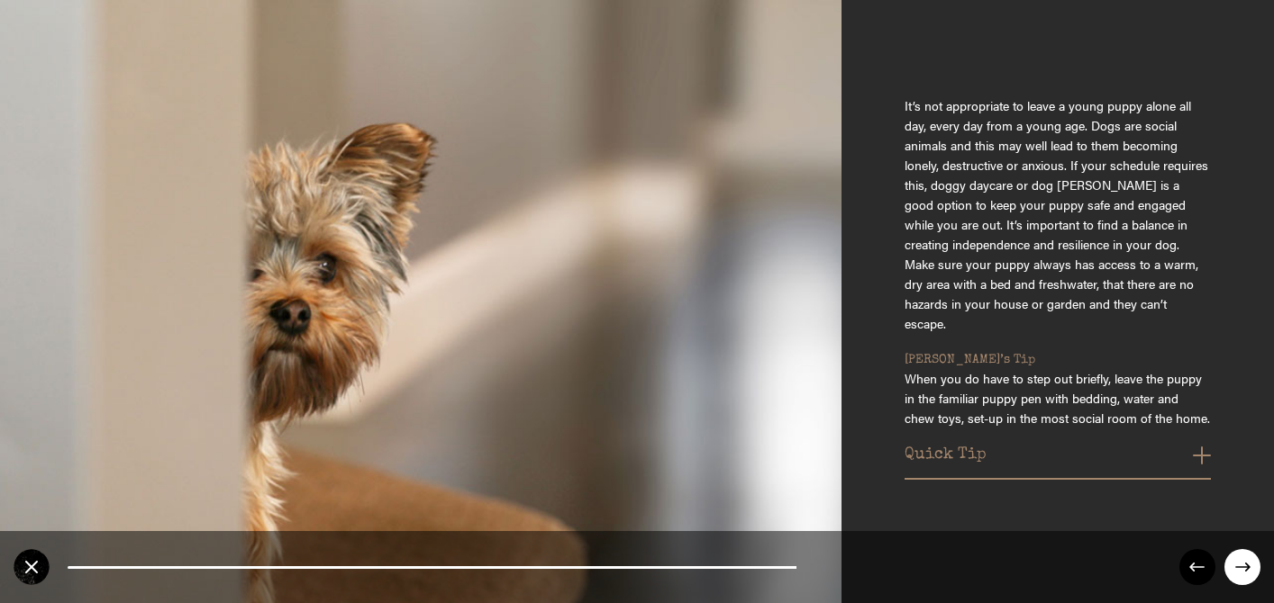
click at [1201, 446] on button "Quick Tip" at bounding box center [1057, 460] width 306 height 29
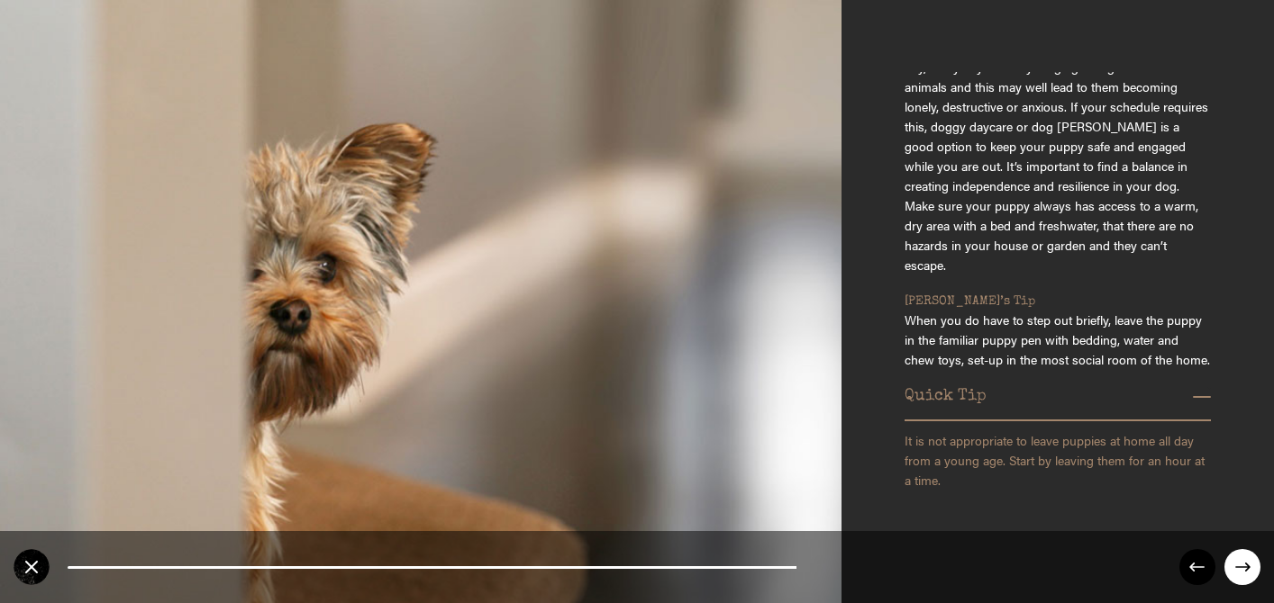
scroll to position [134, 0]
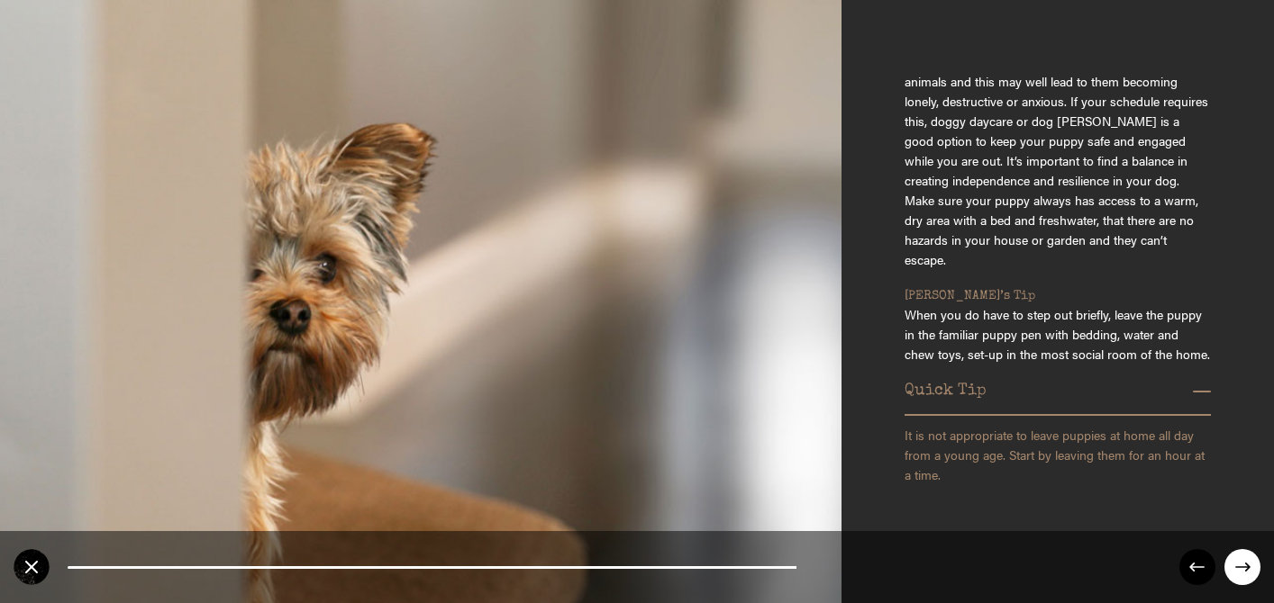
click at [1232, 567] on circle at bounding box center [1242, 567] width 36 height 36
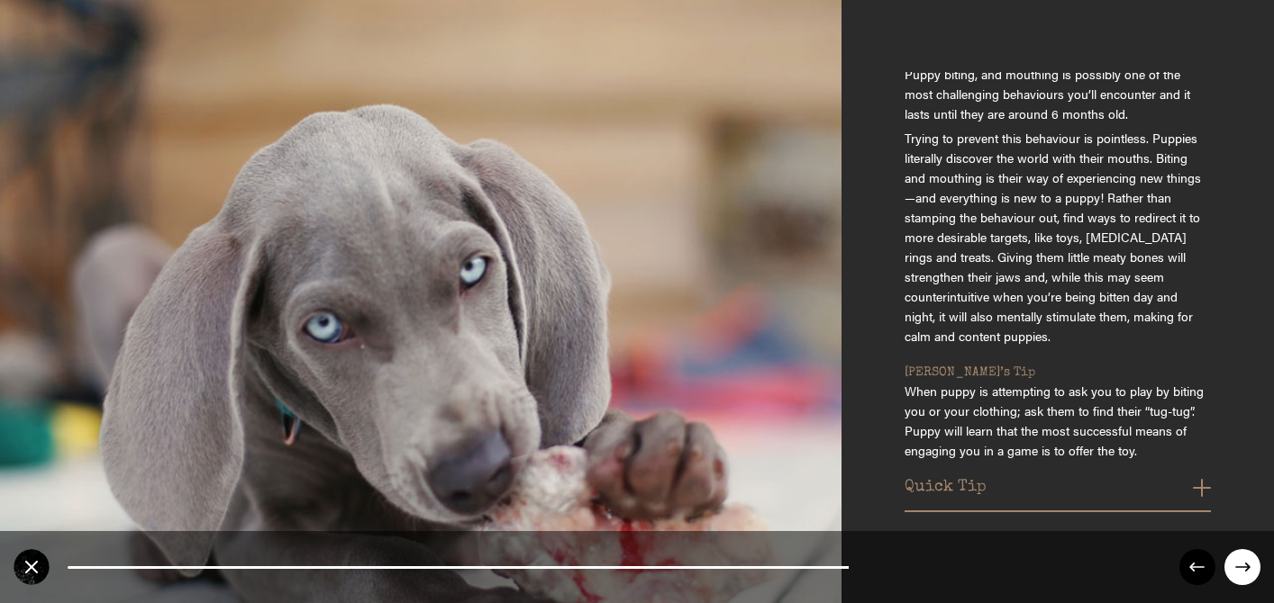
scroll to position [118, 0]
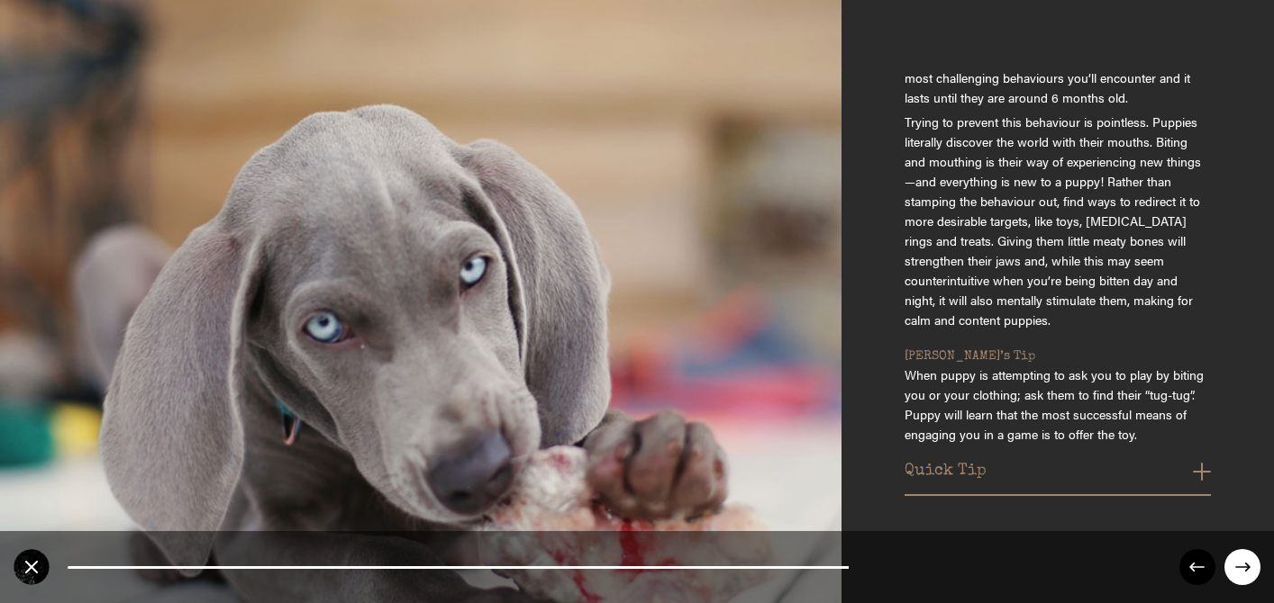
click at [1193, 462] on button "Quick Tip" at bounding box center [1057, 476] width 306 height 29
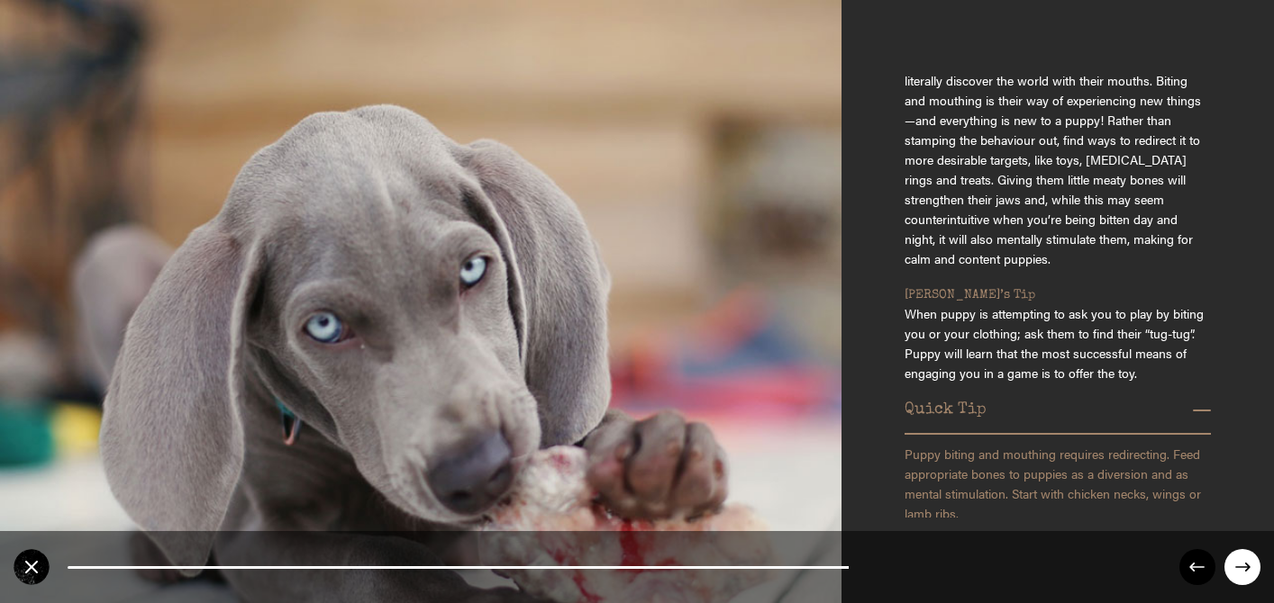
scroll to position [202, 0]
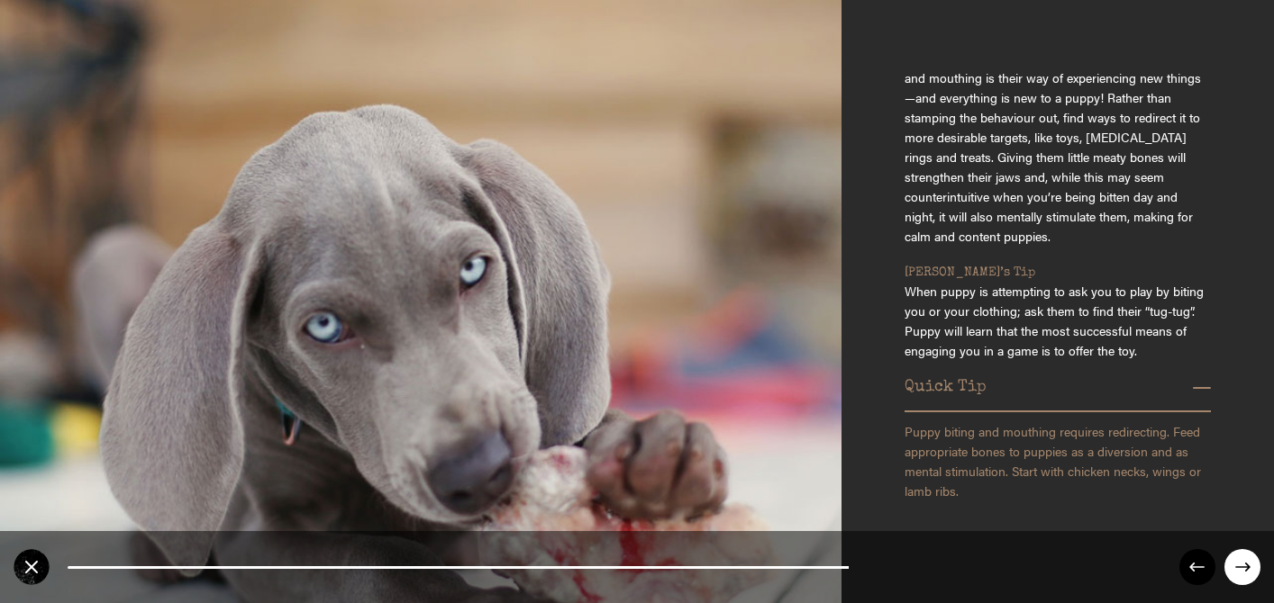
click at [1247, 567] on circle at bounding box center [1242, 567] width 36 height 36
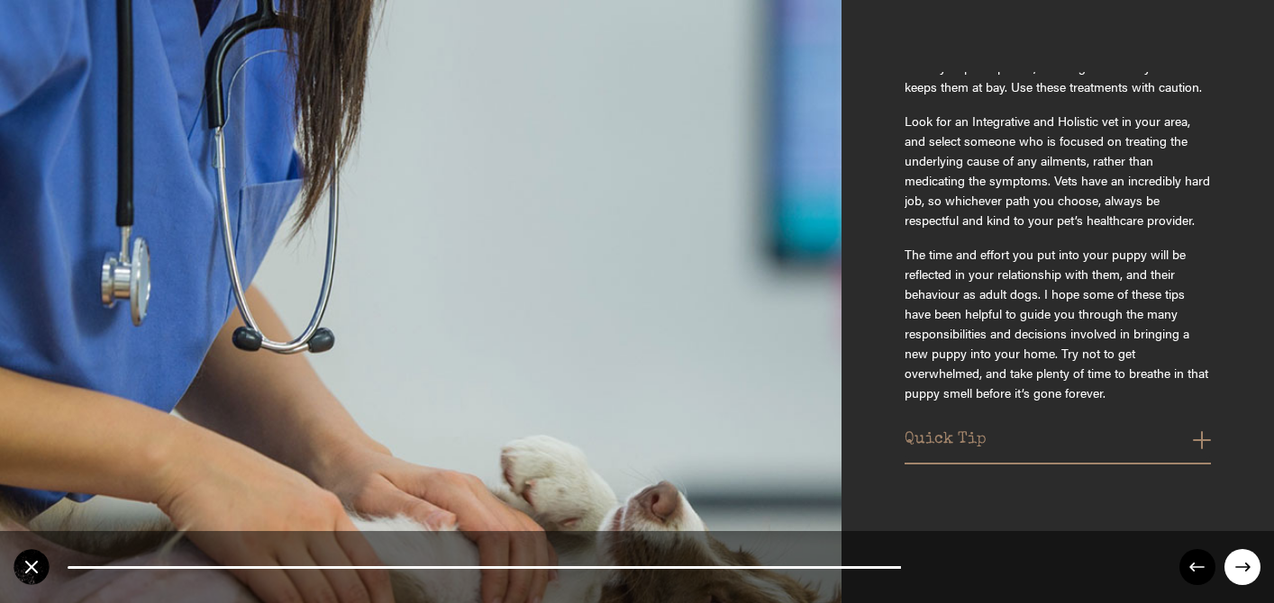
scroll to position [821, 0]
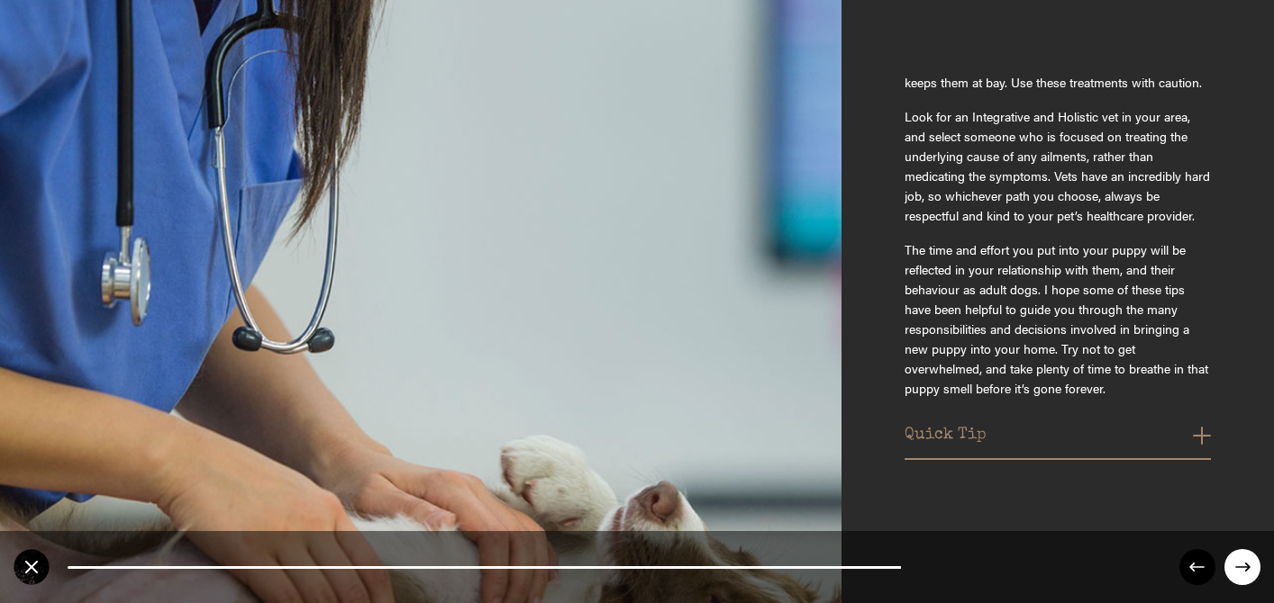
click at [1191, 446] on button "Quick Tip" at bounding box center [1057, 440] width 306 height 29
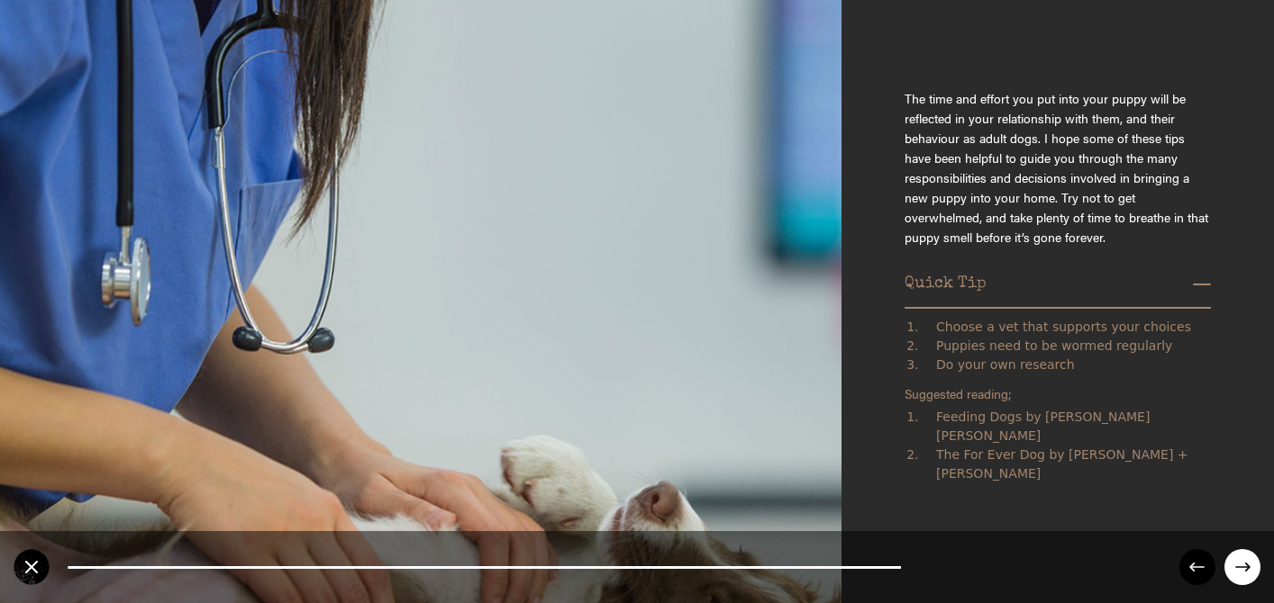
scroll to position [977, 0]
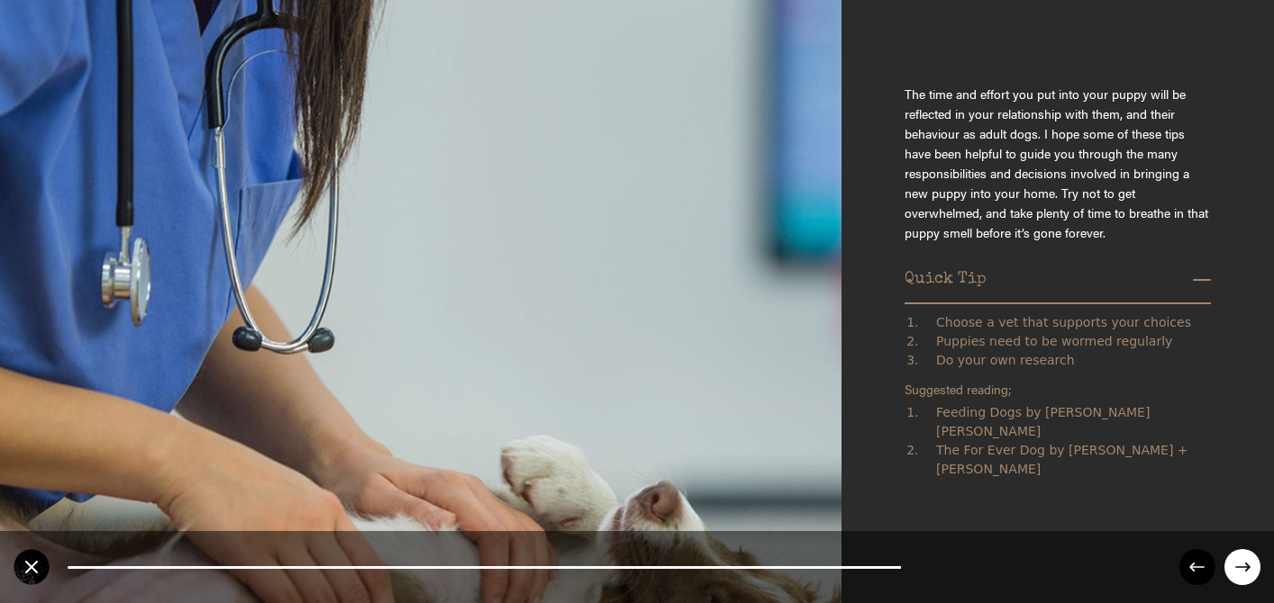
click at [1245, 565] on circle at bounding box center [1242, 567] width 36 height 36
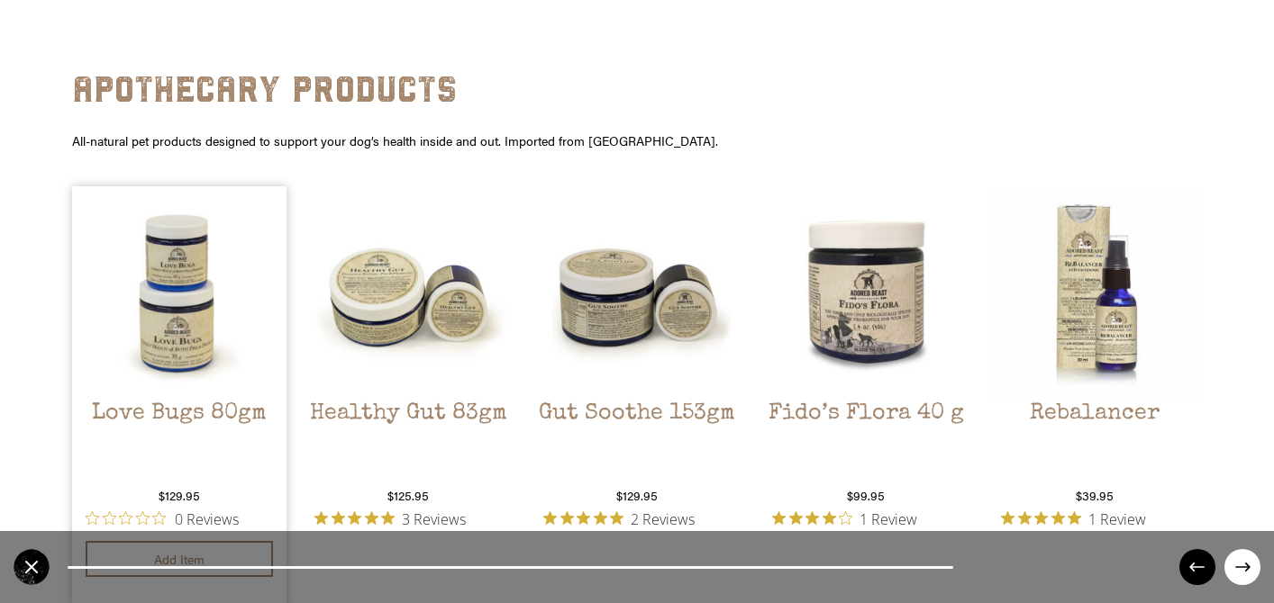
click at [160, 329] on img at bounding box center [179, 293] width 214 height 214
